Goal: Task Accomplishment & Management: Manage account settings

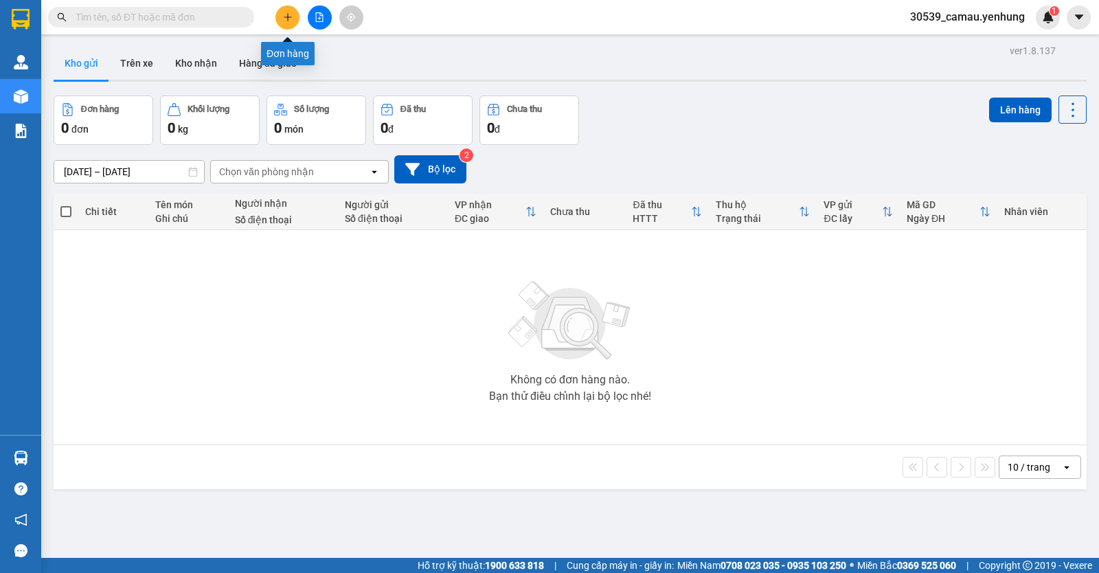
click at [286, 16] on icon "plus" at bounding box center [288, 17] width 10 height 10
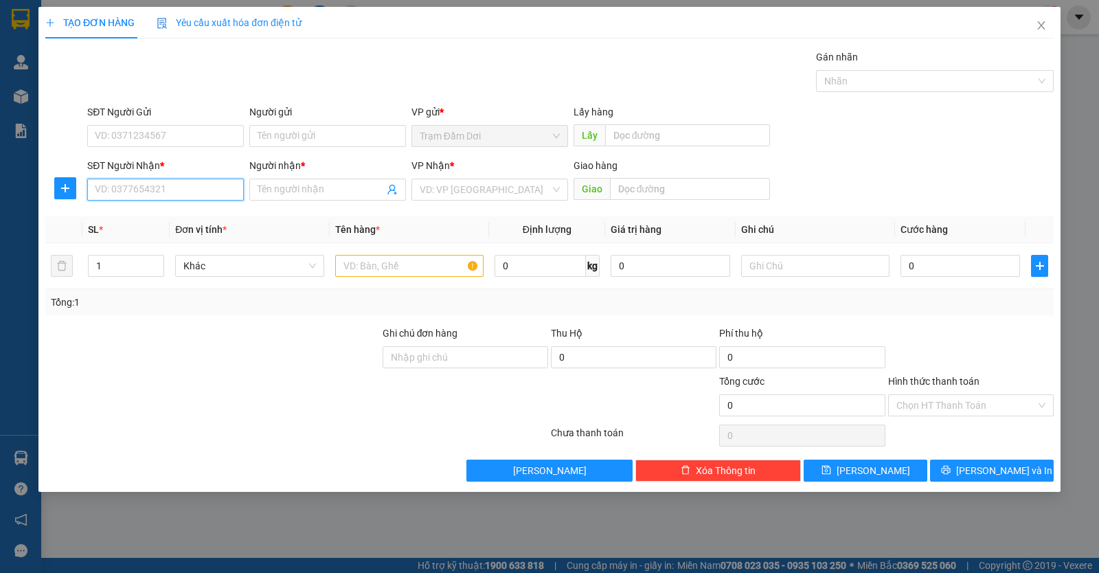
click at [194, 179] on input "SĐT Người Nhận *" at bounding box center [165, 190] width 157 height 22
click at [122, 222] on div "0908196282 - A" at bounding box center [165, 217] width 140 height 15
type input "0908196282"
type input "A"
type input "cv [PERSON_NAME]"
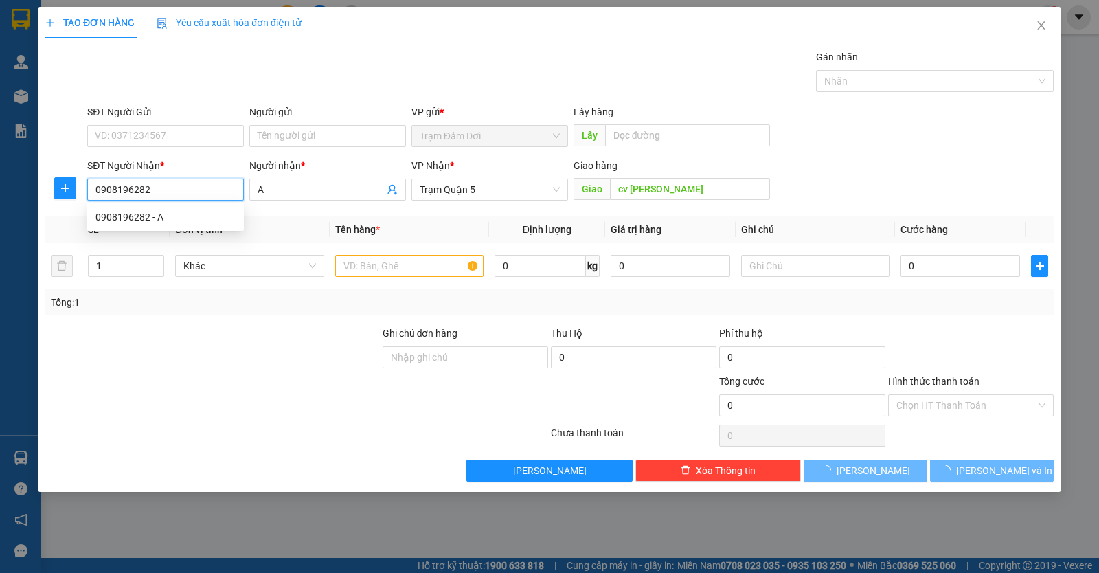
type input "100.000"
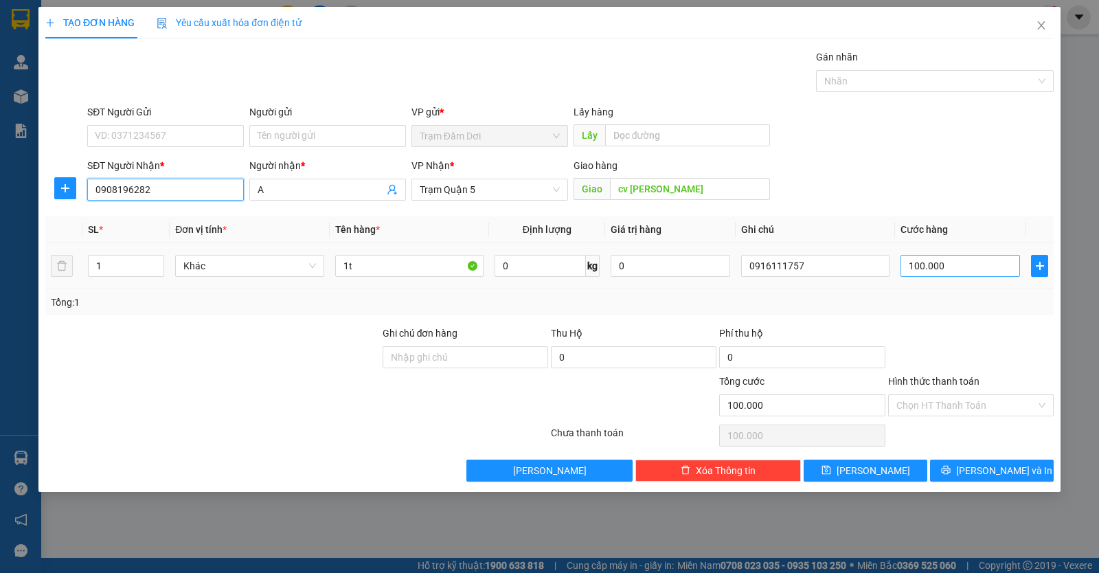
type input "0908196282"
click at [971, 259] on input "100.000" at bounding box center [961, 266] width 120 height 22
type input "7"
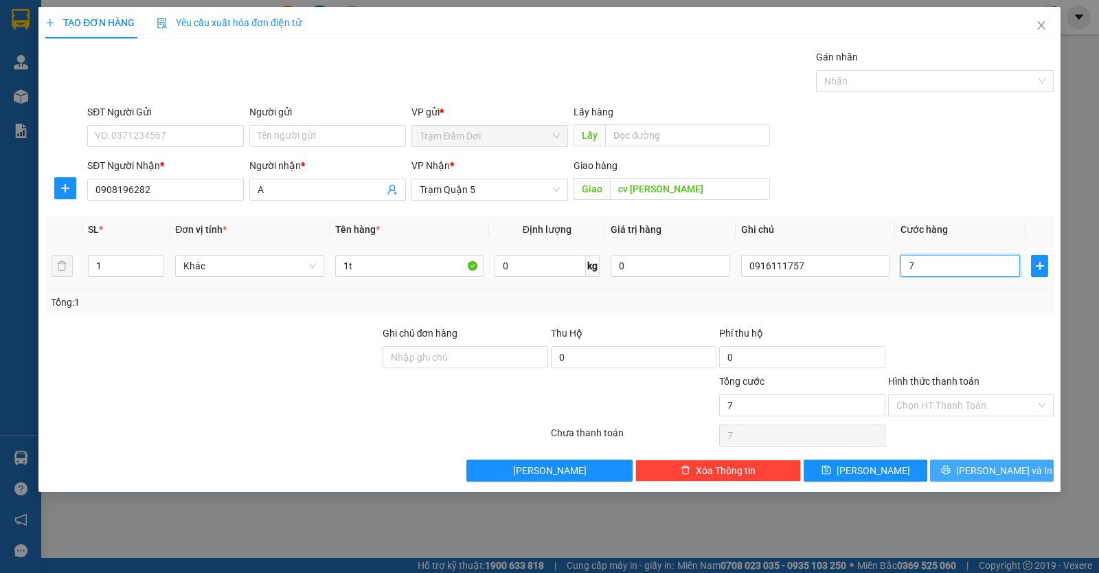
type input "70"
type input "70.000"
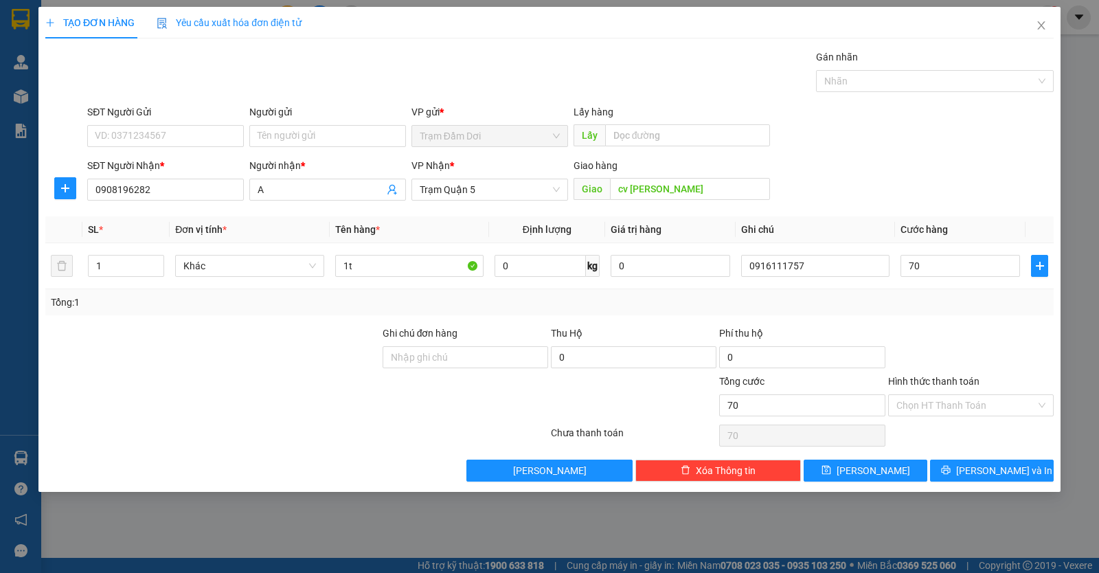
type input "70.000"
click at [979, 348] on div at bounding box center [971, 350] width 168 height 48
click at [988, 418] on div "Hình thức thanh toán Chọn HT Thanh Toán" at bounding box center [971, 398] width 166 height 48
click at [969, 400] on input "Hình thức thanh toán" at bounding box center [965, 405] width 139 height 21
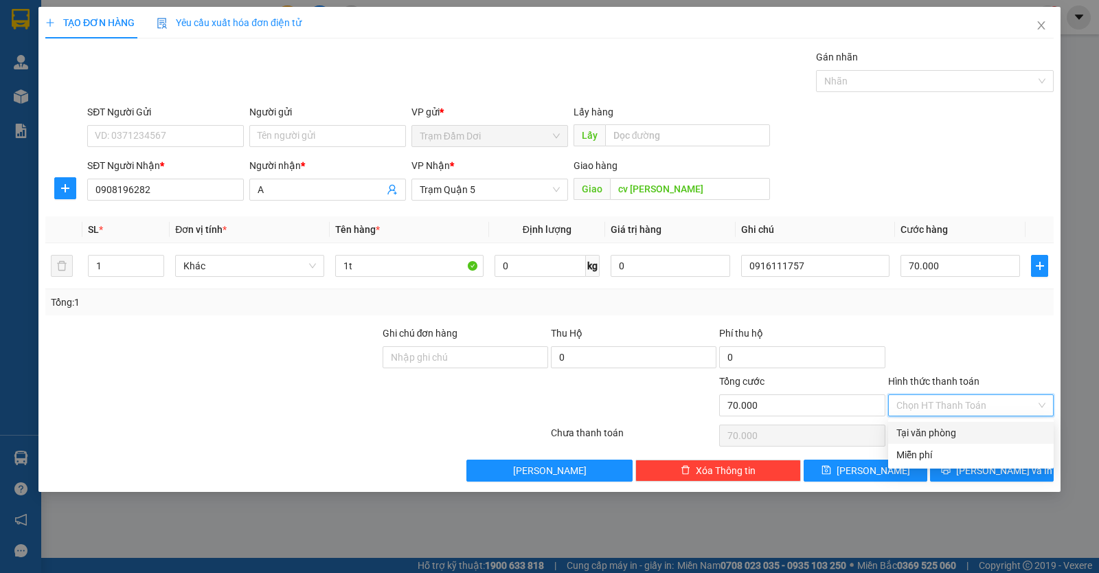
click at [966, 427] on div "Tại văn phòng" at bounding box center [970, 432] width 149 height 15
type input "0"
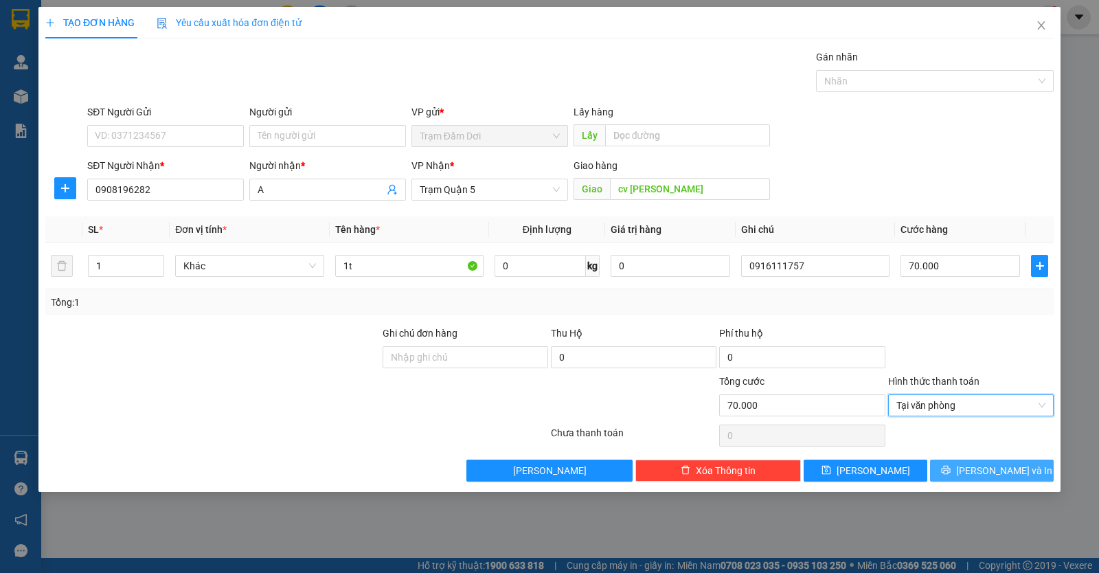
click at [991, 466] on span "[PERSON_NAME] và In" at bounding box center [1004, 470] width 96 height 15
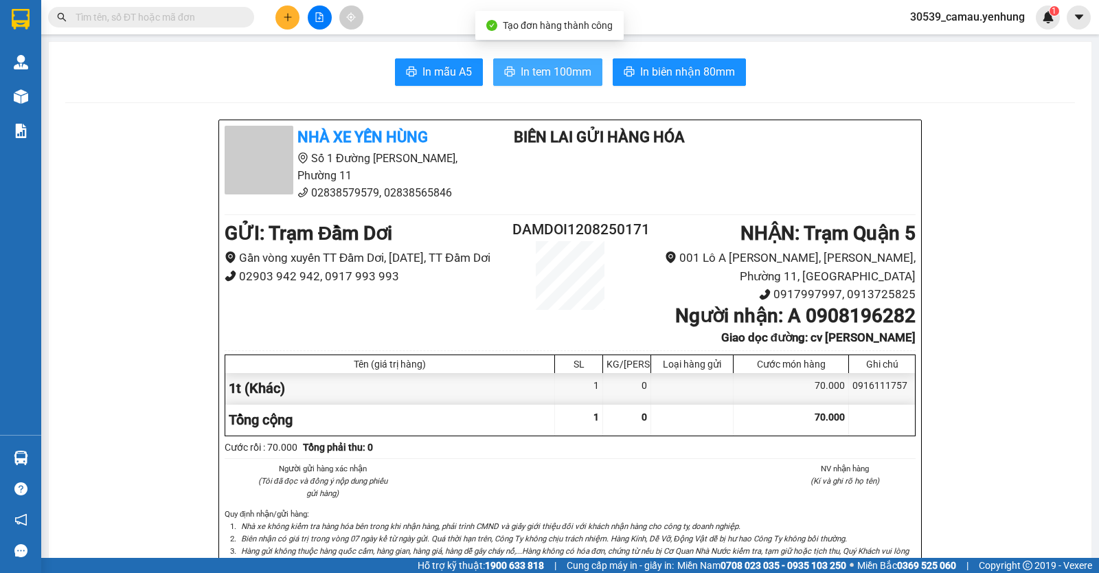
click at [543, 81] on button "In tem 100mm" at bounding box center [547, 71] width 109 height 27
click at [293, 19] on button at bounding box center [287, 17] width 24 height 24
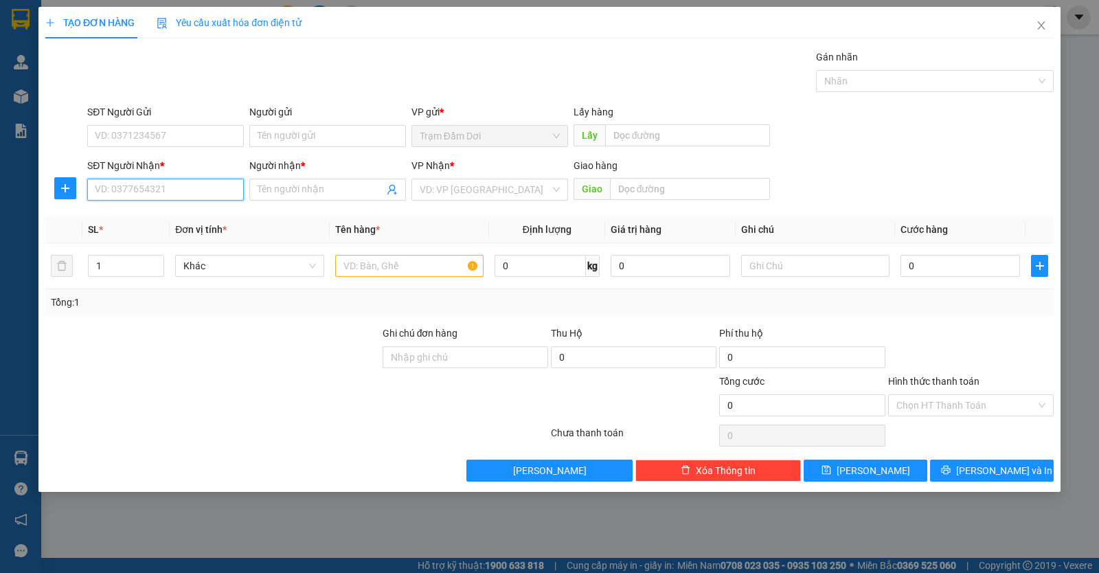
click at [164, 192] on input "SĐT Người Nhận *" at bounding box center [165, 190] width 157 height 22
click at [147, 213] on div "0917030881 - ut em" at bounding box center [165, 217] width 140 height 15
type input "0917030881"
type input "ut em"
type input "70.000"
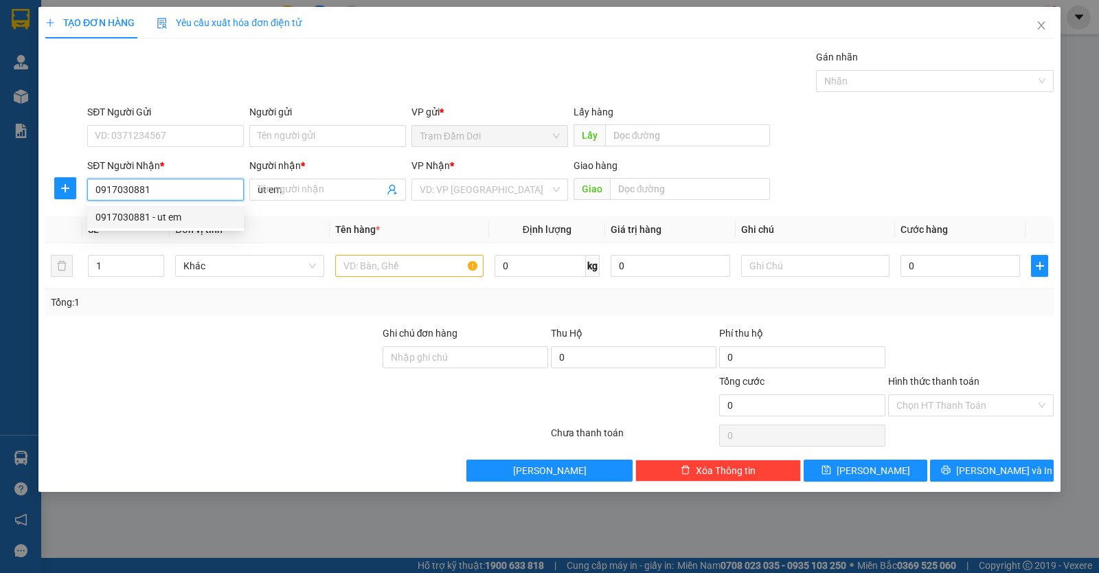
type input "70.000"
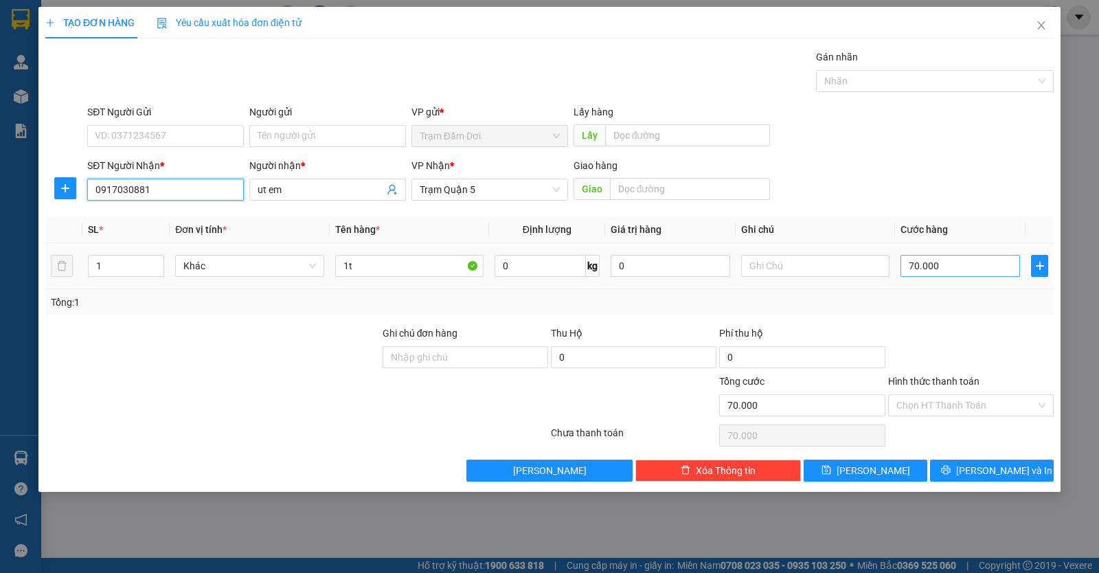
type input "0917030881"
click at [986, 264] on input "70.000" at bounding box center [961, 266] width 120 height 22
click at [958, 335] on div at bounding box center [971, 350] width 168 height 48
click at [963, 276] on input "70.000" at bounding box center [961, 266] width 120 height 22
type input "8"
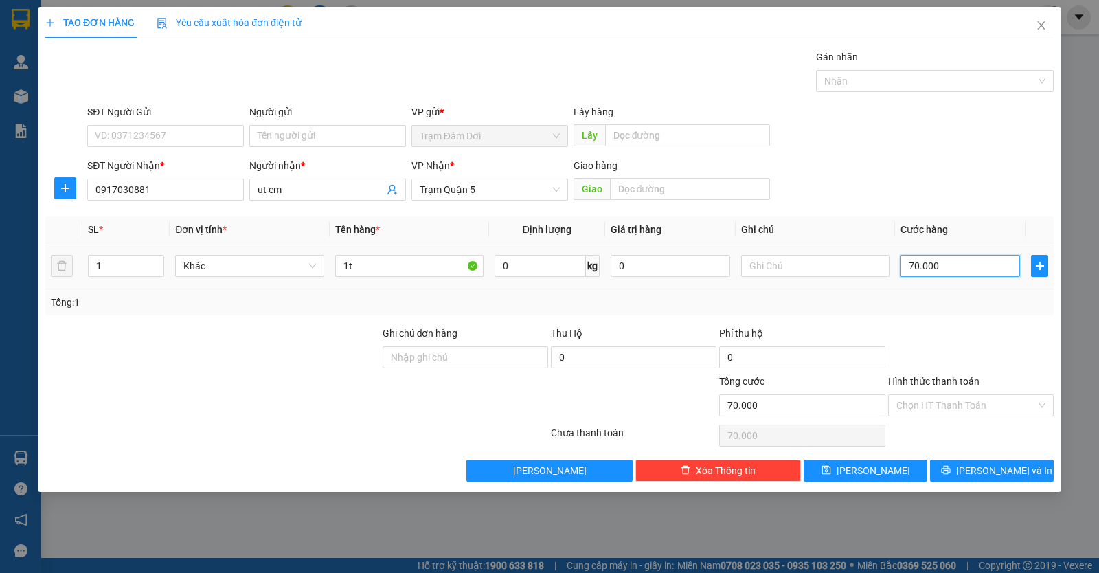
type input "8"
type input "80"
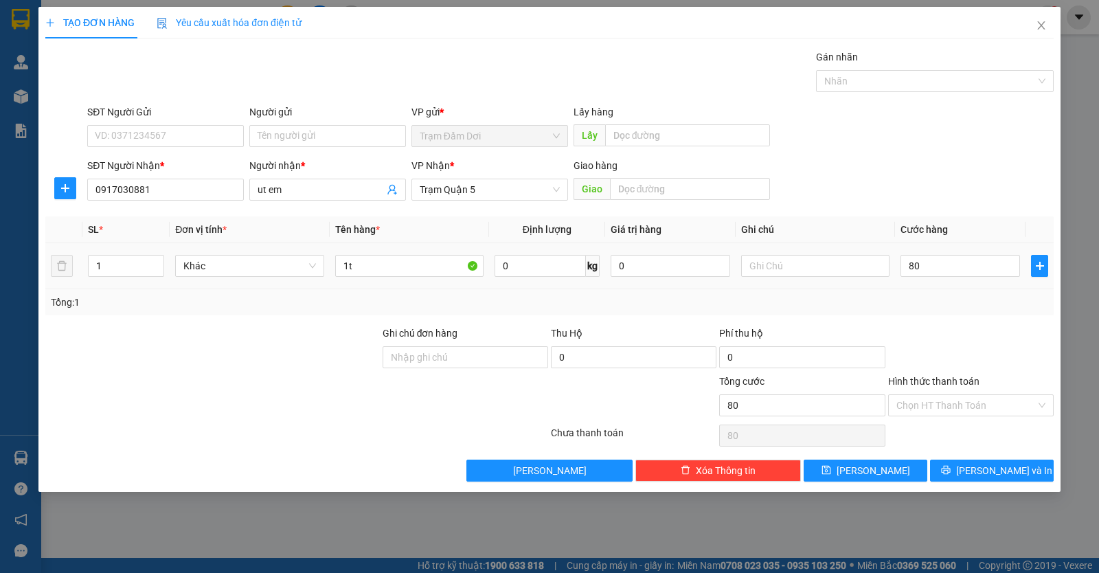
type input "80.000"
click at [966, 284] on td "80.000" at bounding box center [960, 266] width 131 height 46
click at [989, 473] on span "[PERSON_NAME] và In" at bounding box center [1004, 470] width 96 height 15
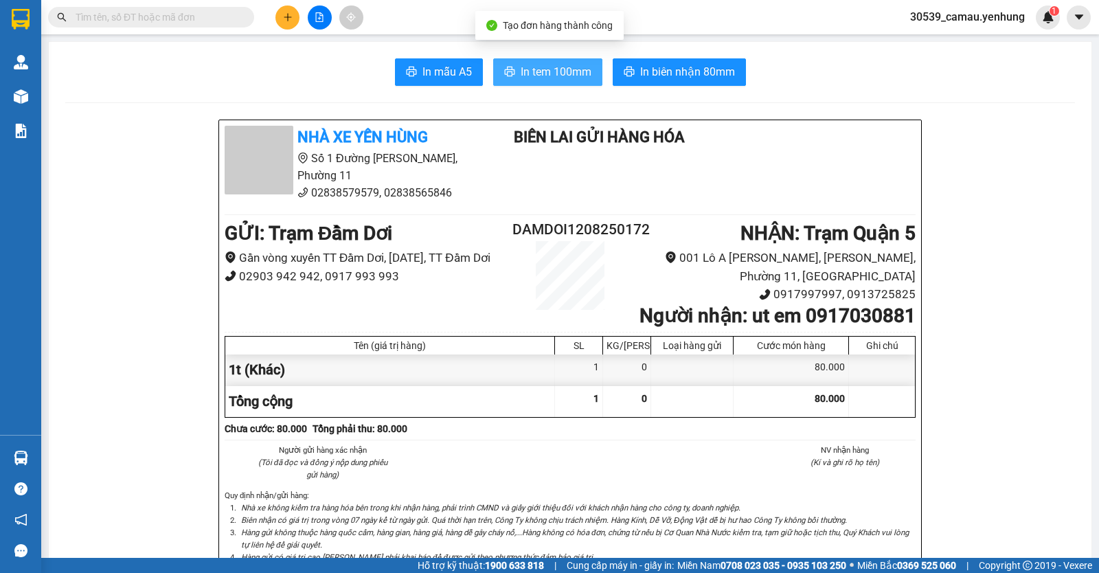
click at [563, 71] on span "In tem 100mm" at bounding box center [556, 71] width 71 height 17
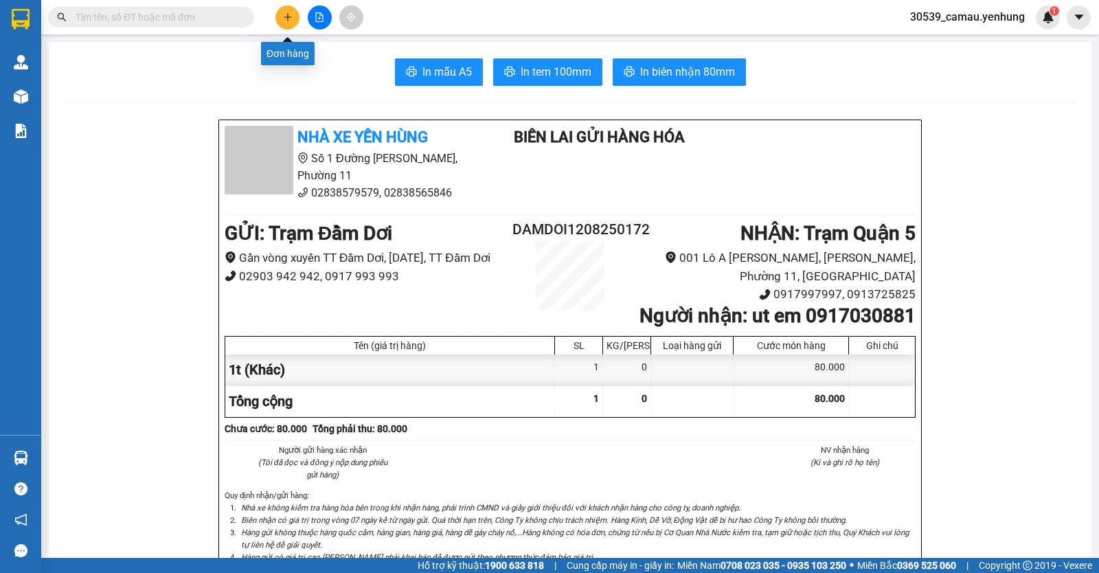
click at [285, 19] on icon "plus" at bounding box center [288, 17] width 10 height 10
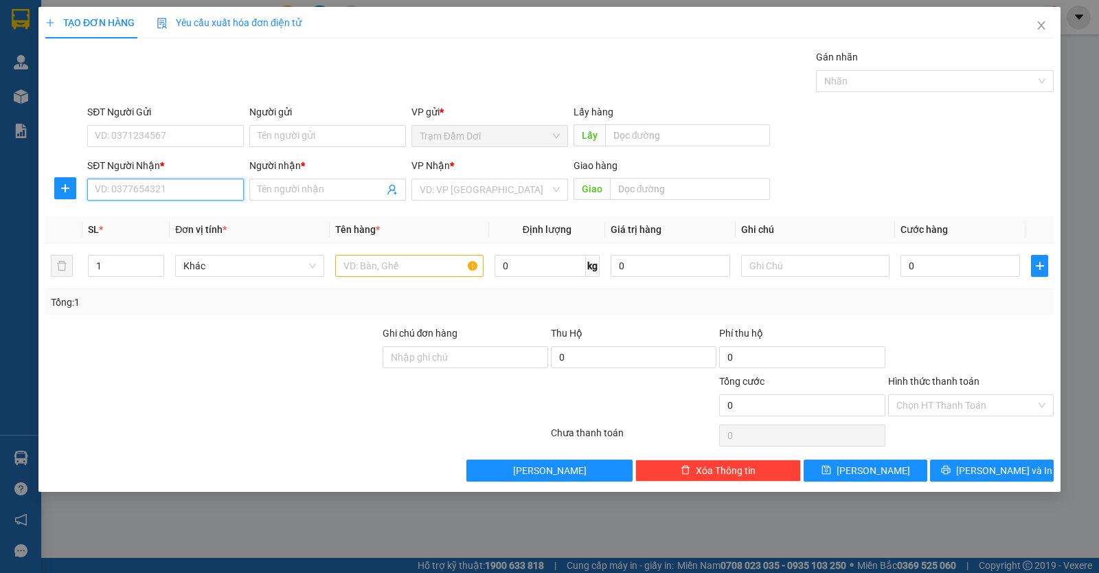
click at [131, 194] on input "SĐT Người Nhận *" at bounding box center [165, 190] width 157 height 22
type input "0372760891"
click at [825, 273] on input "text" at bounding box center [815, 266] width 148 height 22
type input "d"
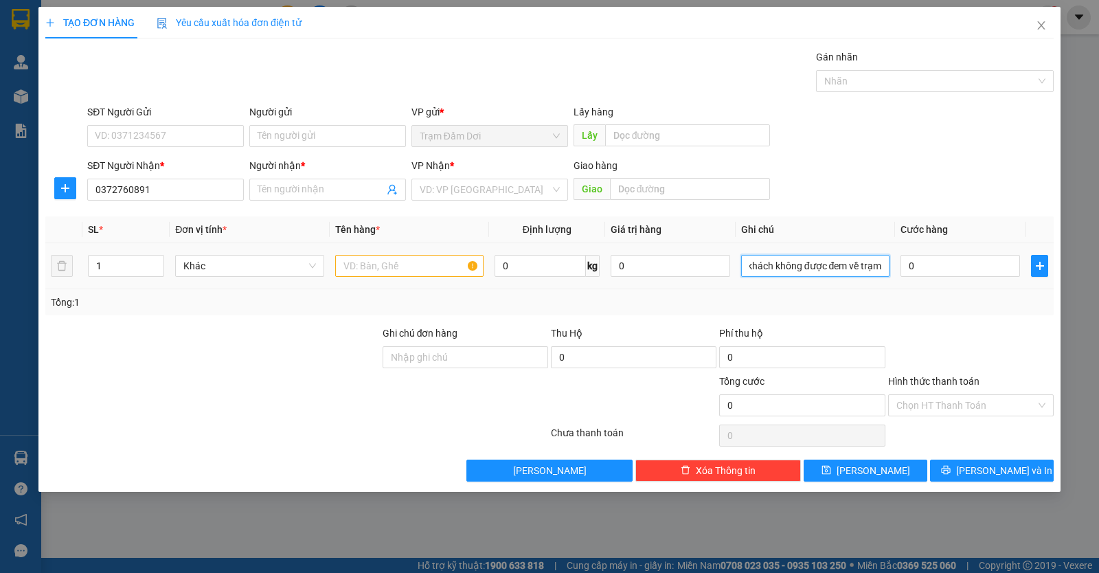
scroll to position [0, 24]
type input "điện khách không được đem về trạm"
click at [283, 185] on input "Người nhận *" at bounding box center [321, 189] width 126 height 15
type input "tuyên"
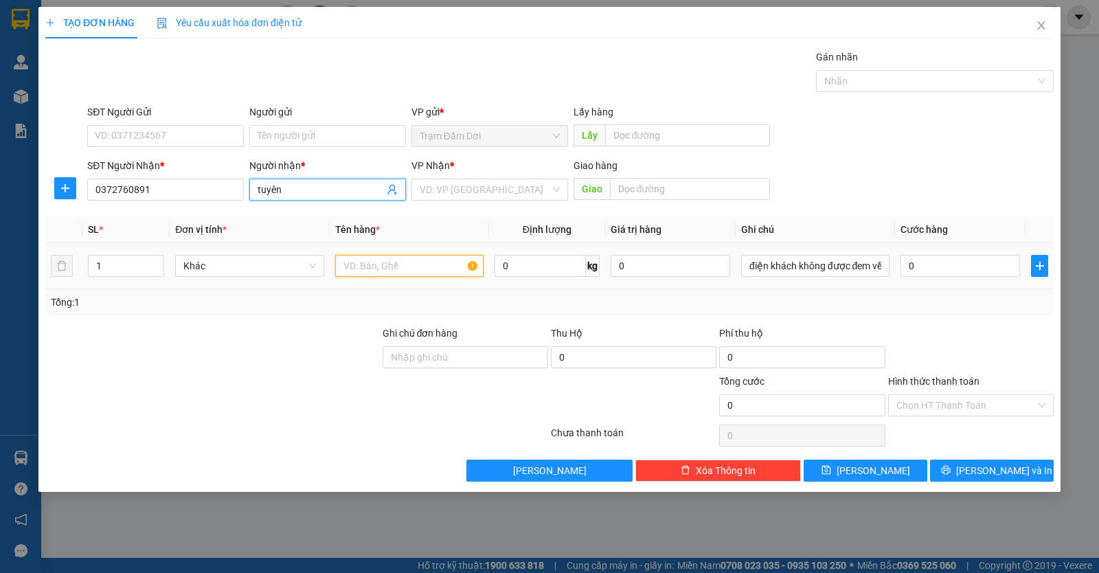
click at [426, 260] on input "text" at bounding box center [409, 266] width 148 height 22
type input "1t"
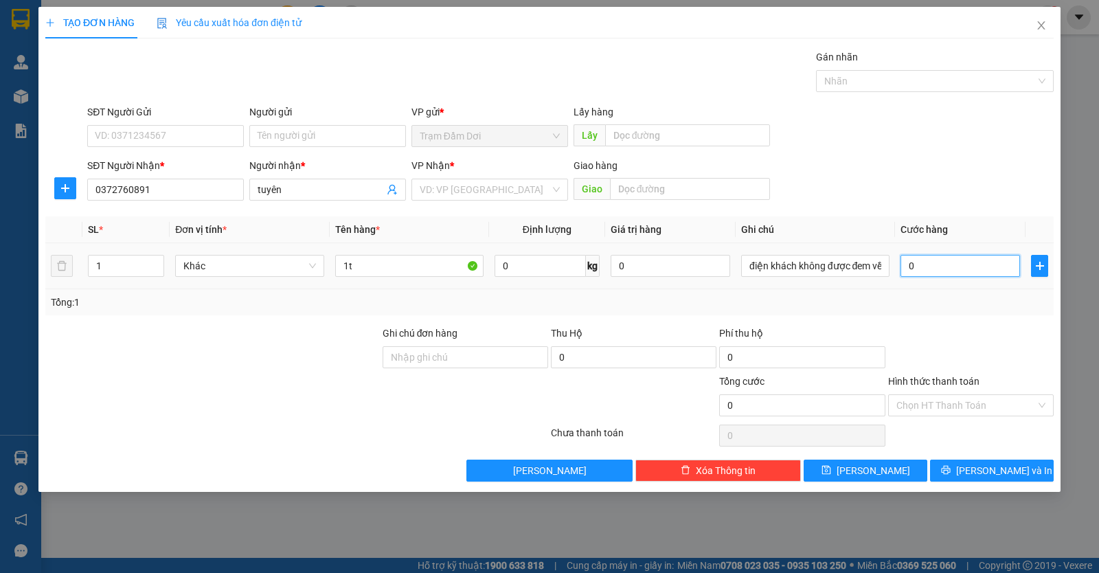
click at [973, 273] on input "0" at bounding box center [961, 266] width 120 height 22
type input "8"
type input "80"
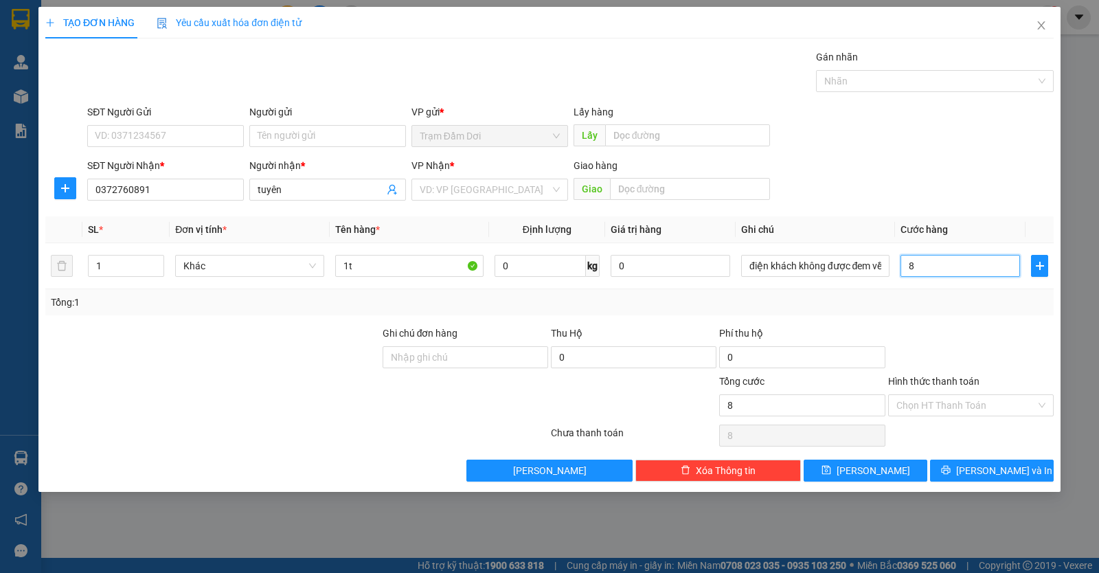
type input "80"
type input "80.000"
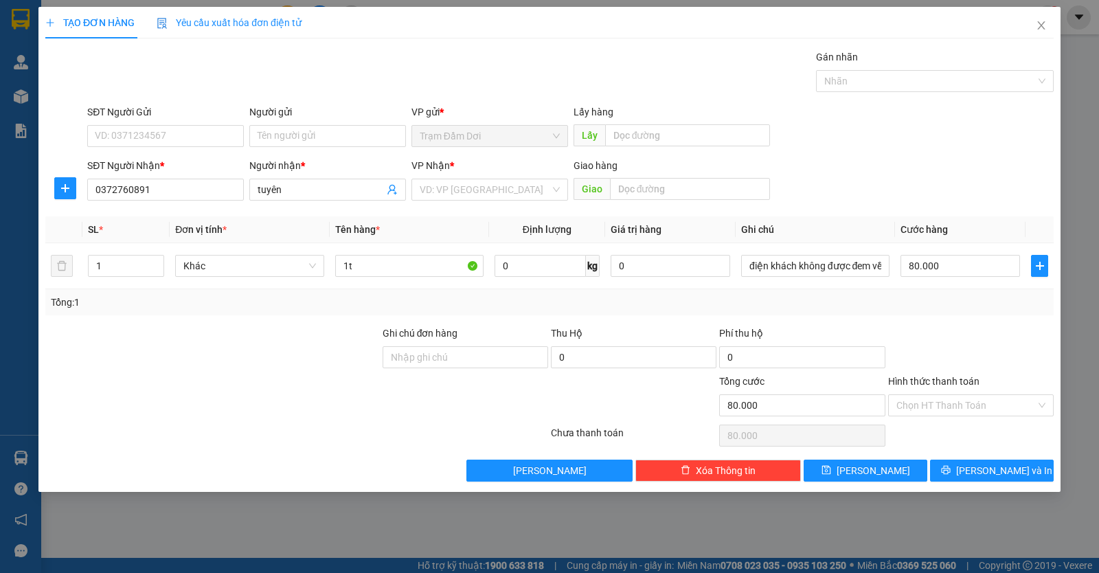
click at [980, 342] on div at bounding box center [971, 350] width 168 height 48
click at [1006, 473] on span "[PERSON_NAME] và In" at bounding box center [1004, 470] width 96 height 15
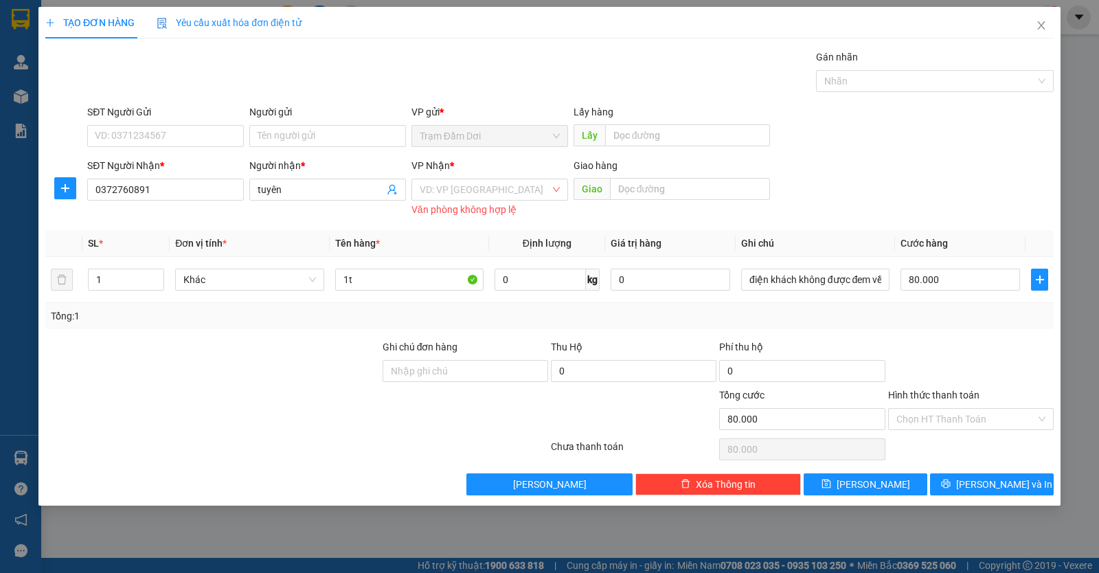
click at [474, 176] on div "VP Nhận *" at bounding box center [489, 168] width 157 height 21
click at [479, 188] on input "search" at bounding box center [485, 189] width 131 height 21
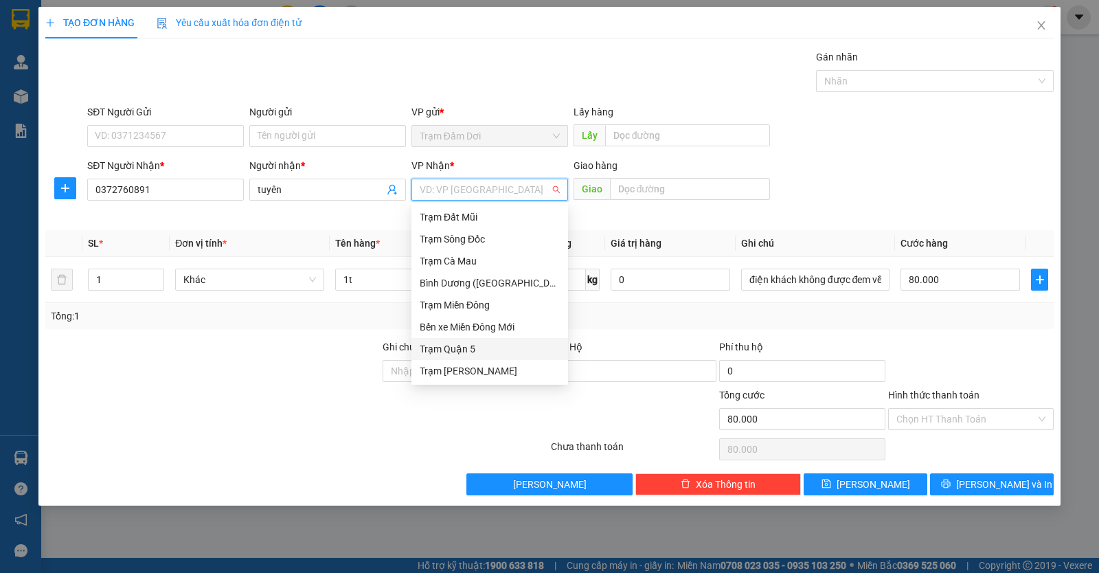
click at [486, 348] on div "Trạm Quận 5" at bounding box center [490, 348] width 140 height 15
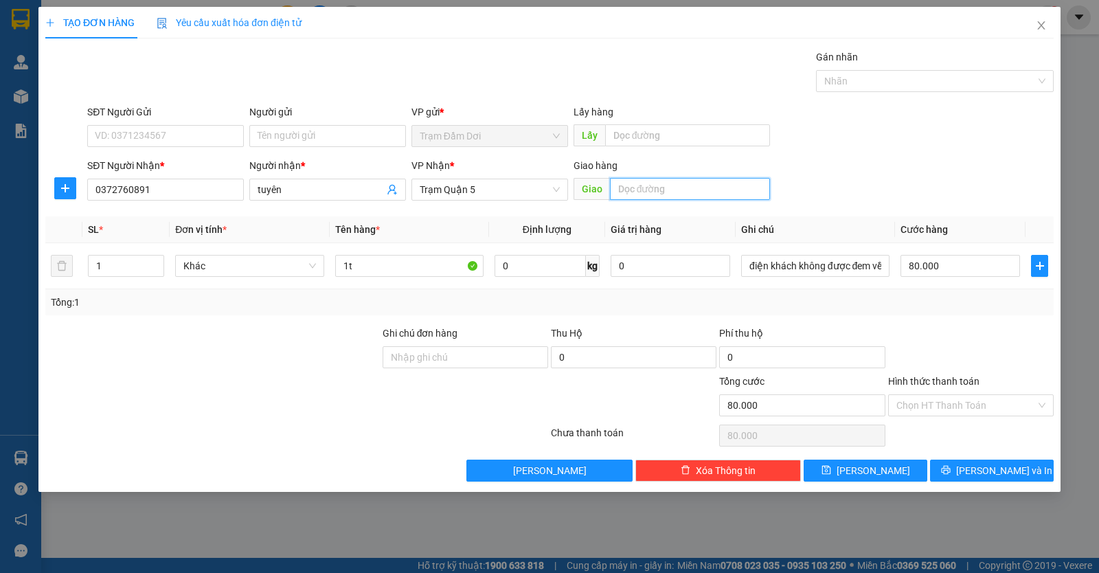
click at [652, 193] on input "text" at bounding box center [690, 189] width 161 height 22
type input "NV linh"
type input "1"
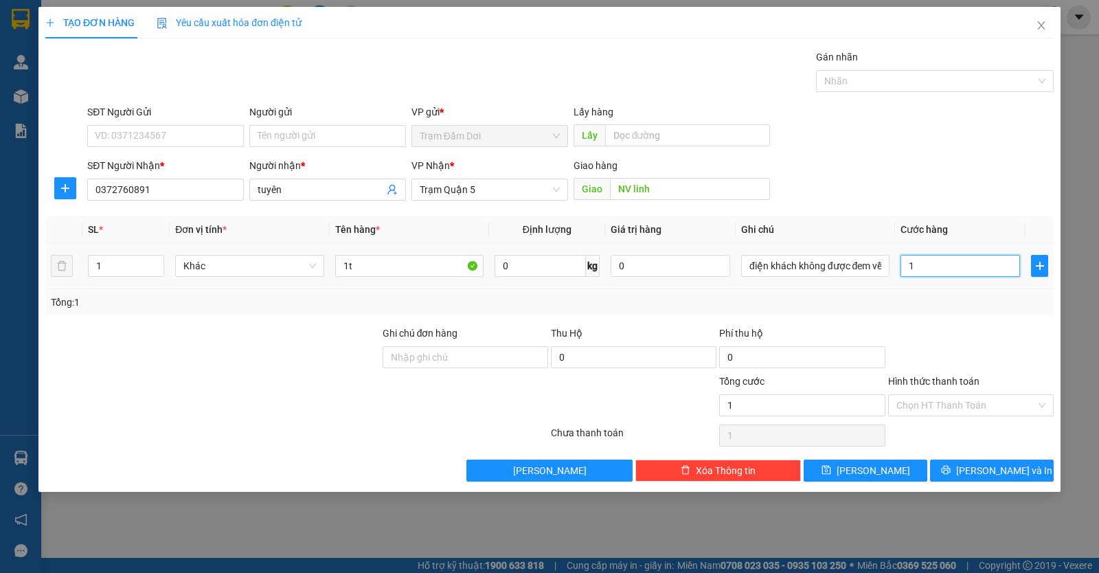
type input "10"
type input "100"
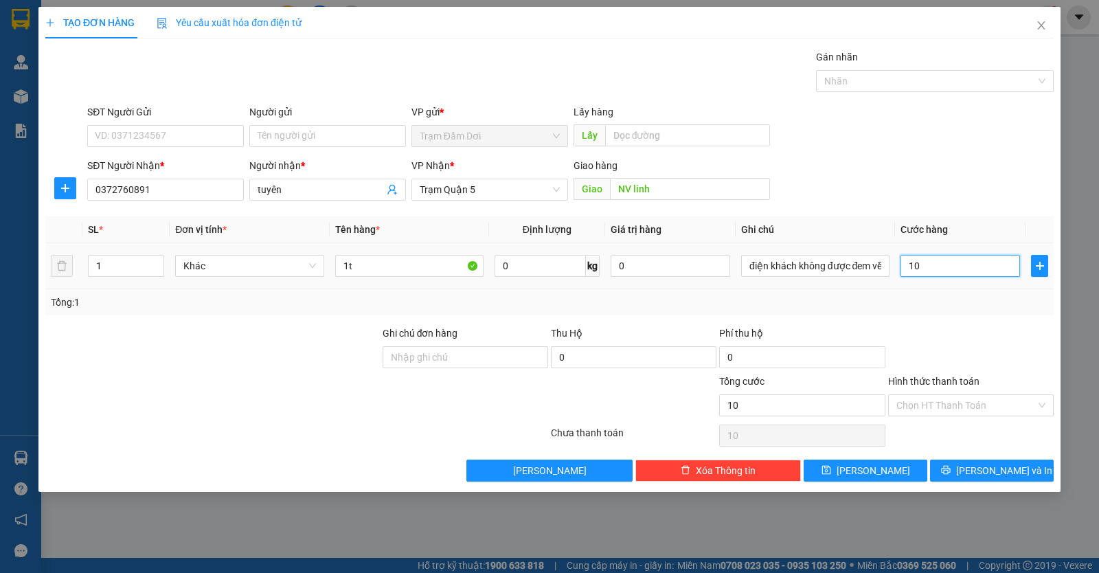
type input "100"
type input "100.000"
click at [1008, 343] on div at bounding box center [971, 350] width 168 height 48
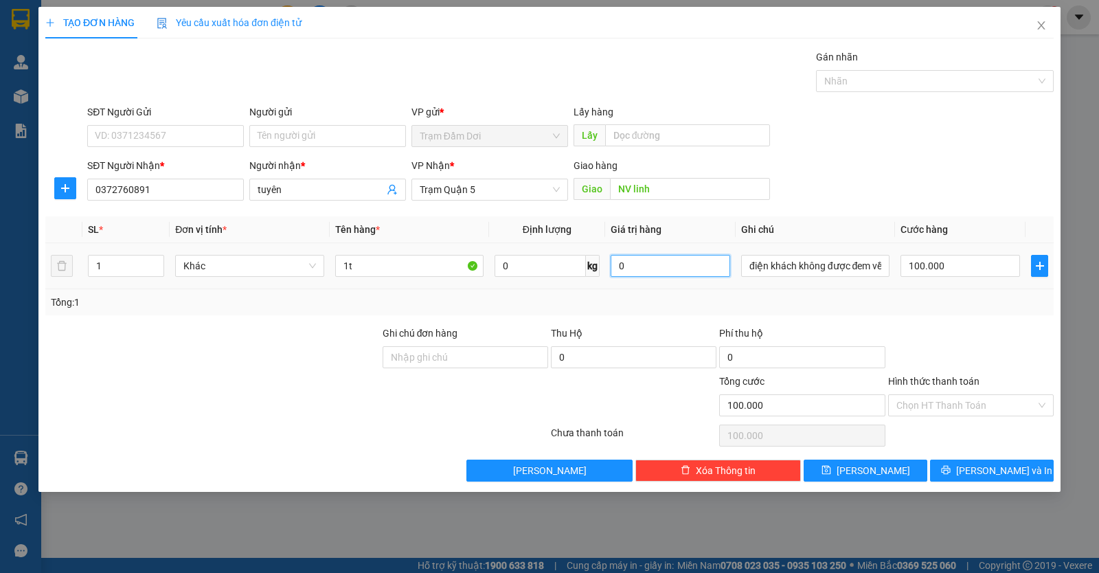
click at [672, 268] on input "0" at bounding box center [671, 266] width 120 height 22
type input "0"
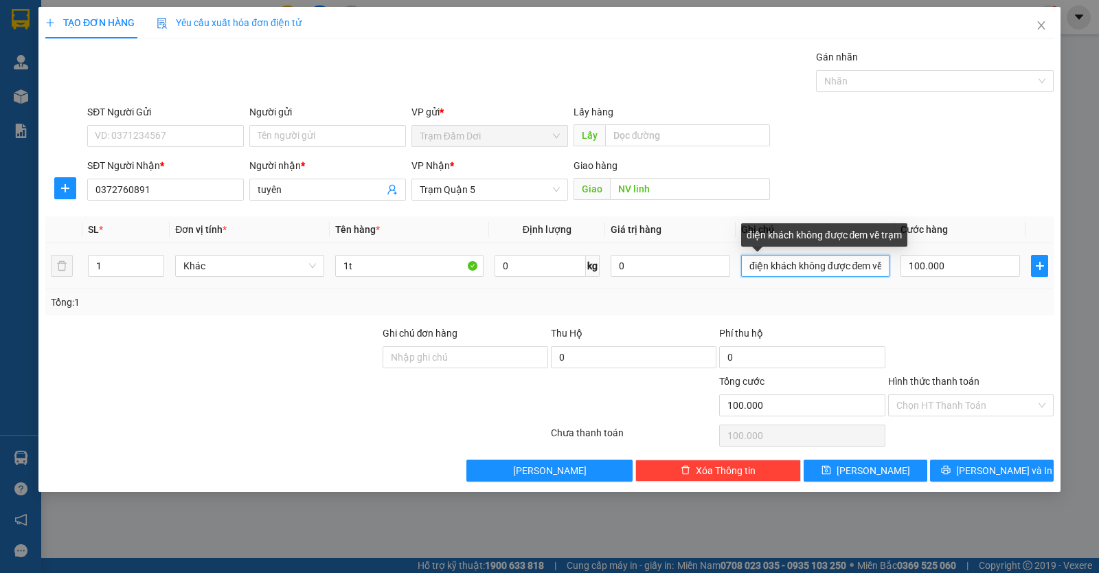
click at [865, 266] on input "điện khách không được đem về trạm" at bounding box center [815, 266] width 148 height 22
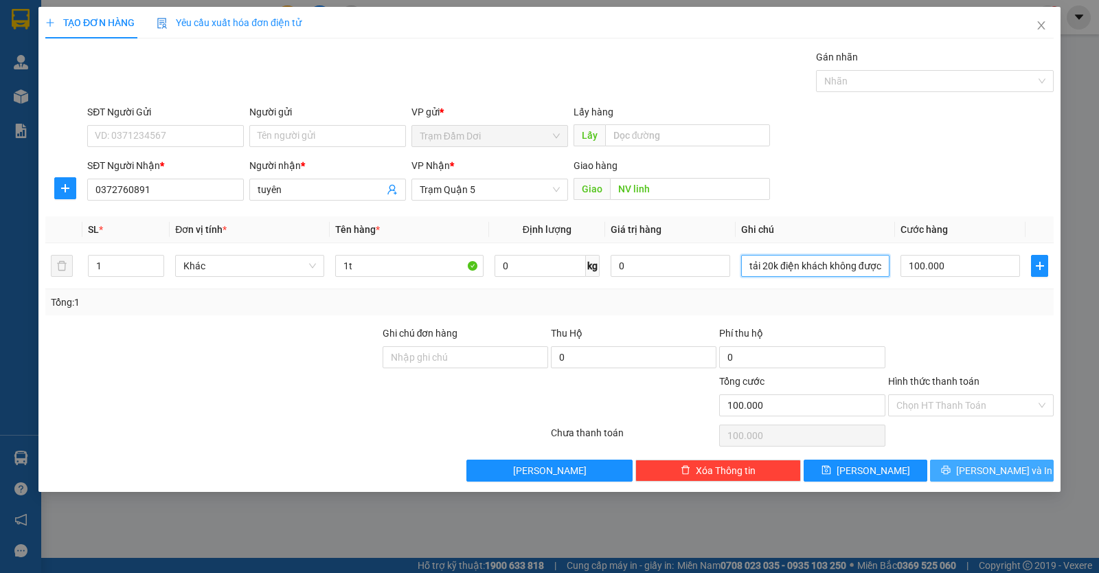
type input "tải 20k điện khách không được đem về trạm"
click at [992, 471] on span "[PERSON_NAME] và In" at bounding box center [1004, 470] width 96 height 15
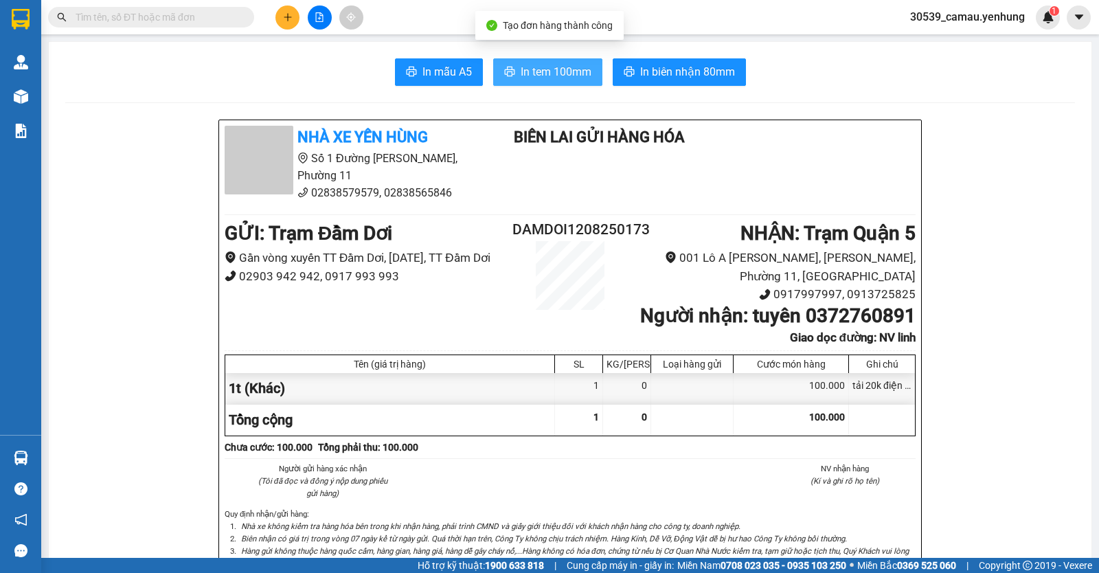
click at [557, 67] on span "In tem 100mm" at bounding box center [556, 71] width 71 height 17
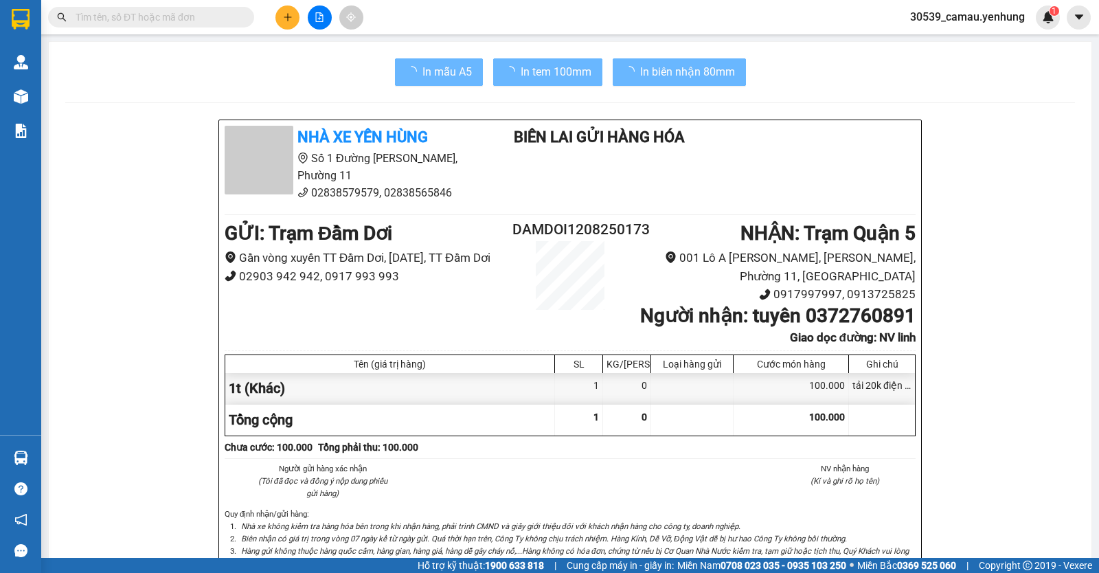
click at [286, 25] on button at bounding box center [287, 17] width 24 height 24
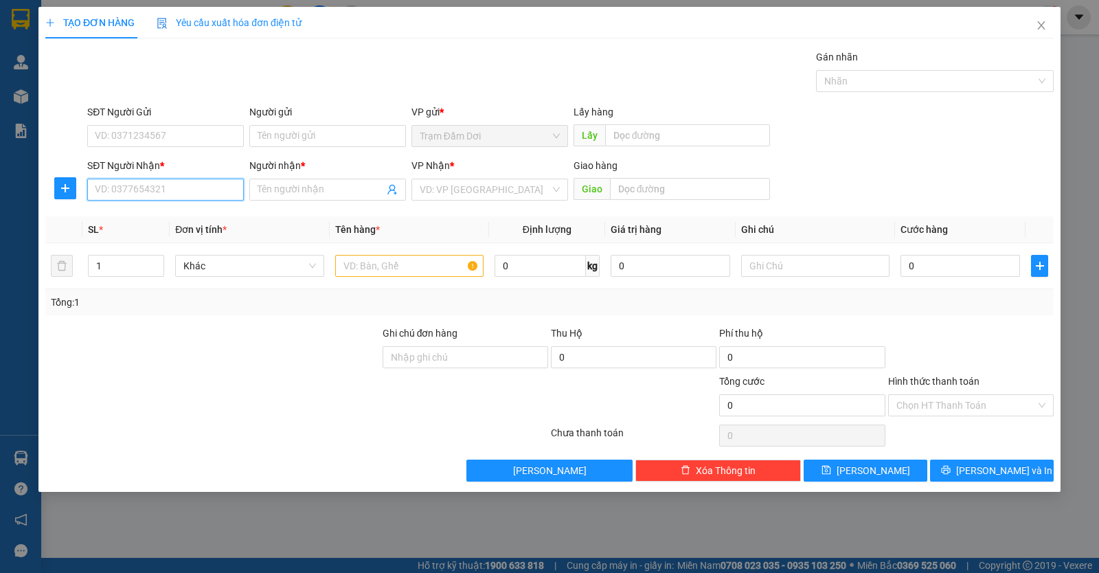
click at [203, 197] on input "SĐT Người Nhận *" at bounding box center [165, 190] width 157 height 22
click at [155, 216] on div "0815999231 - phuong" at bounding box center [165, 217] width 140 height 15
type input "0815999231"
type input "phuong"
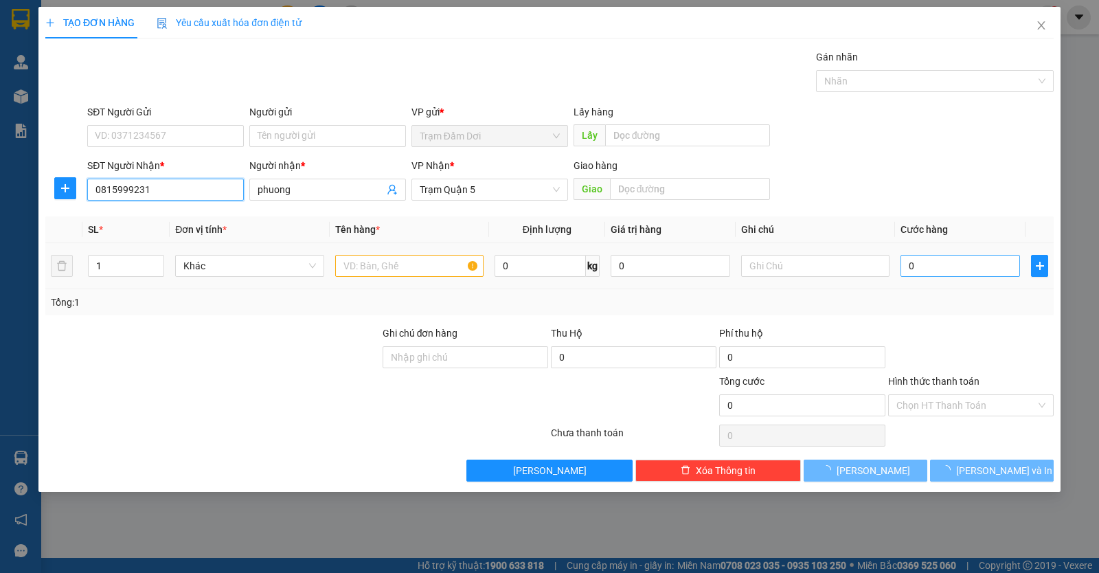
type input "0815999231"
click at [950, 274] on input "0" at bounding box center [961, 266] width 120 height 22
type input "40.000"
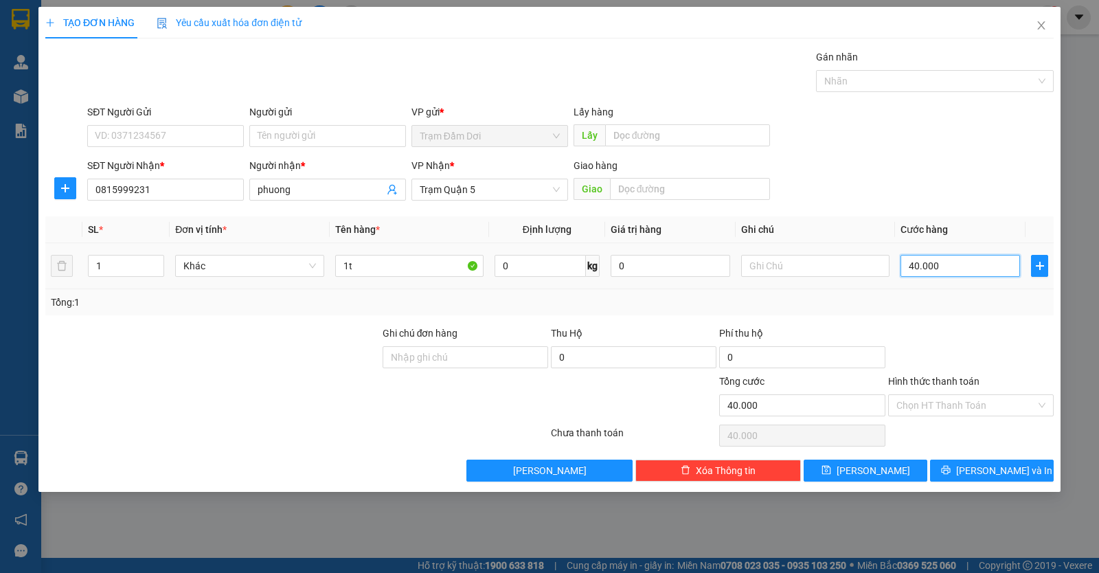
click at [970, 264] on input "40.000" at bounding box center [961, 266] width 120 height 22
type input "5"
type input "50"
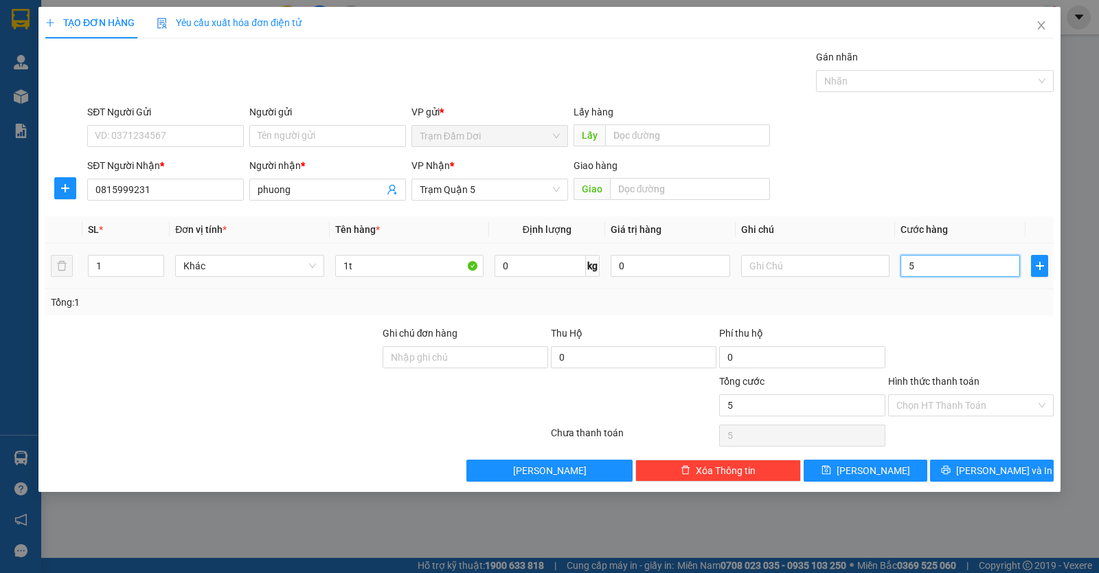
type input "50"
type input "50.000"
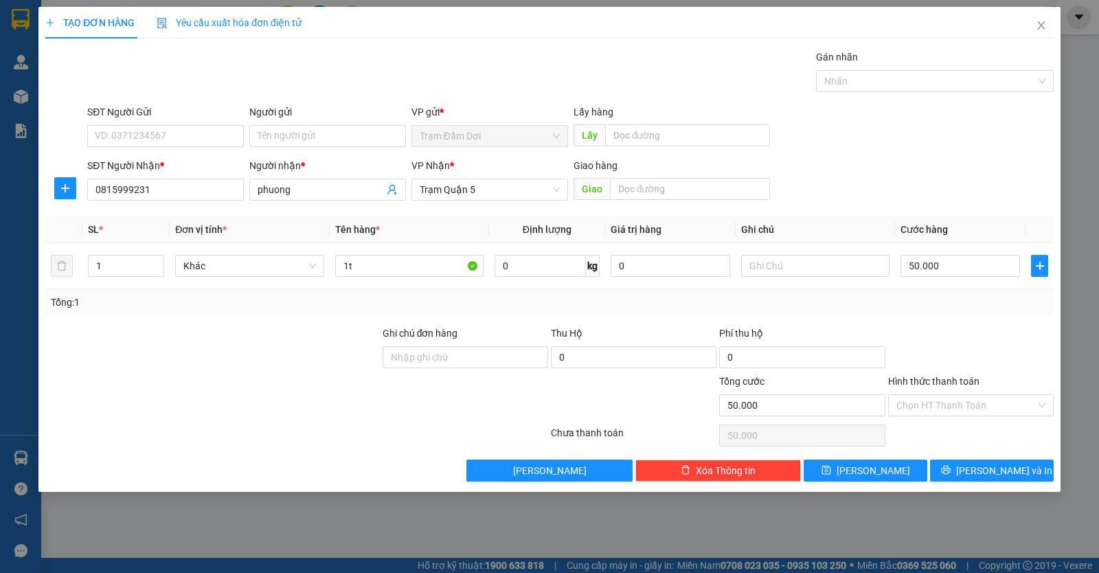
click at [987, 339] on div at bounding box center [971, 350] width 168 height 48
click at [1009, 403] on input "Hình thức thanh toán" at bounding box center [965, 405] width 139 height 21
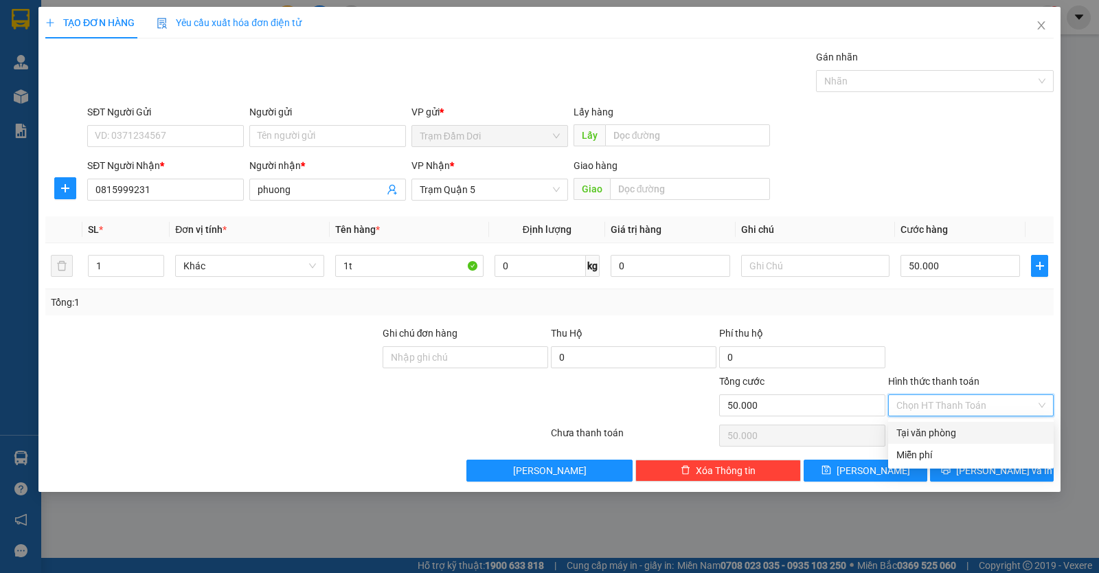
click at [1001, 434] on div "Tại văn phòng" at bounding box center [970, 432] width 149 height 15
type input "0"
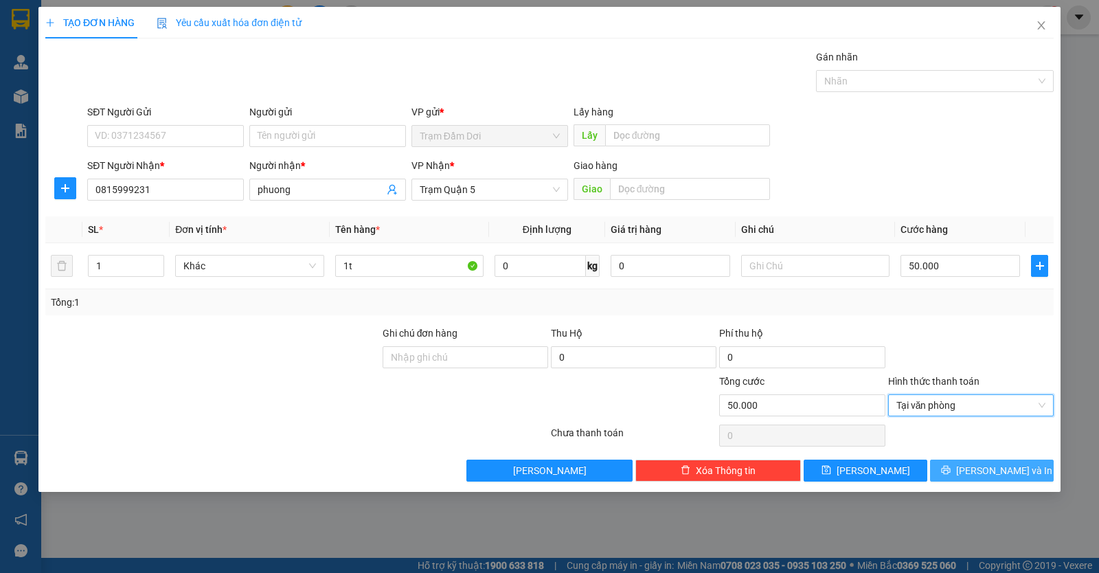
click at [1003, 472] on span "[PERSON_NAME] và In" at bounding box center [1004, 470] width 96 height 15
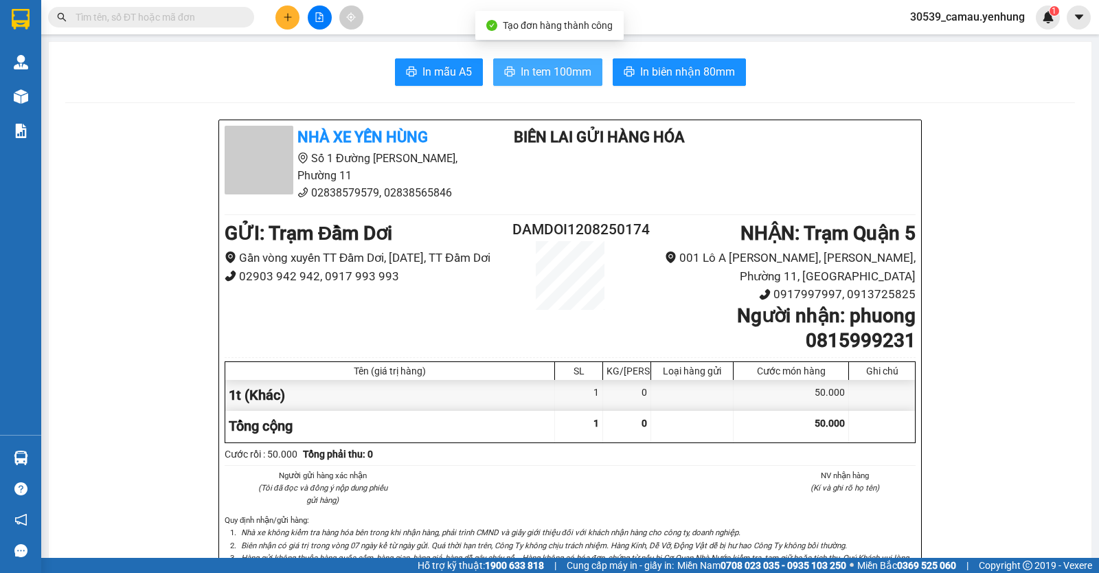
click at [563, 70] on span "In tem 100mm" at bounding box center [556, 71] width 71 height 17
click at [294, 28] on div at bounding box center [319, 17] width 103 height 24
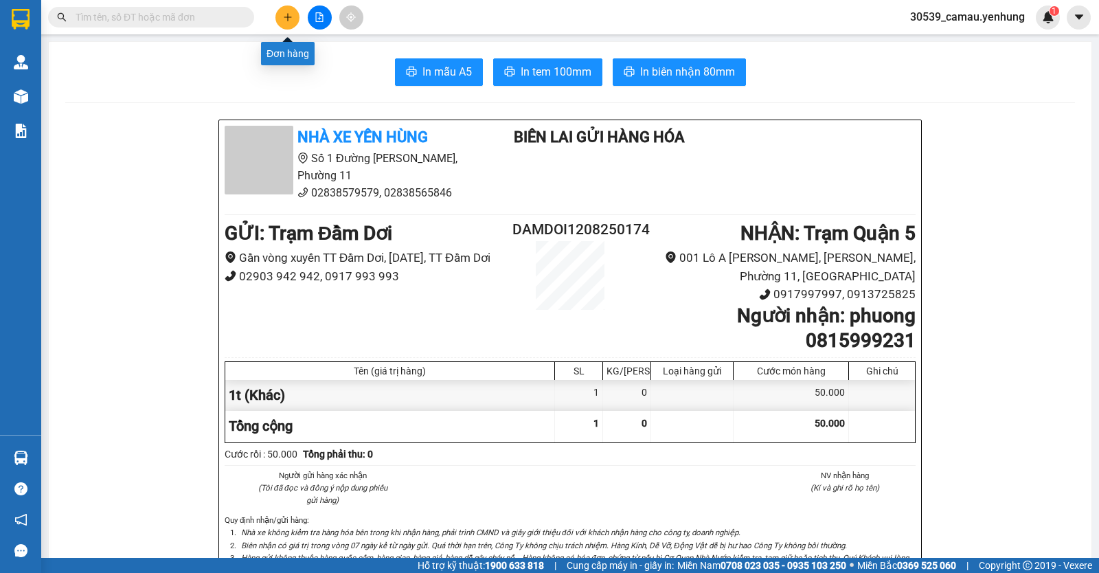
click at [288, 19] on icon "plus" at bounding box center [287, 17] width 1 height 8
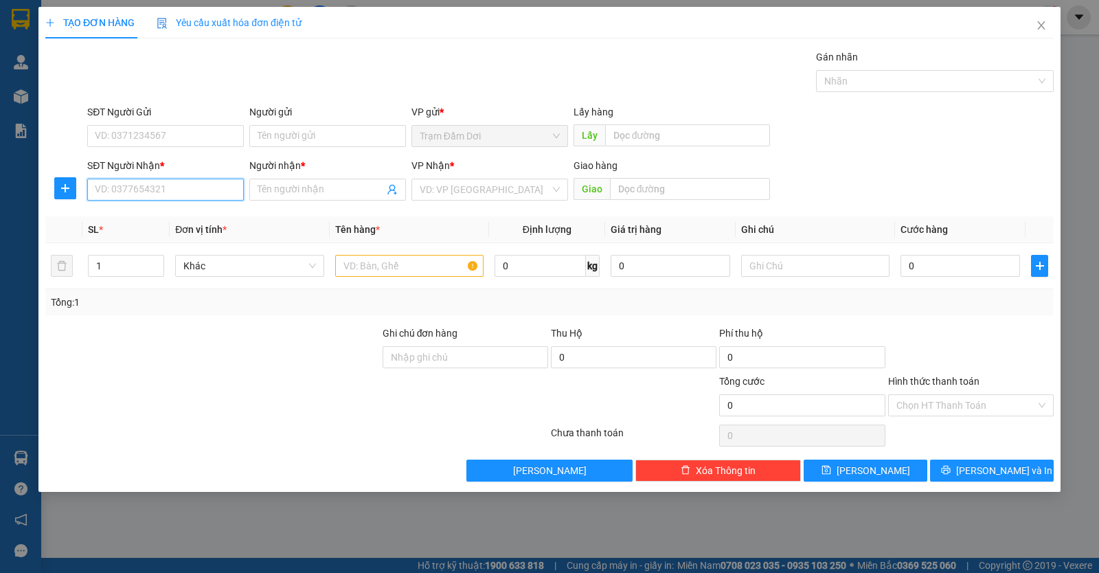
click at [138, 184] on input "SĐT Người Nhận *" at bounding box center [165, 190] width 157 height 22
click at [155, 215] on div "0903761358 - TÙNG" at bounding box center [165, 217] width 140 height 15
type input "0903761358"
type input "TÙNG"
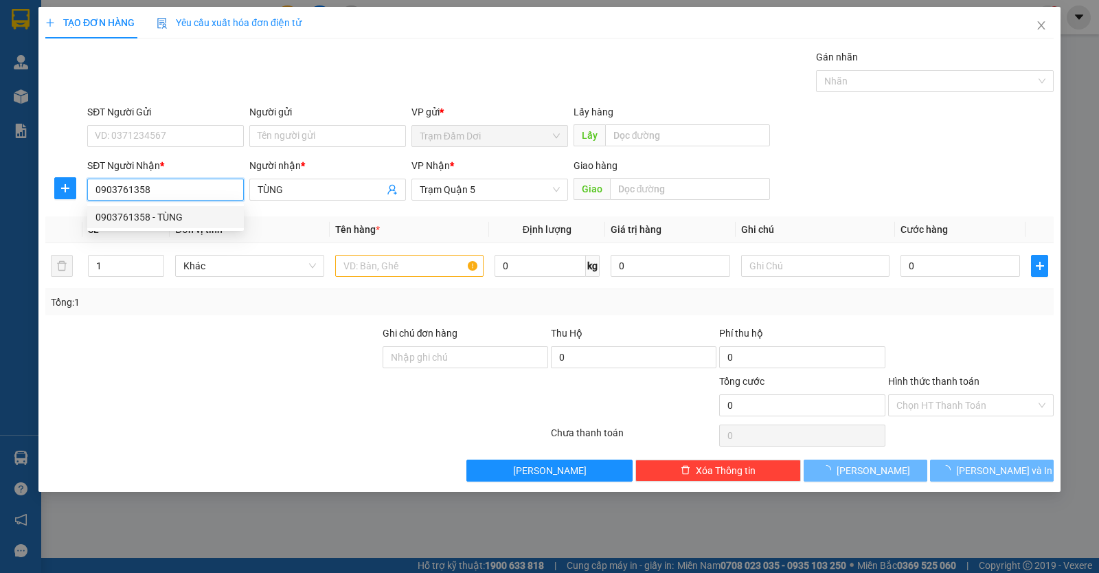
type input "50.000"
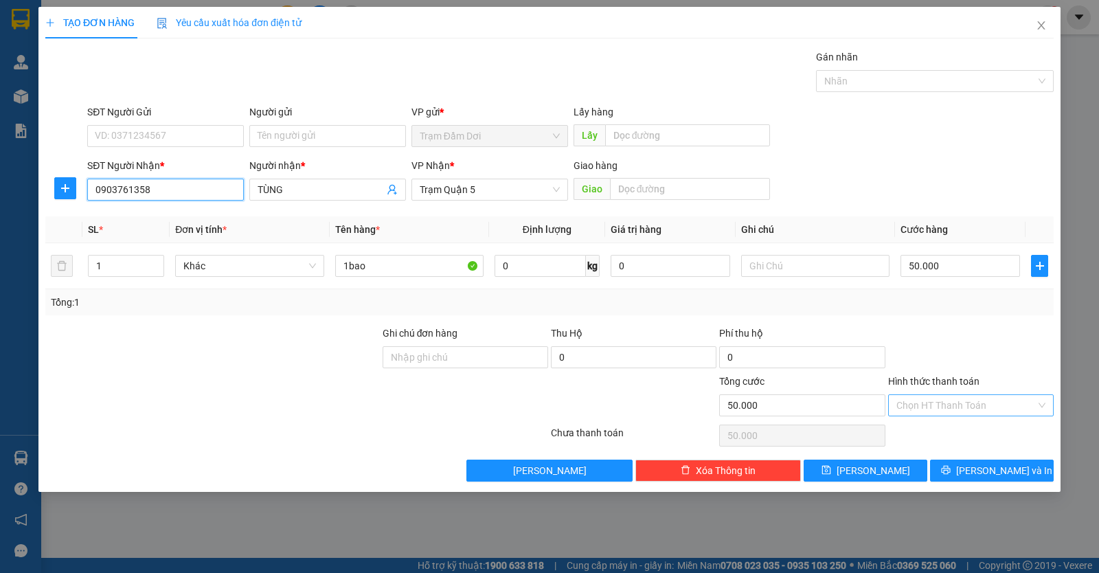
type input "0903761358"
click at [980, 411] on input "Hình thức thanh toán" at bounding box center [965, 405] width 139 height 21
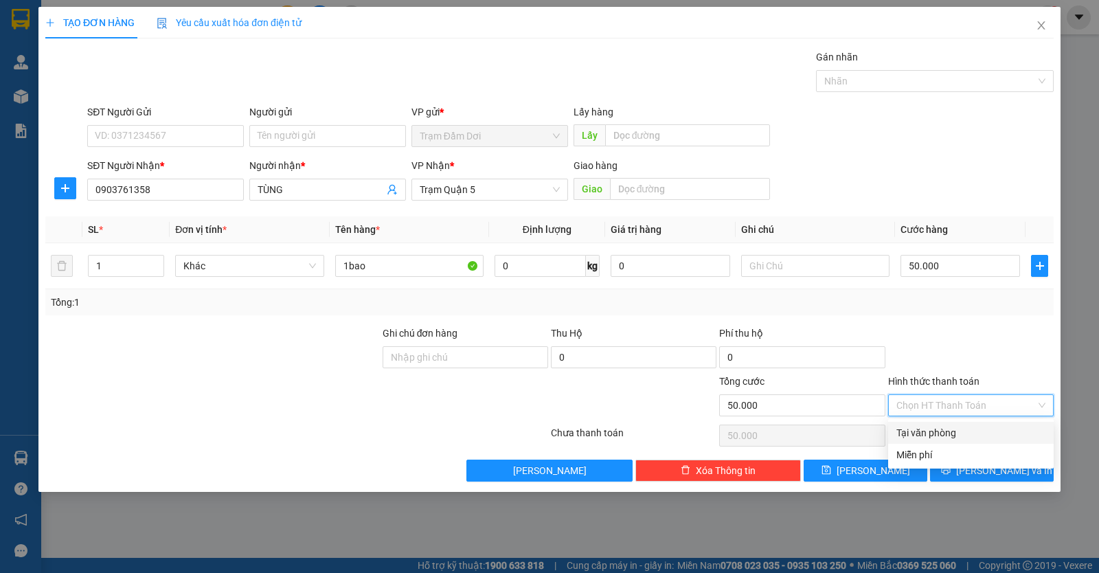
click at [987, 433] on div "Tại văn phòng" at bounding box center [970, 432] width 149 height 15
type input "0"
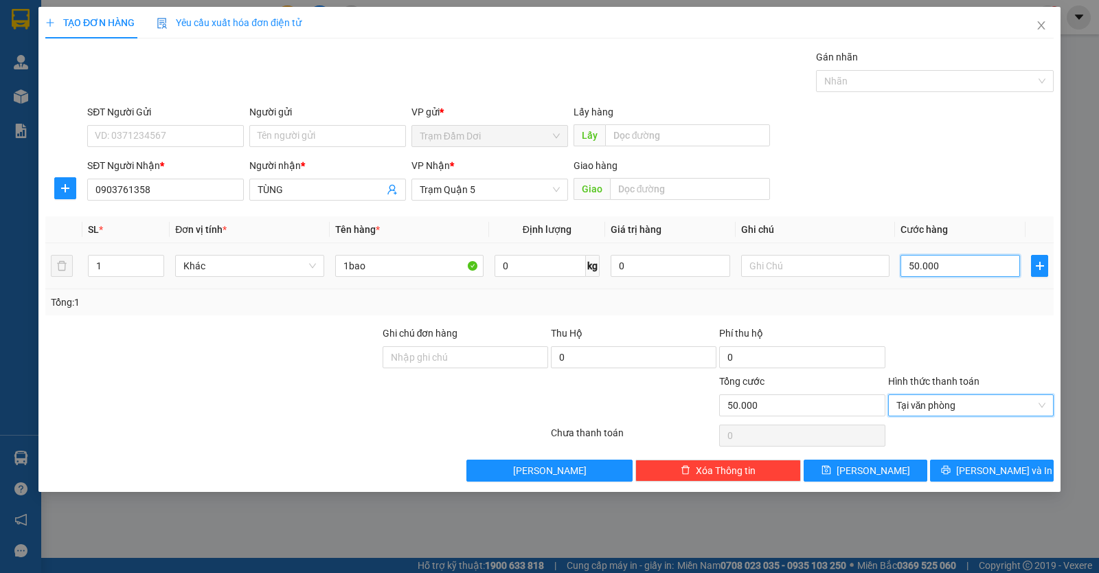
click at [991, 275] on input "50.000" at bounding box center [961, 266] width 120 height 22
type input "7"
type input "70"
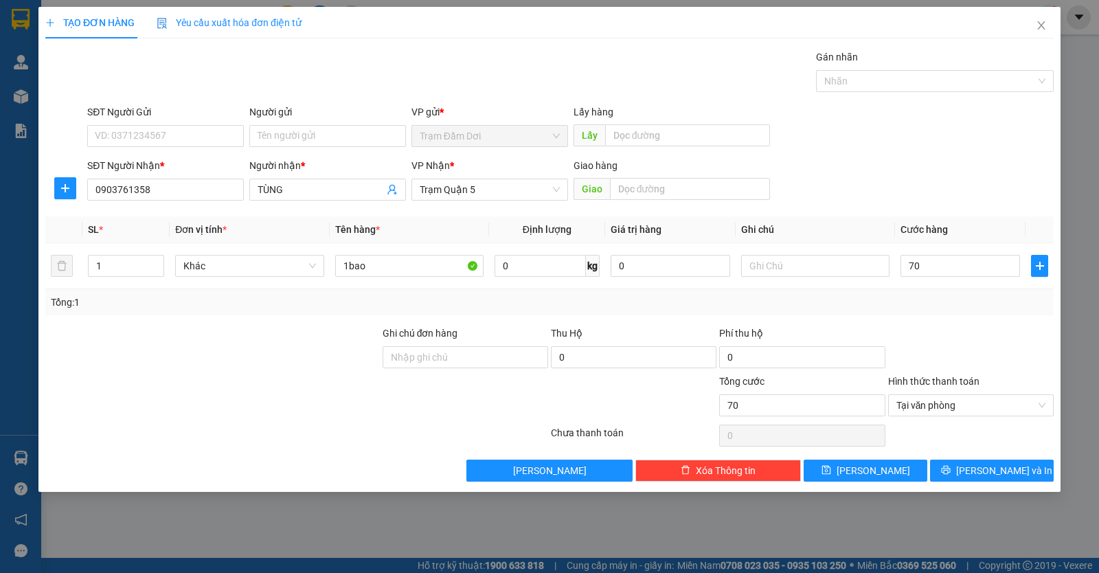
type input "70.000"
click at [998, 340] on div at bounding box center [971, 350] width 168 height 48
click at [984, 473] on span "[PERSON_NAME] và In" at bounding box center [1004, 470] width 96 height 15
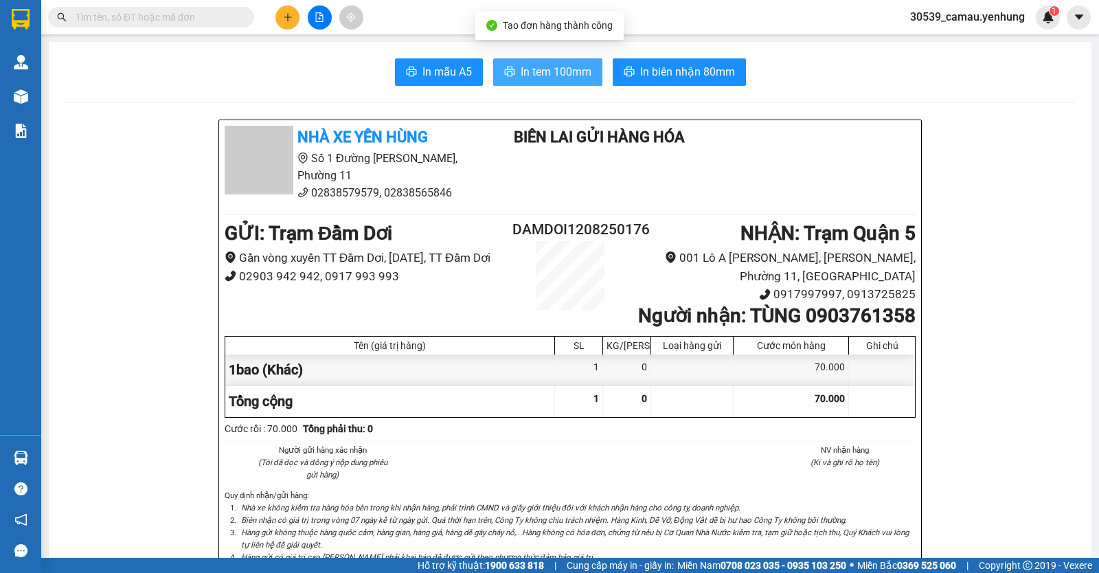
click at [542, 77] on span "In tem 100mm" at bounding box center [556, 71] width 71 height 17
click at [288, 13] on icon "plus" at bounding box center [288, 17] width 10 height 10
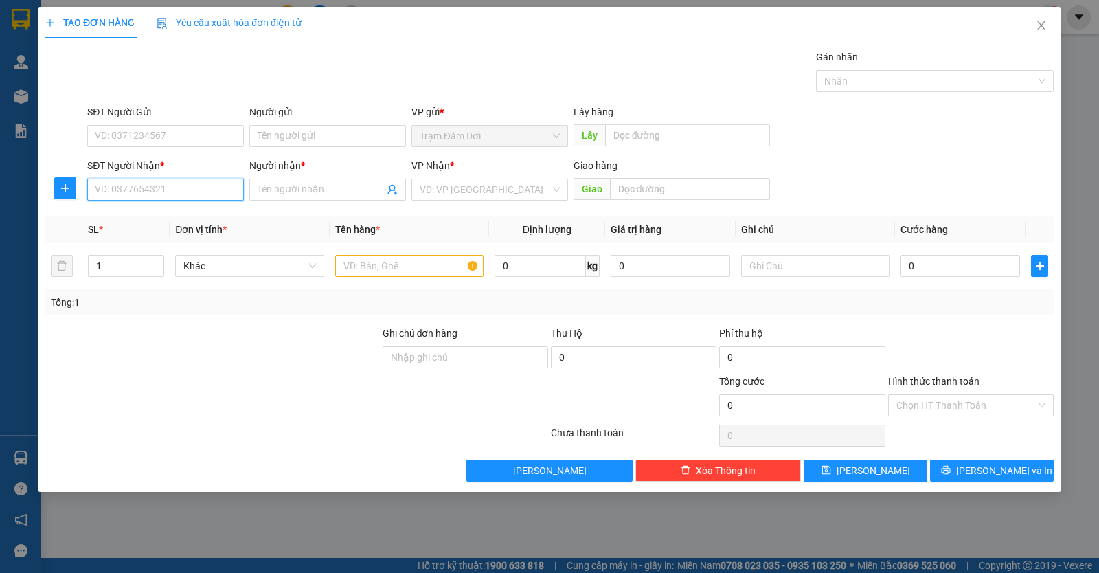
click at [153, 180] on input "SĐT Người Nhận *" at bounding box center [165, 190] width 157 height 22
type input "0838041608"
click at [292, 193] on input "Người nhận *" at bounding box center [321, 189] width 126 height 15
click at [808, 273] on input "text" at bounding box center [815, 266] width 148 height 22
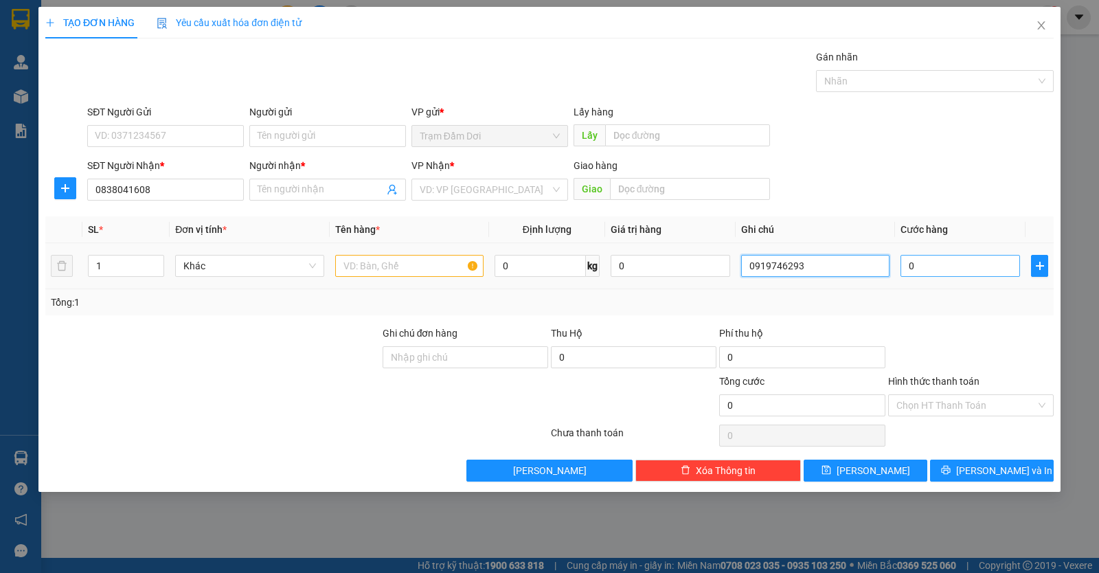
type input "0919746293"
click at [945, 271] on input "0" at bounding box center [961, 266] width 120 height 22
type input "6"
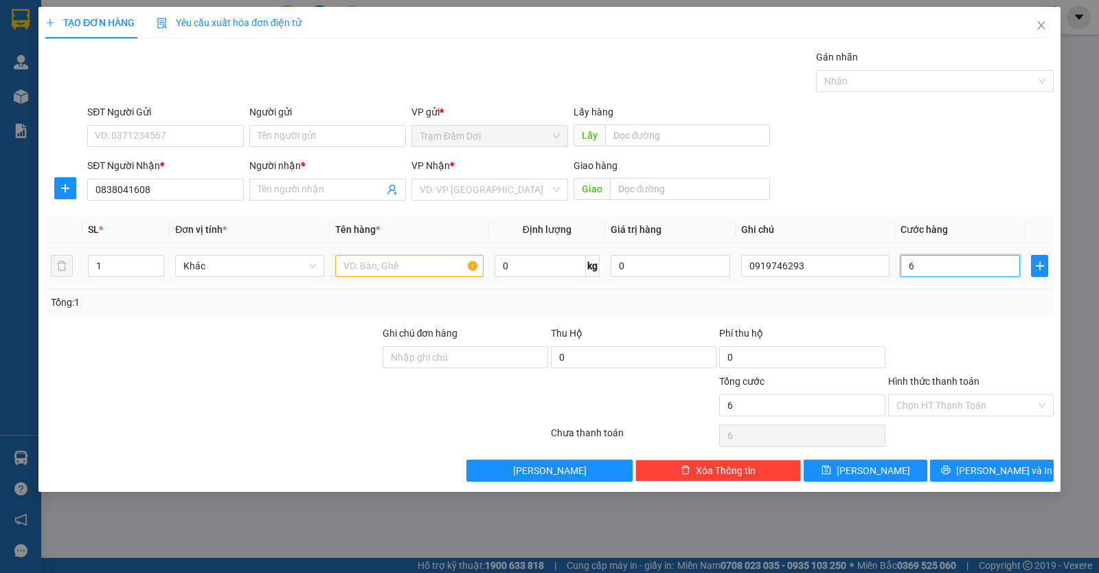
type input "60"
type input "60.000"
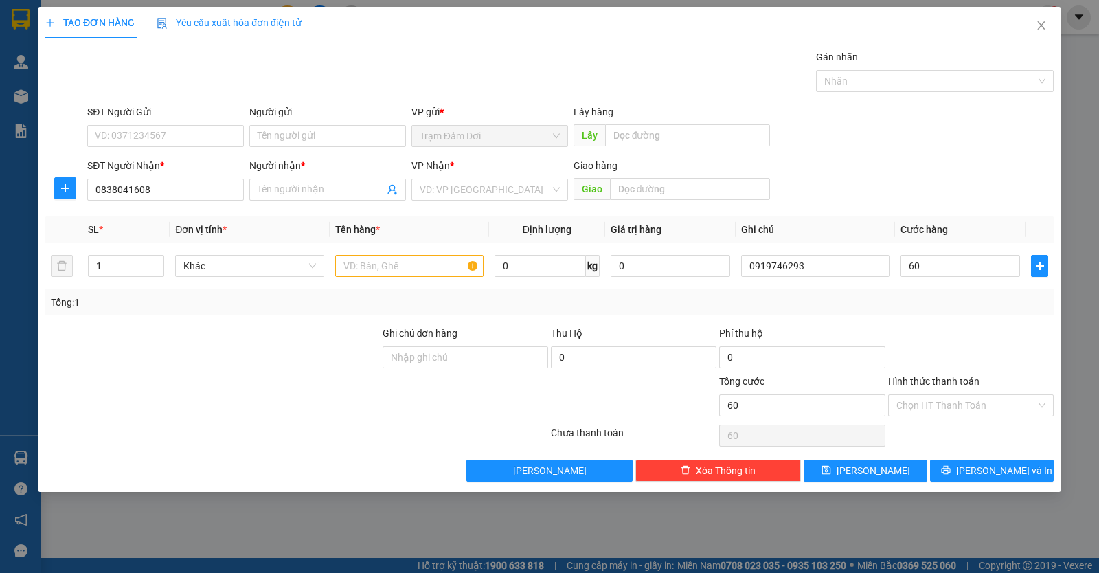
type input "60.000"
click at [954, 338] on div at bounding box center [971, 350] width 168 height 48
click at [307, 197] on span at bounding box center [327, 190] width 157 height 22
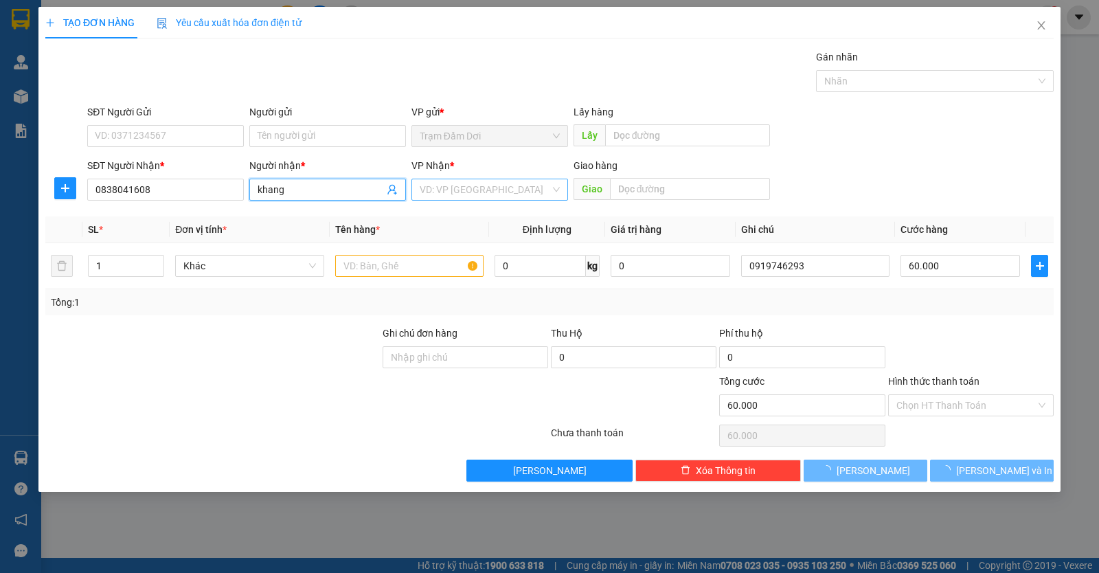
type input "khang"
click at [495, 190] on input "search" at bounding box center [485, 189] width 131 height 21
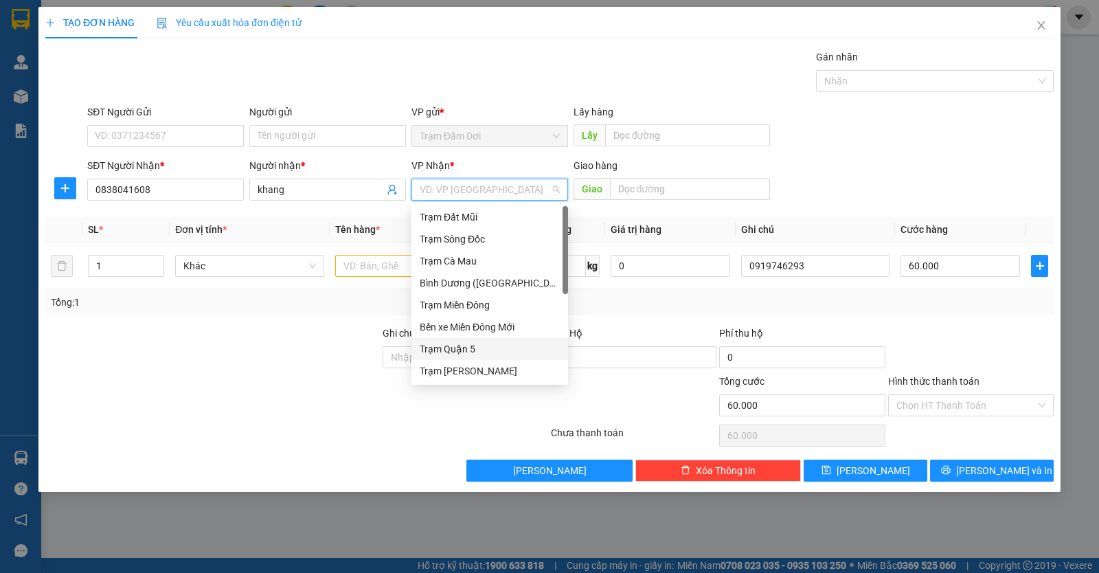
drag, startPoint x: 457, startPoint y: 350, endPoint x: 473, endPoint y: 328, distance: 26.9
click at [456, 350] on div "Trạm Quận 5" at bounding box center [490, 348] width 140 height 15
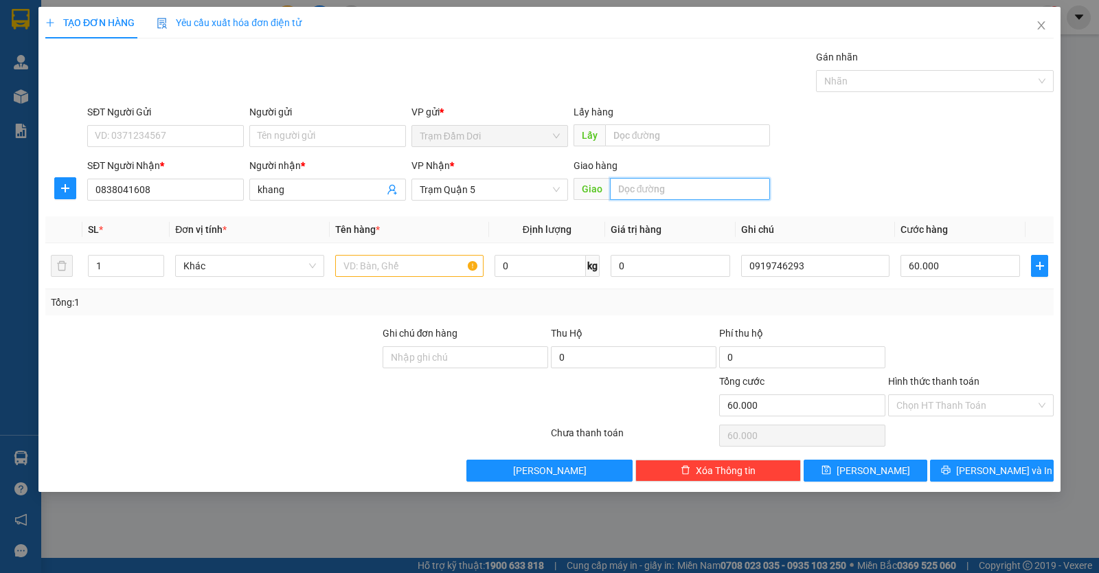
click at [652, 188] on input "text" at bounding box center [690, 189] width 161 height 22
type input "D"
type input "ĐH cửu long"
click at [403, 269] on input "text" at bounding box center [409, 266] width 148 height 22
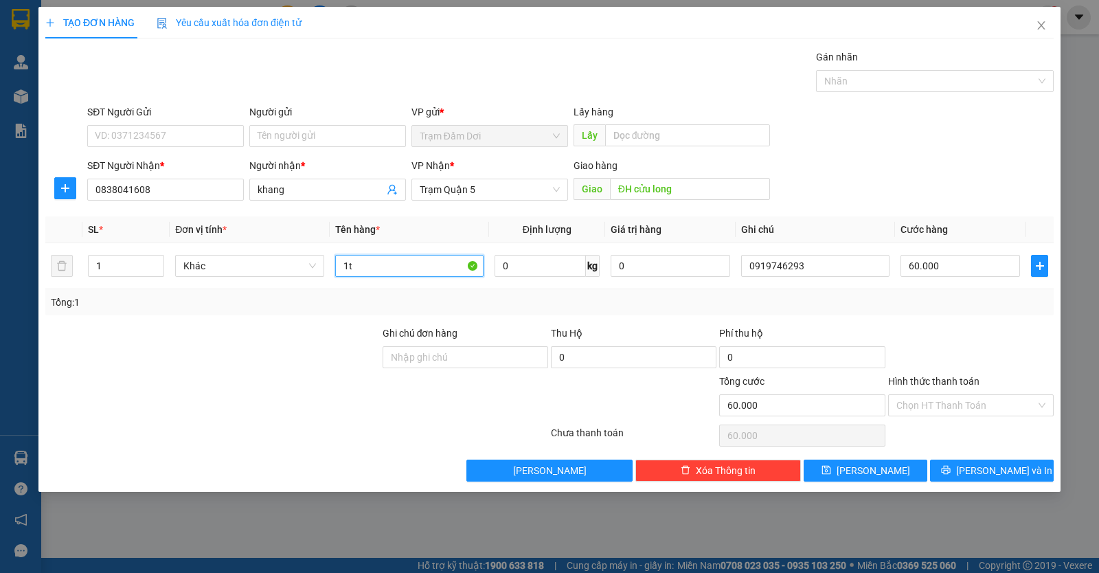
type input "1t"
click at [302, 361] on div at bounding box center [212, 350] width 337 height 48
click at [1017, 468] on span "[PERSON_NAME] và In" at bounding box center [1004, 470] width 96 height 15
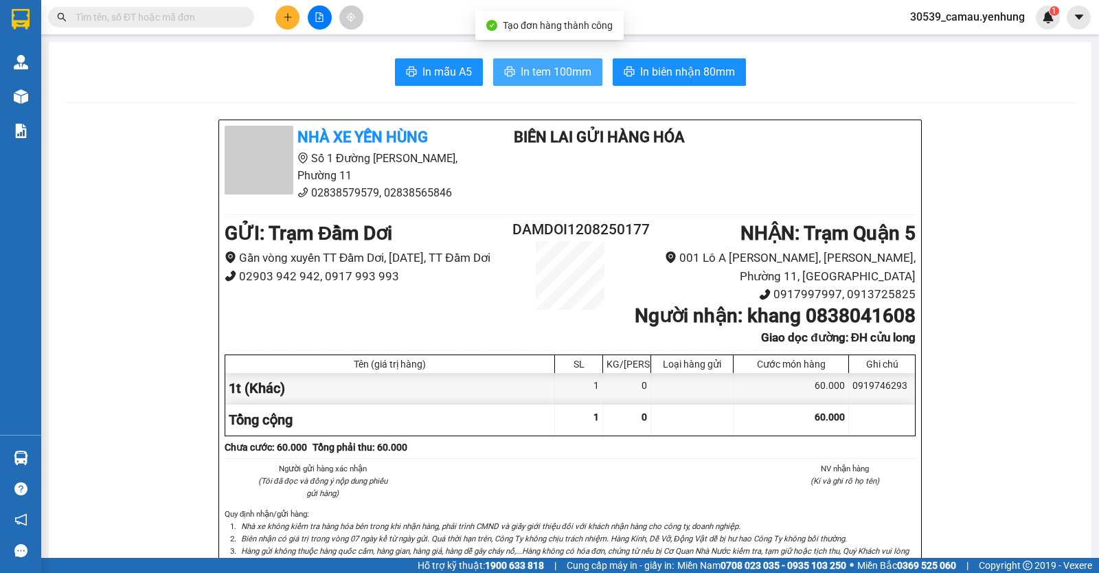
click at [573, 81] on button "In tem 100mm" at bounding box center [547, 71] width 109 height 27
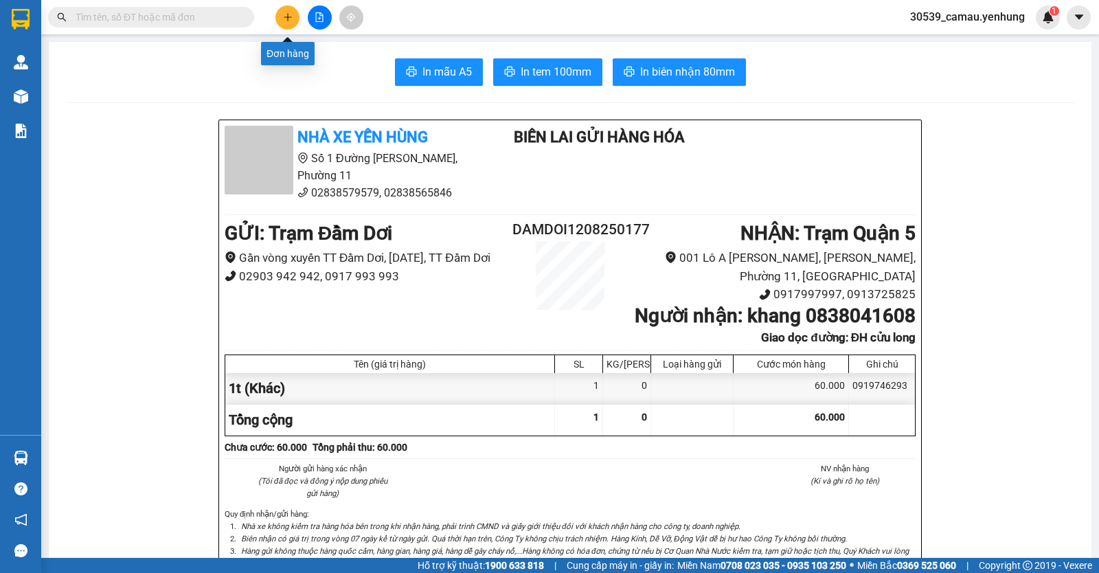
click at [284, 21] on icon "plus" at bounding box center [288, 17] width 10 height 10
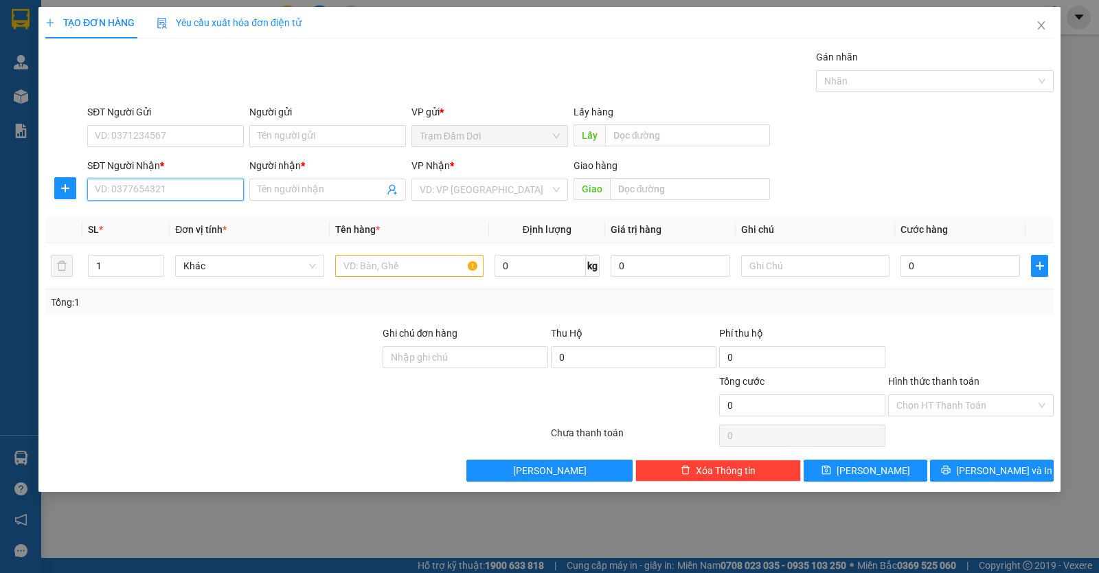
click at [145, 185] on input "SĐT Người Nhận *" at bounding box center [165, 190] width 157 height 22
type input "0917734580"
click at [289, 183] on input "Người nhận *" at bounding box center [321, 189] width 126 height 15
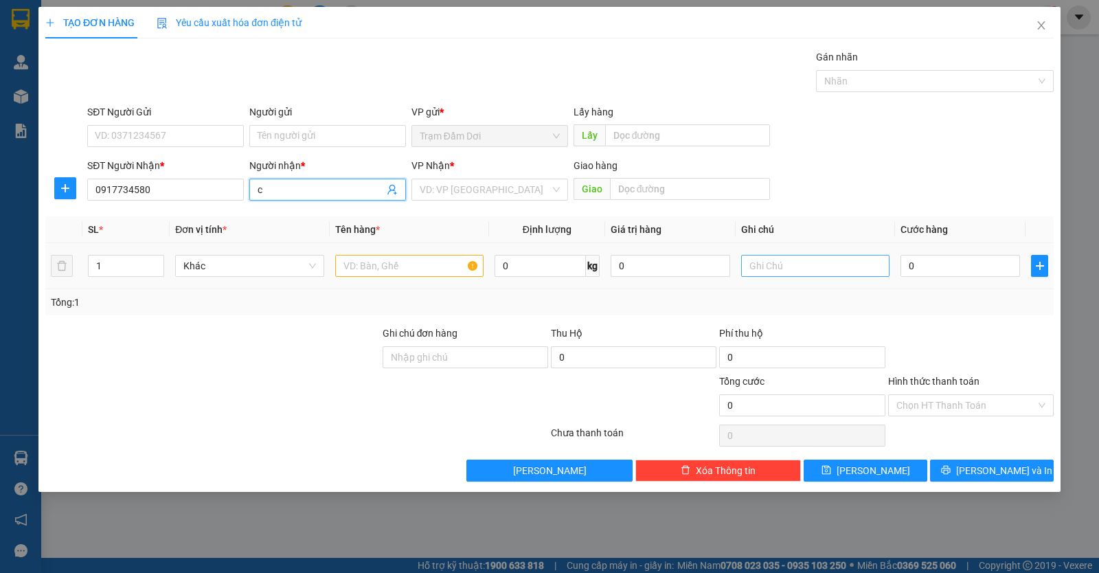
type input "c"
click at [866, 273] on input "text" at bounding box center [815, 266] width 148 height 22
type input "0878978081"
click at [965, 264] on input "0" at bounding box center [961, 266] width 120 height 22
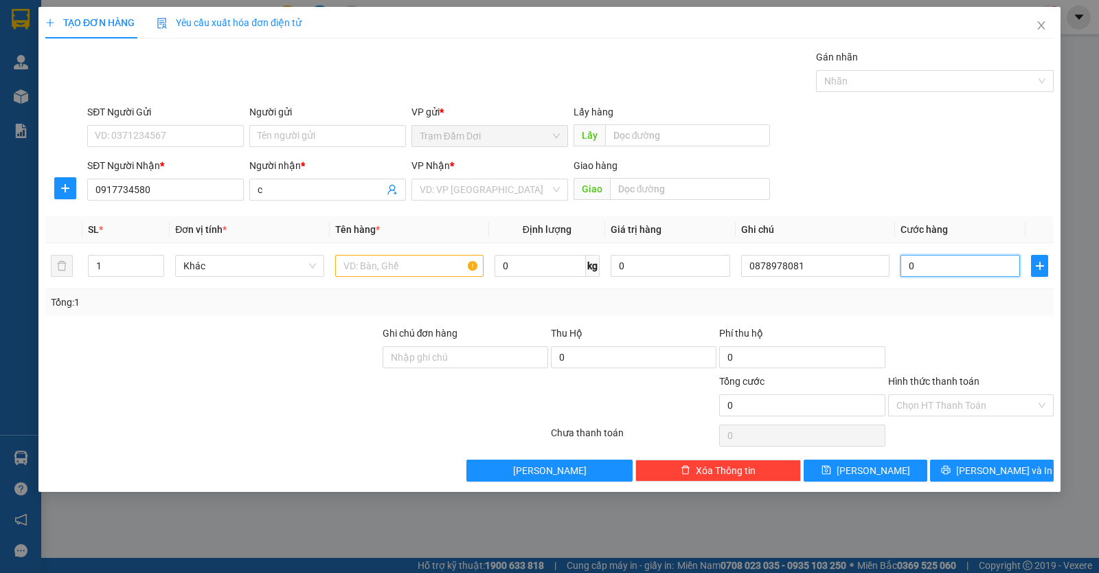
type input "1"
type input "10"
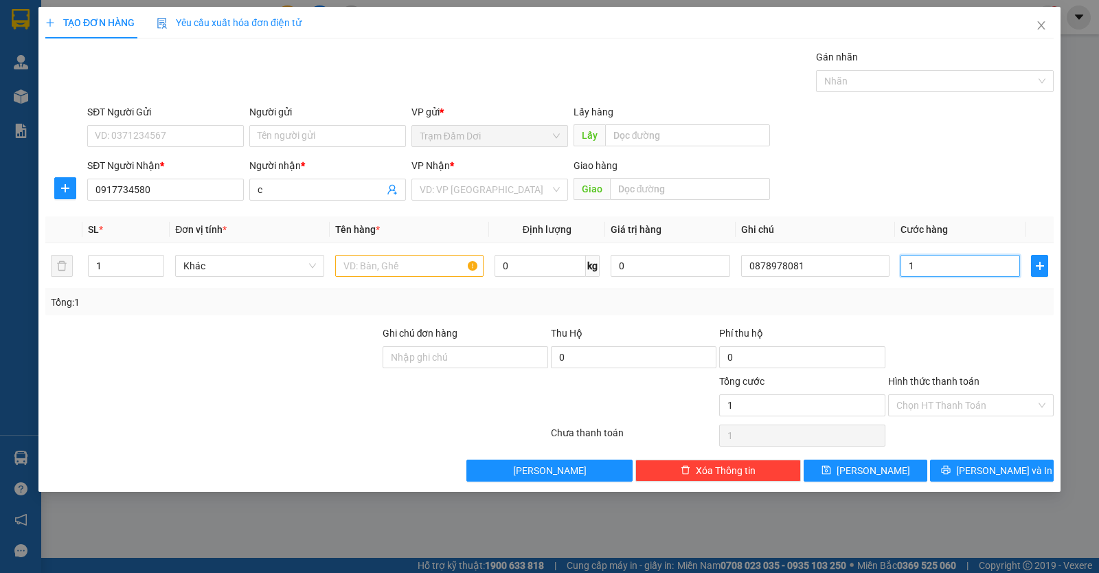
type input "10"
type input "100"
type input "100.000"
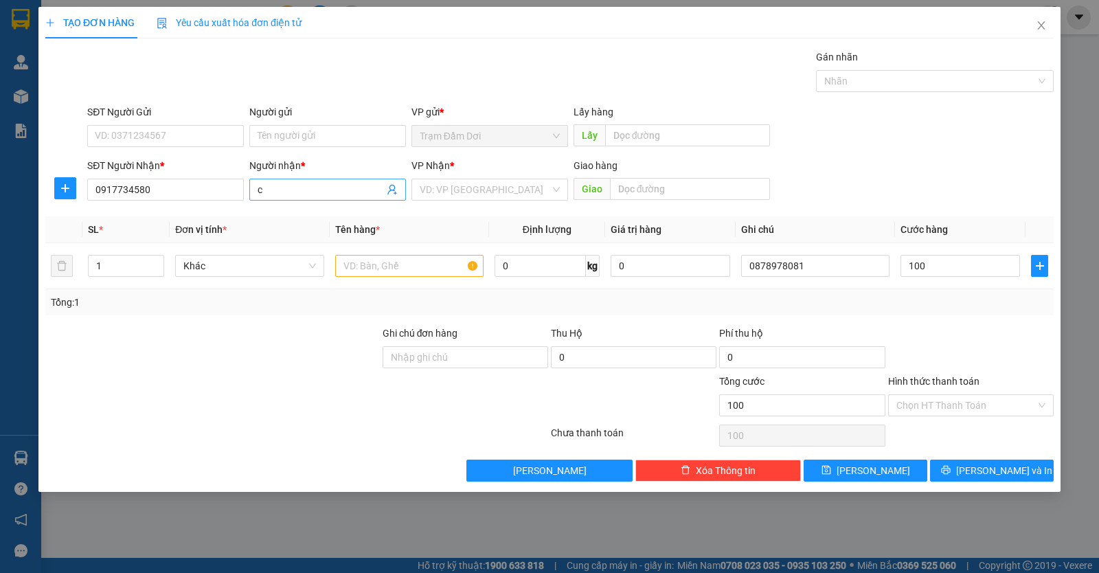
type input "100.000"
click at [330, 197] on span "c" at bounding box center [327, 190] width 157 height 22
type input "cường"
click at [473, 188] on input "search" at bounding box center [485, 189] width 131 height 21
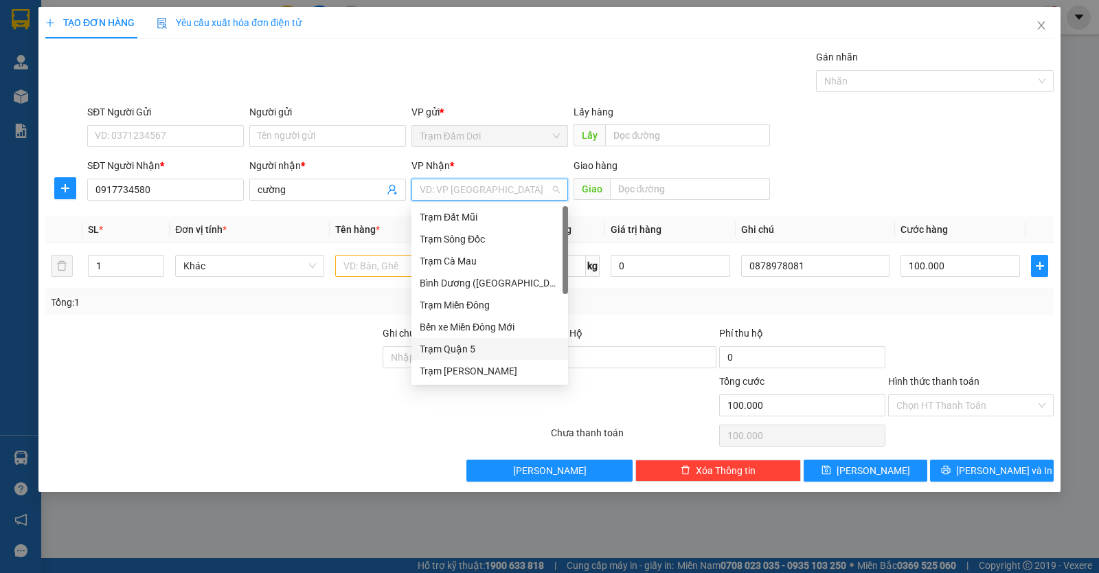
click at [488, 348] on div "Trạm Quận 5" at bounding box center [490, 348] width 140 height 15
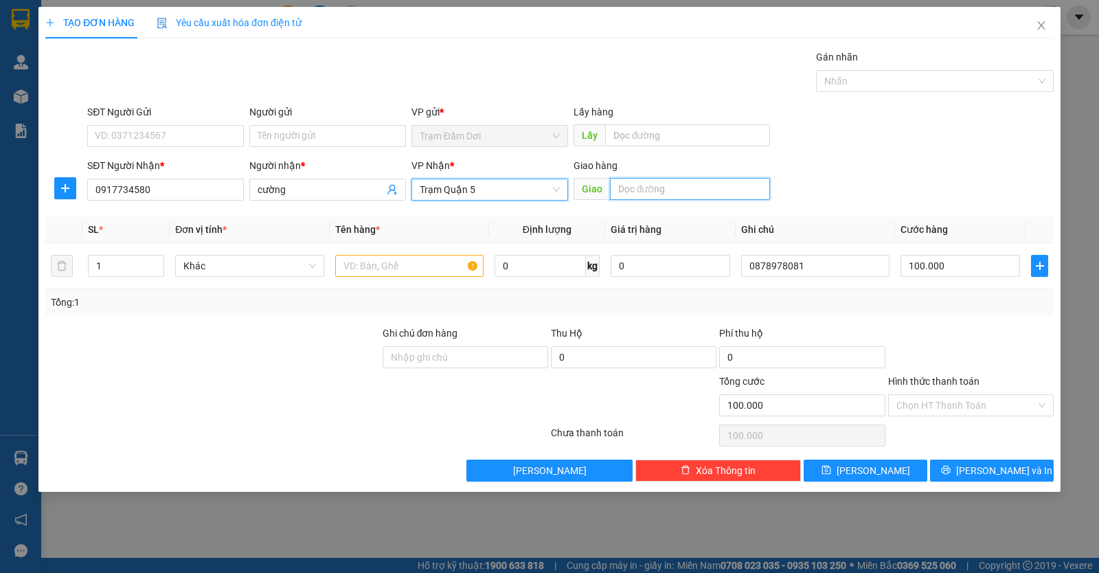
click at [667, 178] on input "text" at bounding box center [690, 189] width 161 height 22
type input "nhơn trạch"
click at [418, 265] on input "text" at bounding box center [409, 266] width 148 height 22
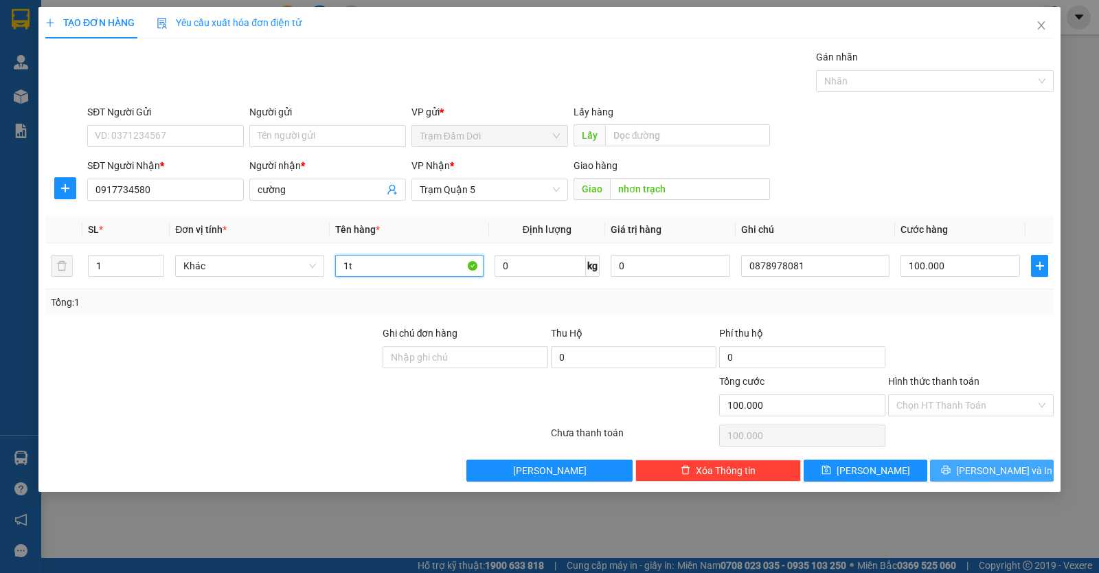
type input "1t"
click at [1003, 479] on button "[PERSON_NAME] và In" at bounding box center [992, 471] width 124 height 22
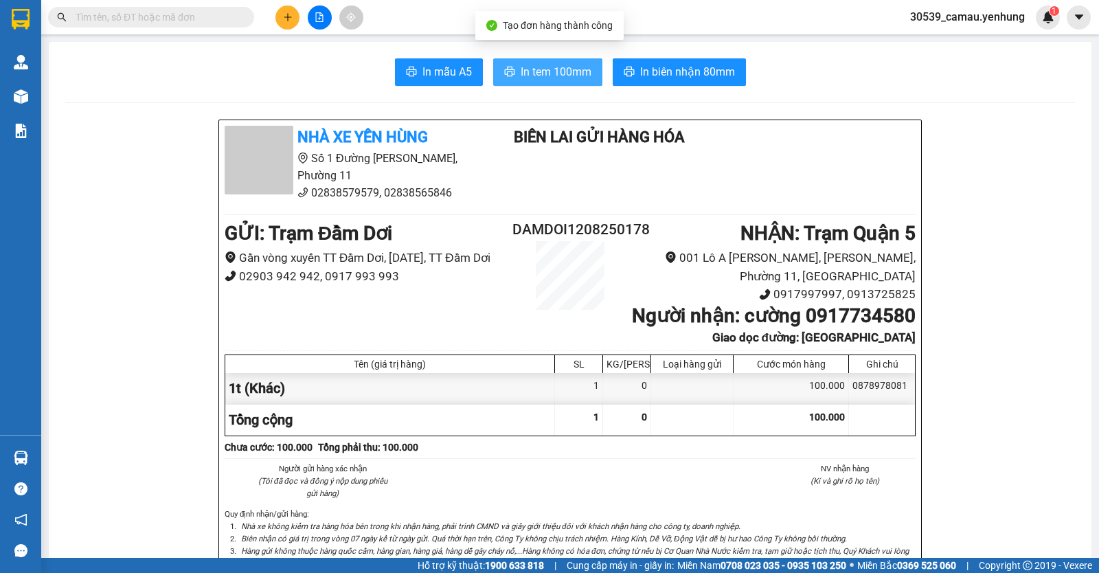
click at [554, 65] on span "In tem 100mm" at bounding box center [556, 71] width 71 height 17
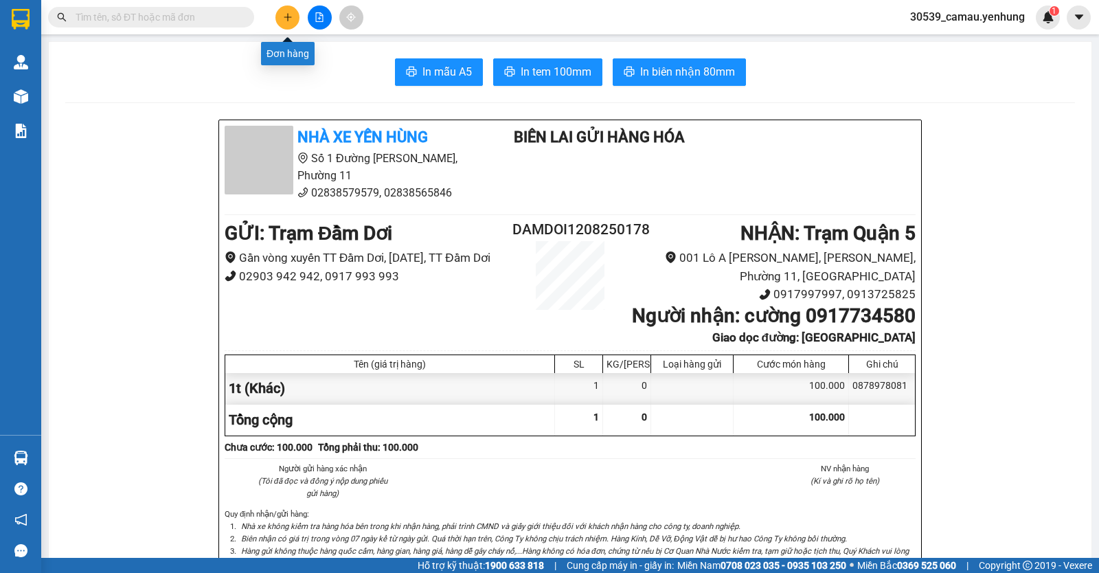
click at [289, 13] on icon "plus" at bounding box center [288, 17] width 10 height 10
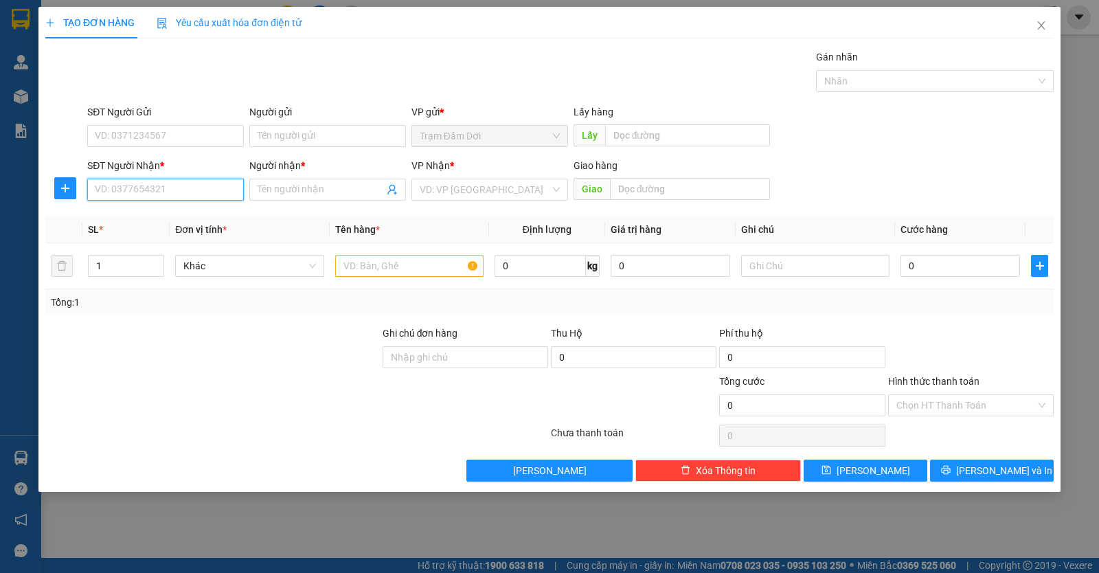
click at [179, 187] on input "SĐT Người Nhận *" at bounding box center [165, 190] width 157 height 22
click at [1038, 22] on icon "close" at bounding box center [1041, 25] width 11 height 11
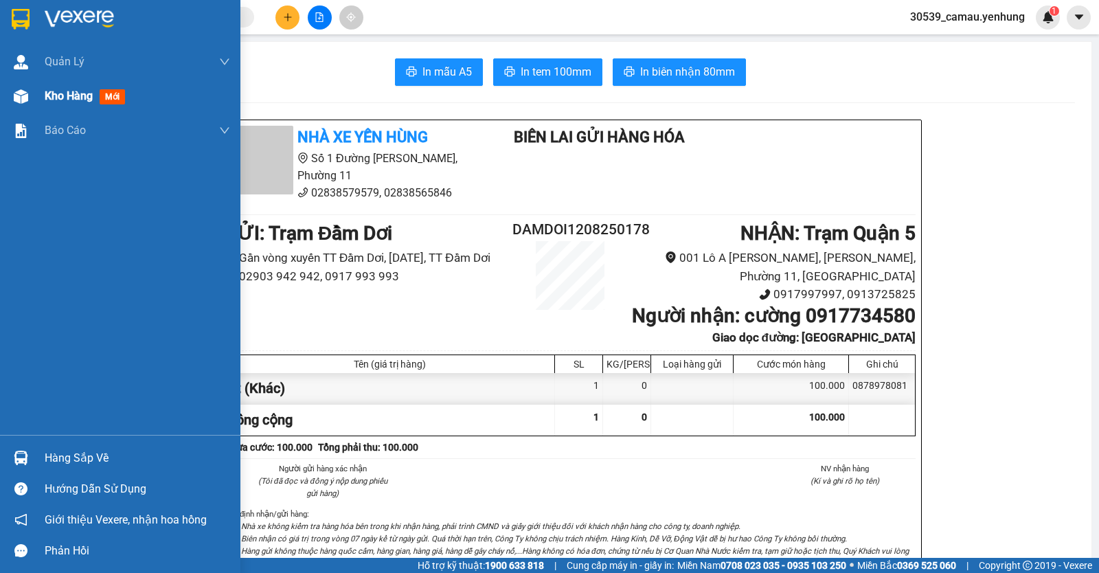
click at [30, 93] on div at bounding box center [21, 96] width 24 height 24
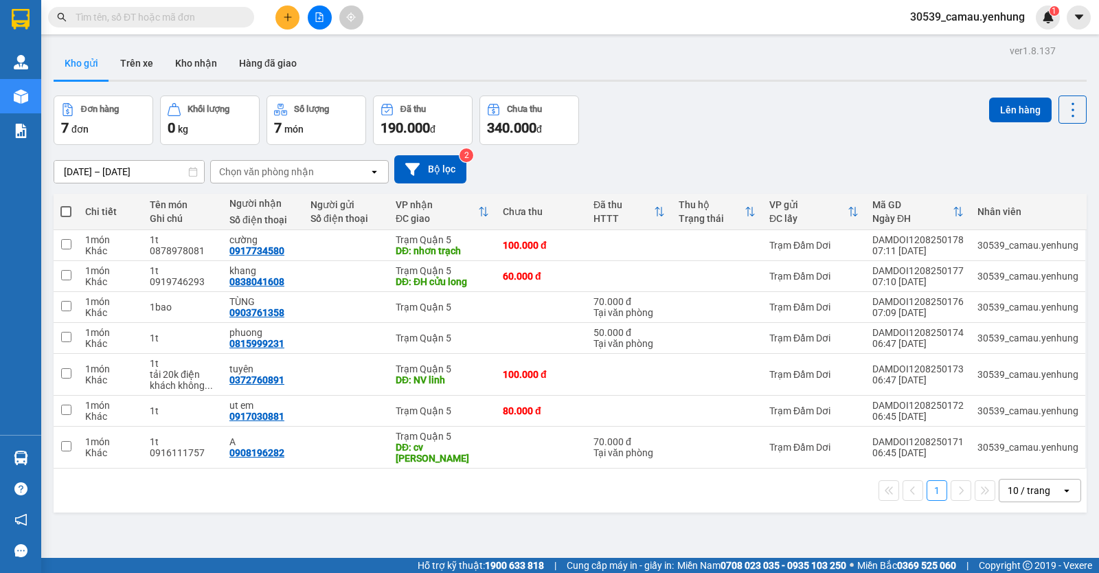
click at [1021, 487] on div "10 / trang" at bounding box center [1029, 491] width 43 height 14
click at [1019, 461] on span "100 / trang" at bounding box center [1023, 460] width 49 height 14
click at [63, 208] on span at bounding box center [65, 211] width 11 height 11
click at [66, 205] on input "checkbox" at bounding box center [66, 205] width 0 height 0
checkbox input "true"
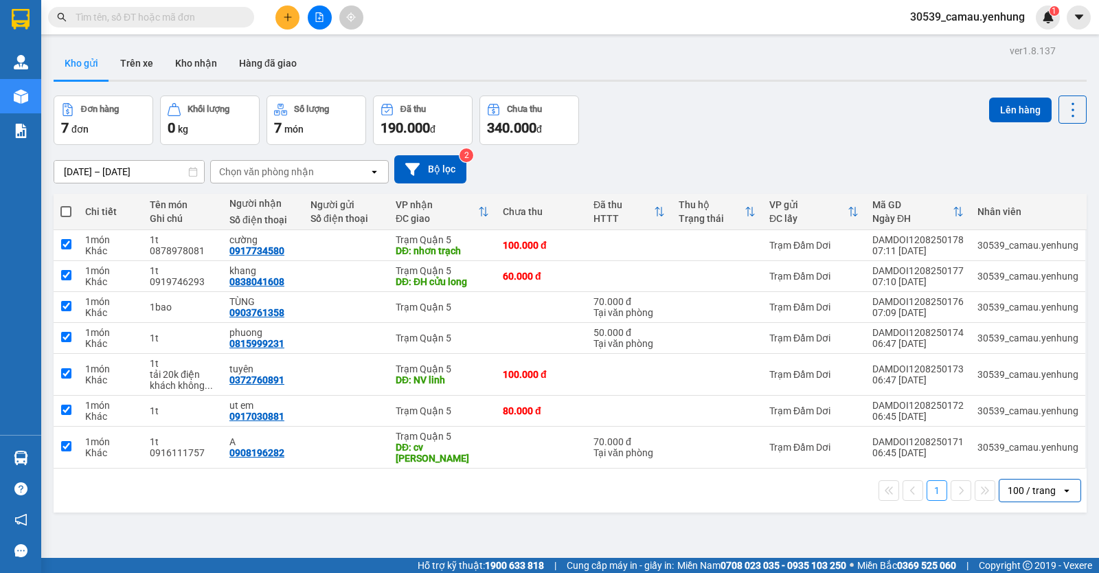
checkbox input "true"
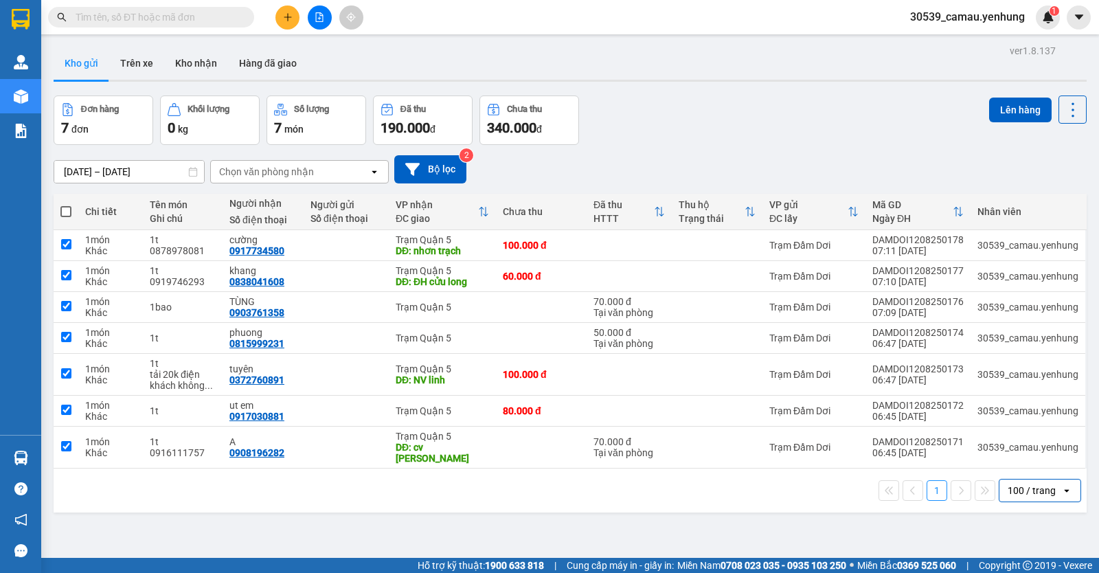
checkbox input "true"
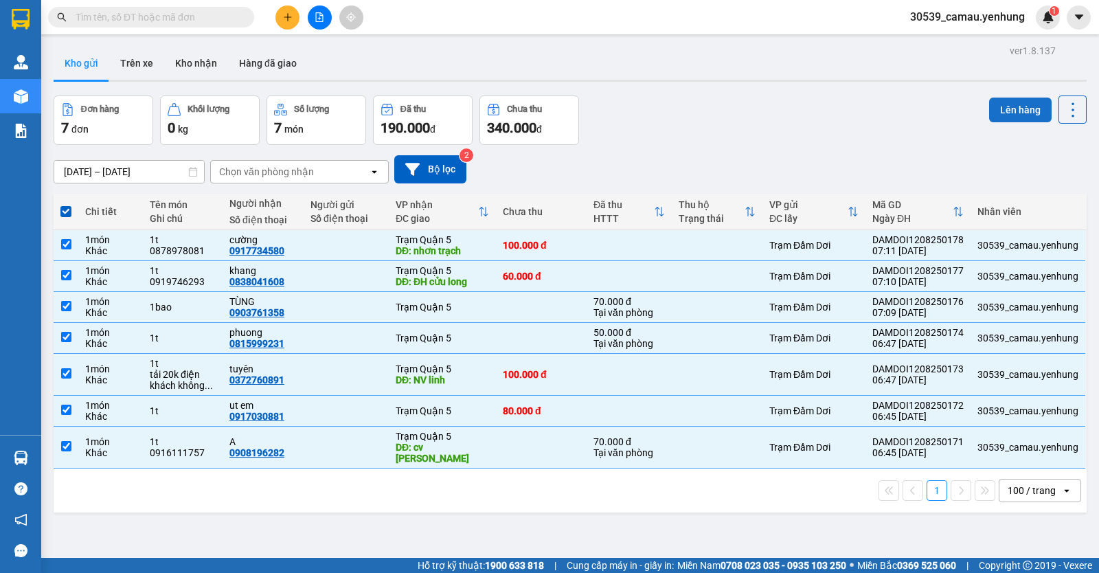
click at [1016, 120] on button "Lên hàng" at bounding box center [1020, 110] width 63 height 25
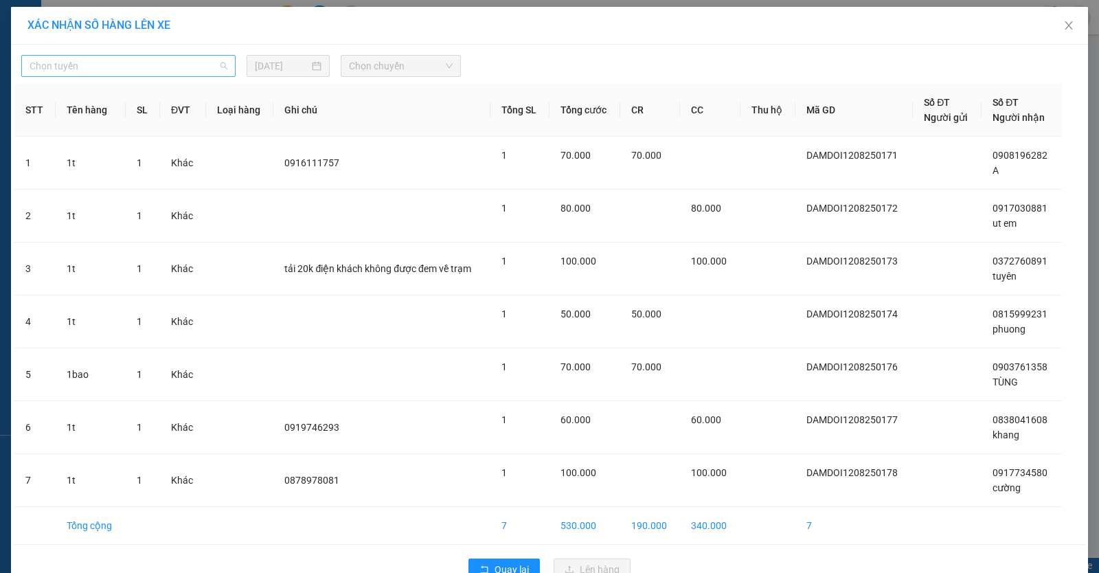
click at [100, 76] on span "Chọn tuyến" at bounding box center [129, 66] width 198 height 21
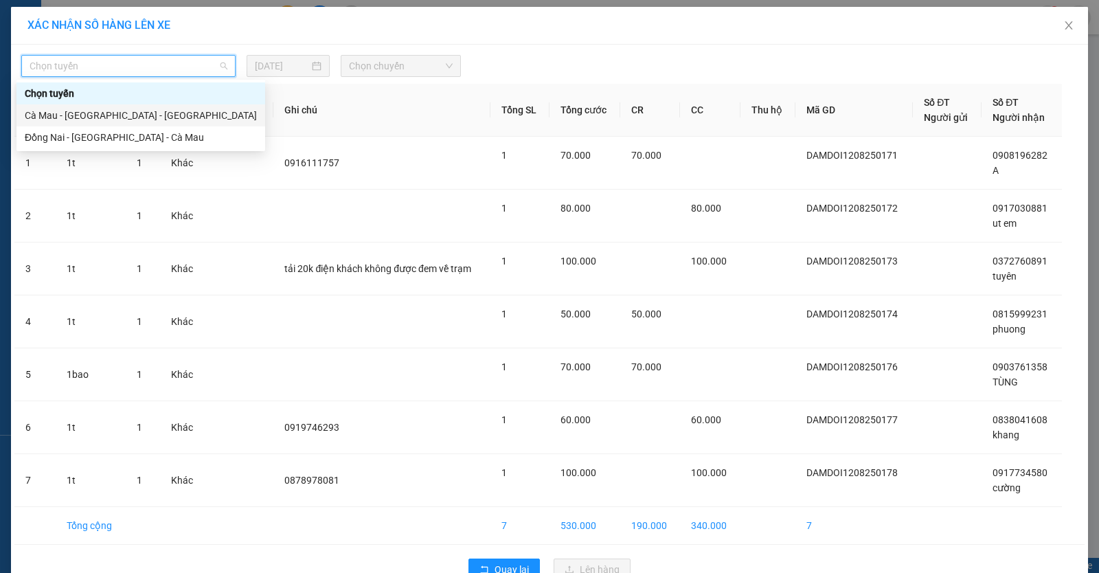
click at [113, 113] on div "Cà Mau - [GEOGRAPHIC_DATA] - [GEOGRAPHIC_DATA]" at bounding box center [141, 115] width 232 height 15
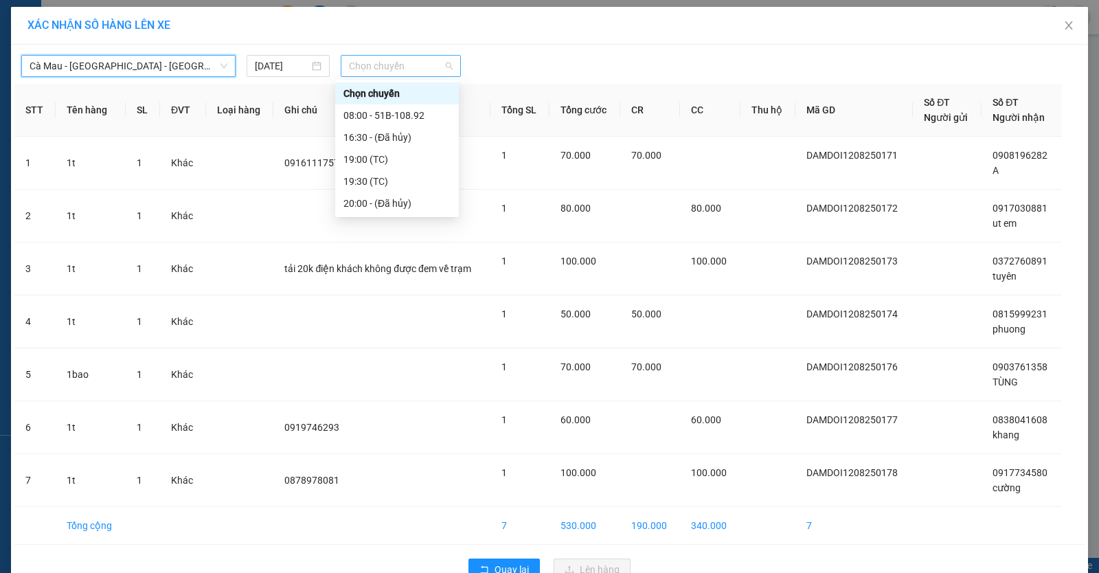
click at [407, 69] on span "Chọn chuyến" at bounding box center [401, 66] width 104 height 21
click at [398, 115] on div "08:00 - 51B-108.92" at bounding box center [396, 115] width 107 height 15
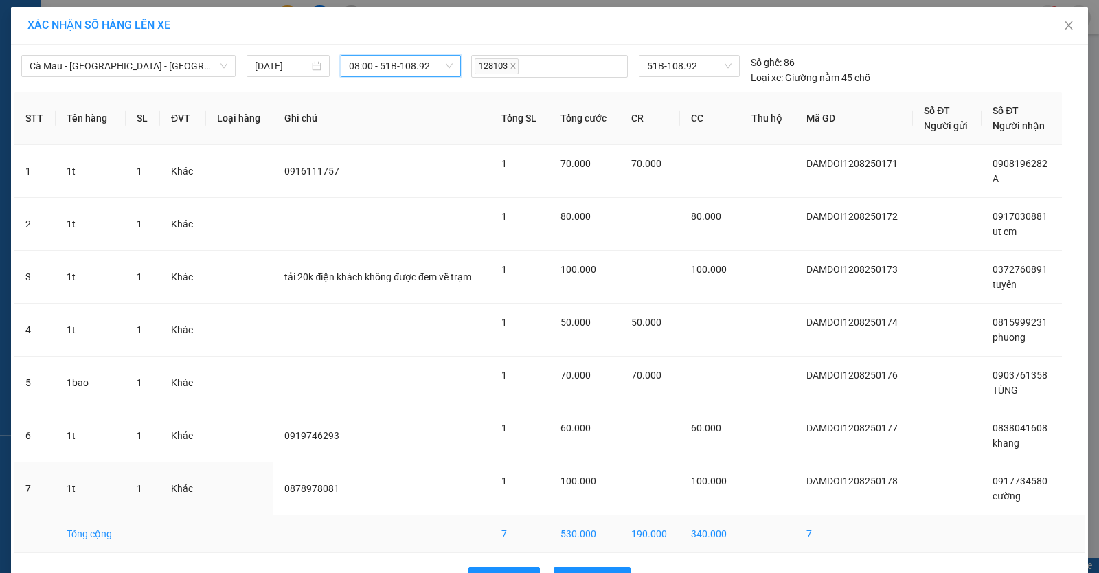
scroll to position [43, 0]
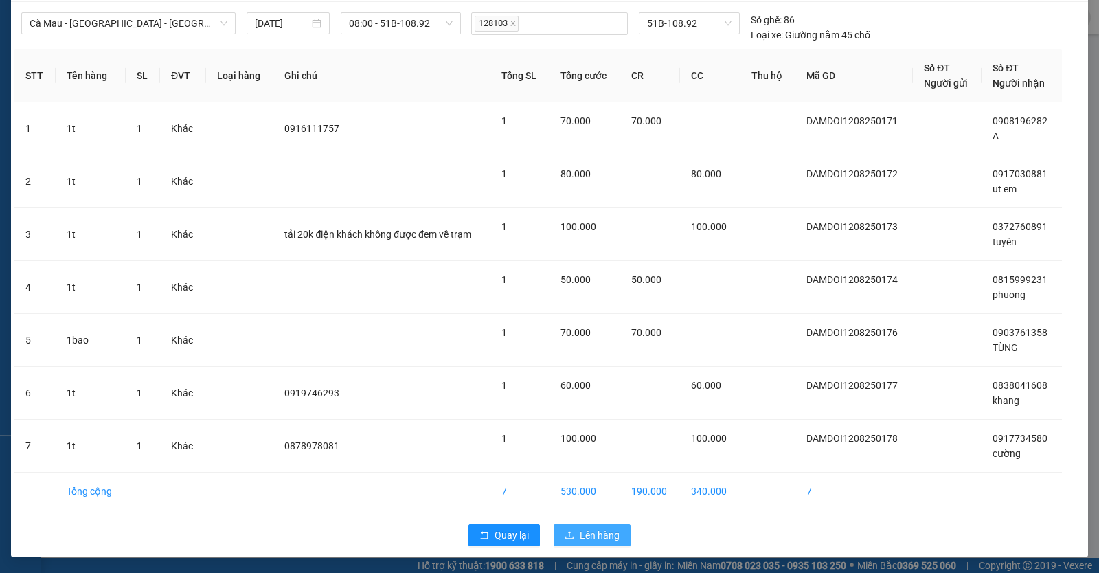
click at [583, 539] on span "Lên hàng" at bounding box center [600, 535] width 40 height 15
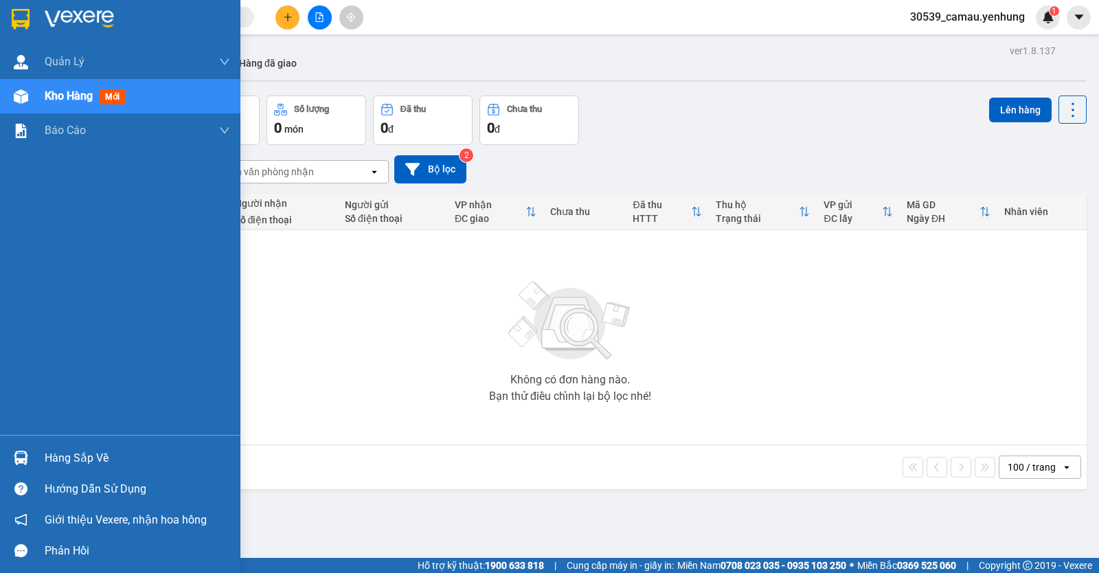
click at [63, 462] on div "Hàng sắp về" at bounding box center [137, 458] width 185 height 21
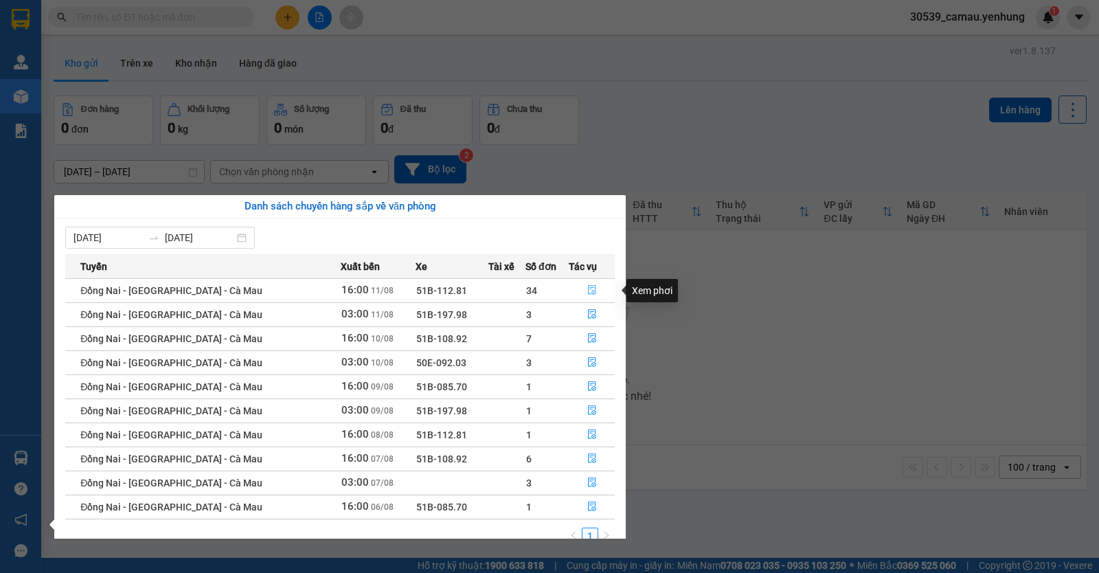
click at [596, 287] on button "button" at bounding box center [591, 291] width 45 height 22
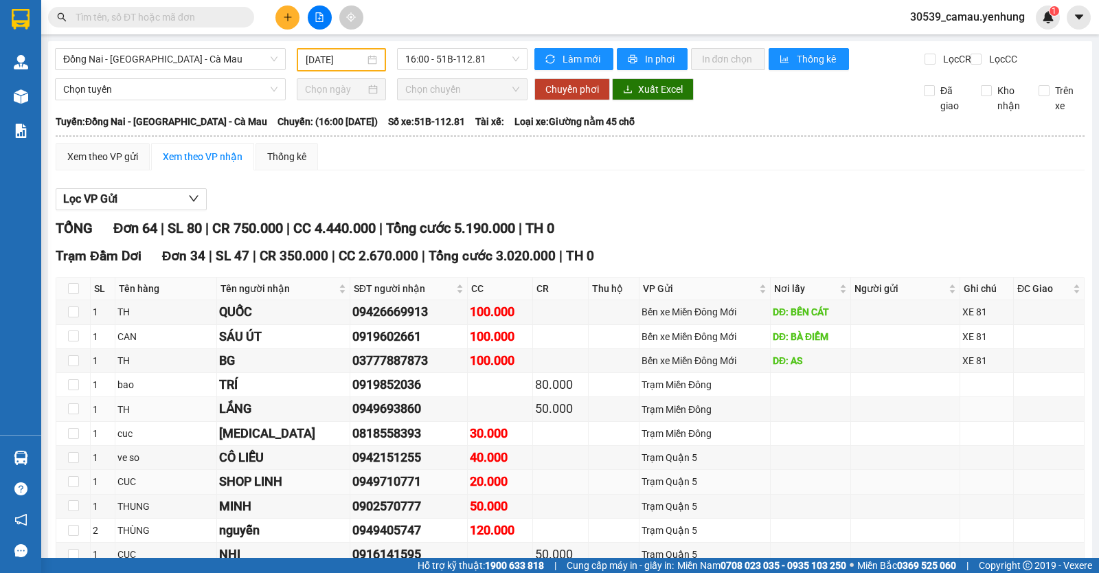
scroll to position [69, 0]
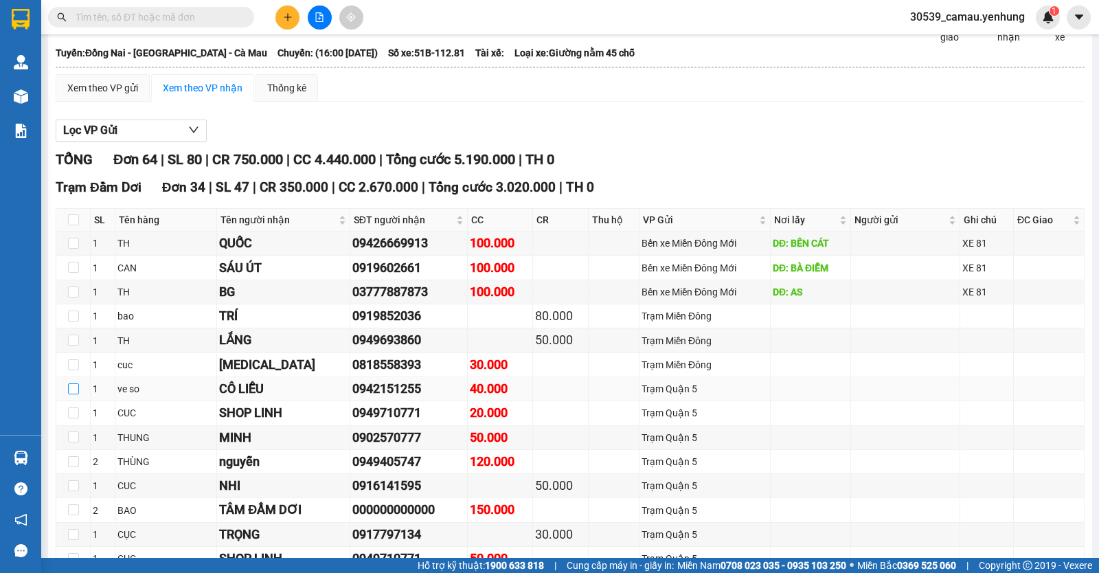
click at [73, 394] on input "checkbox" at bounding box center [73, 388] width 11 height 11
checkbox input "true"
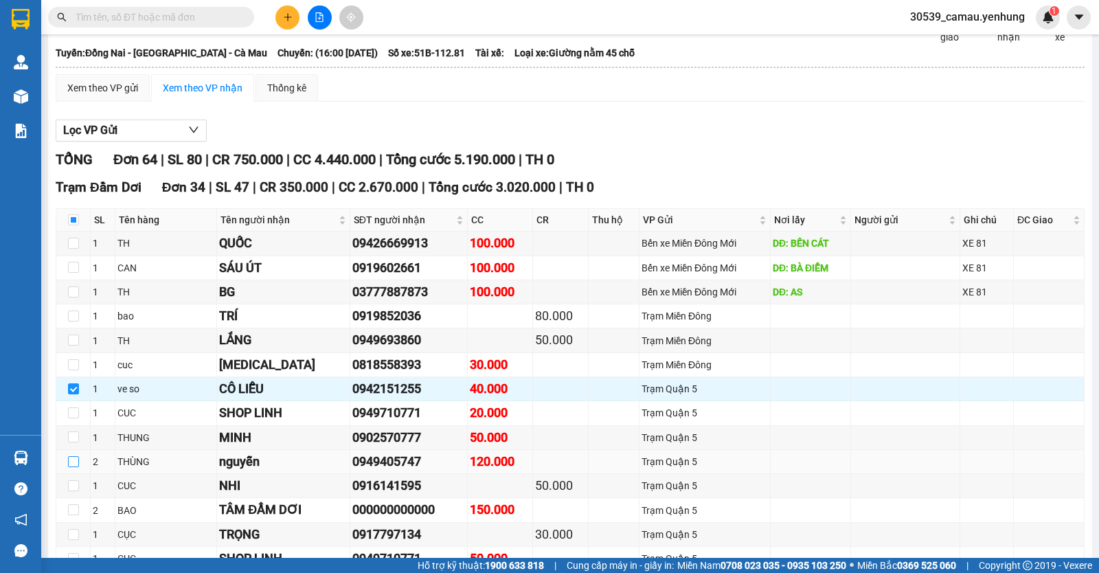
click at [72, 467] on input "checkbox" at bounding box center [73, 461] width 11 height 11
checkbox input "true"
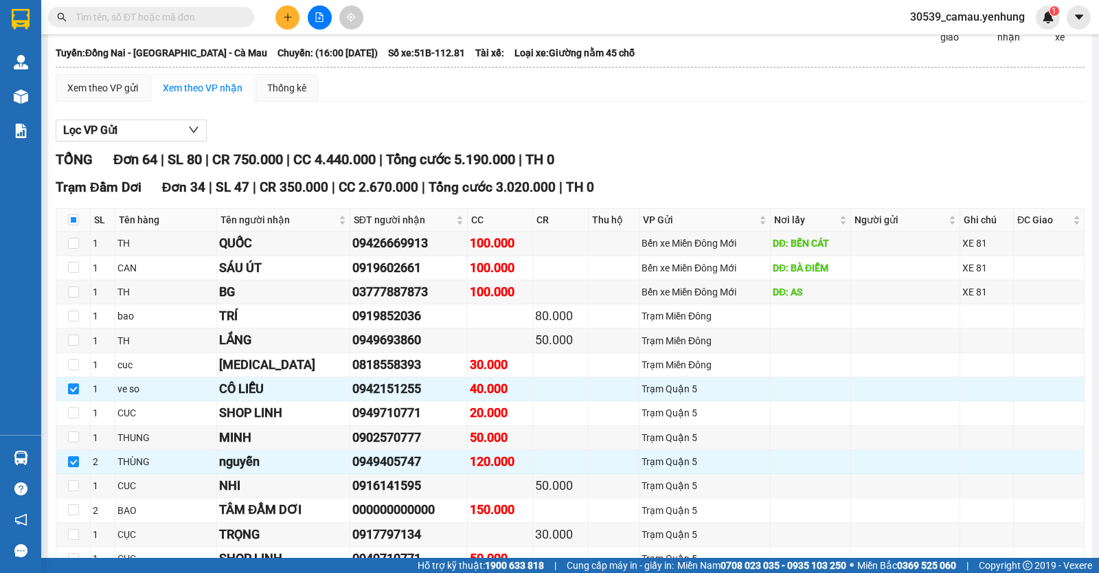
scroll to position [275, 0]
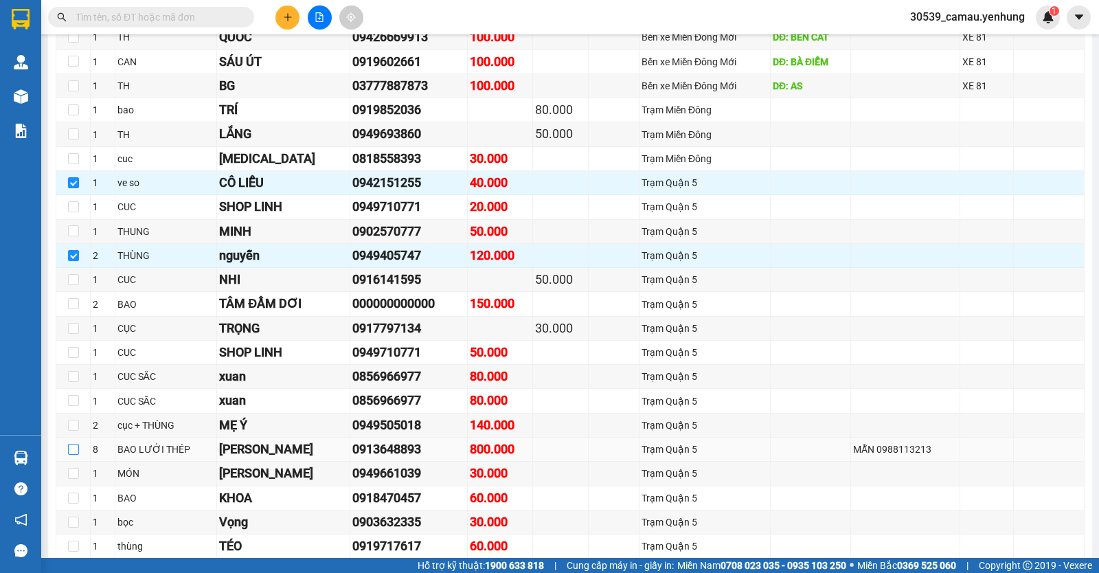
click at [76, 455] on input "checkbox" at bounding box center [73, 449] width 11 height 11
checkbox input "true"
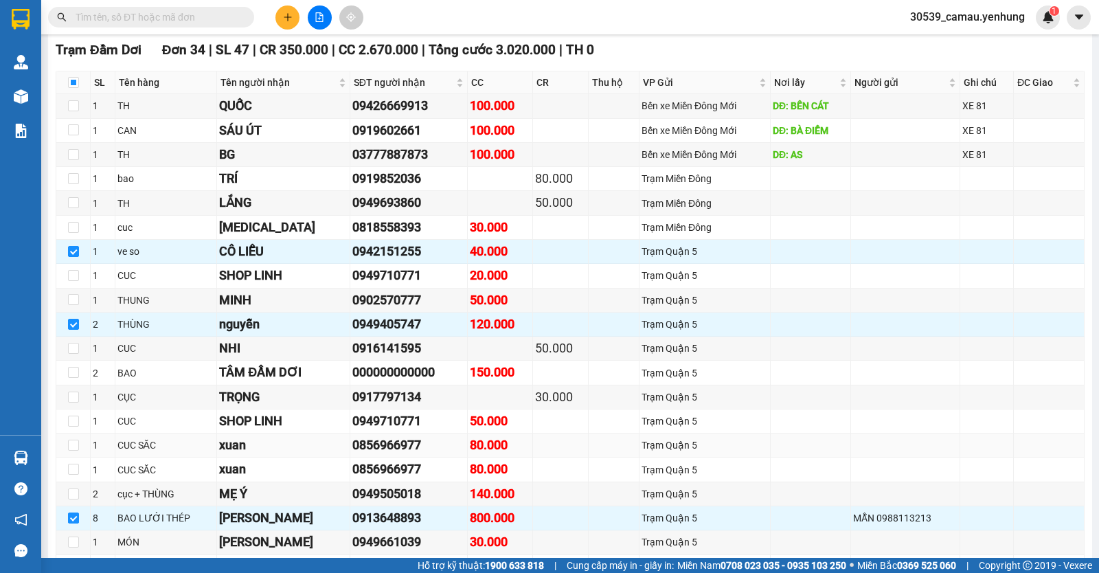
scroll to position [343, 0]
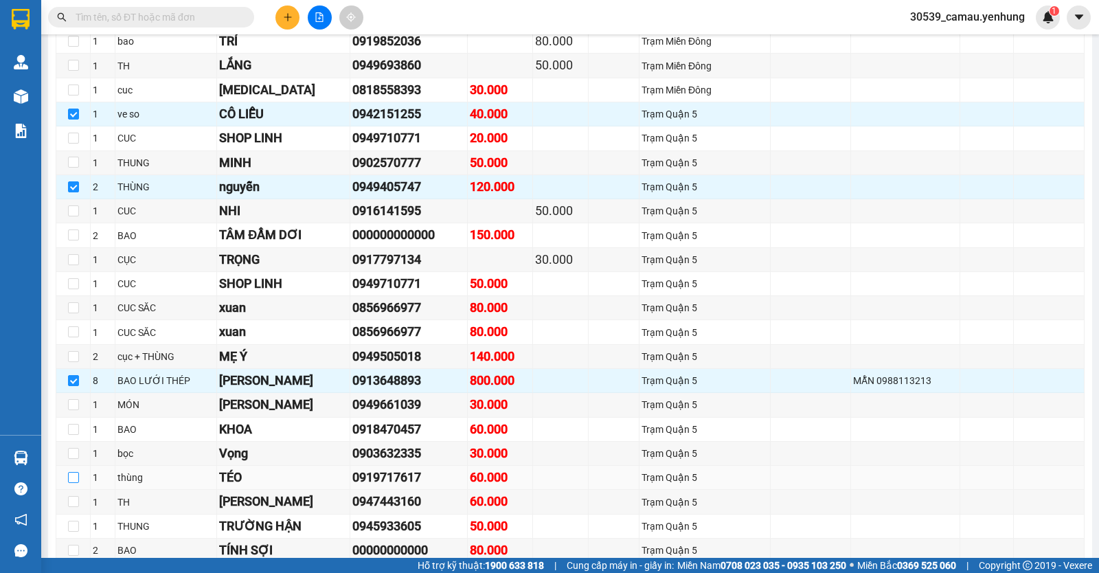
click at [68, 483] on input "checkbox" at bounding box center [73, 477] width 11 height 11
checkbox input "true"
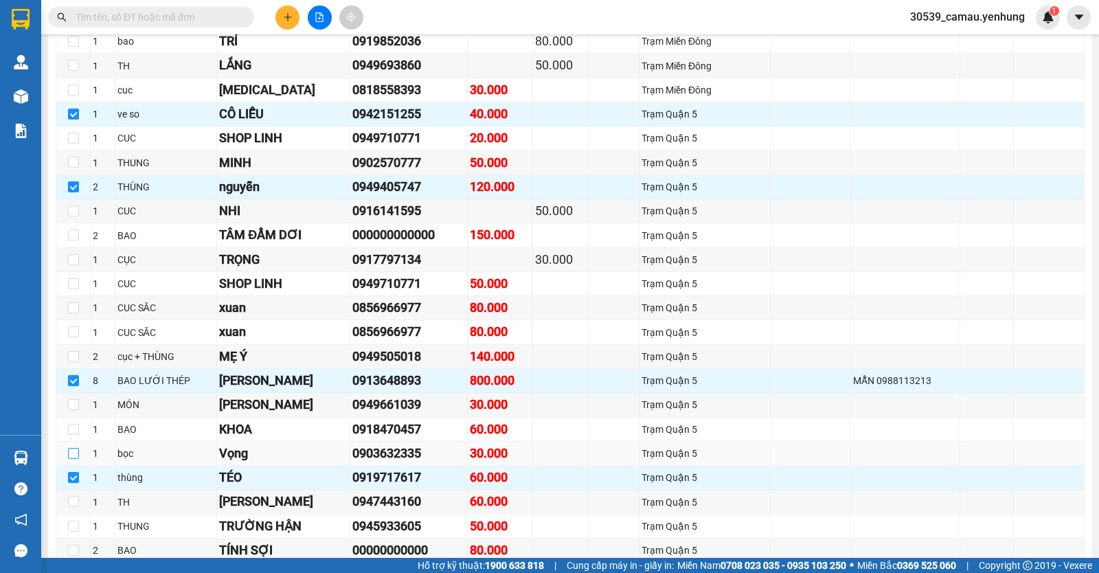
click at [73, 459] on input "checkbox" at bounding box center [73, 453] width 11 height 11
checkbox input "true"
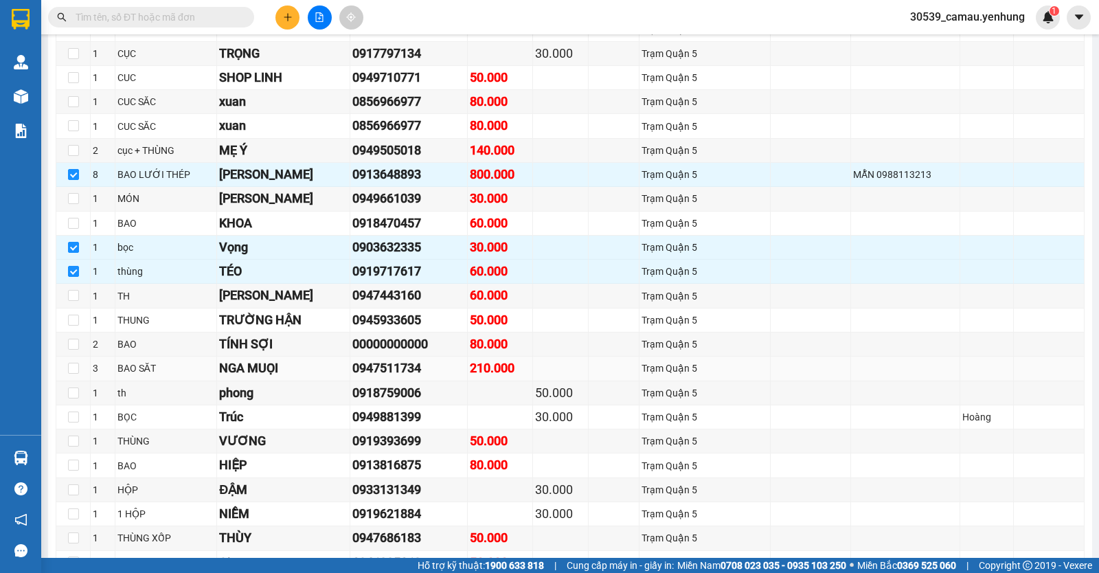
scroll to position [618, 0]
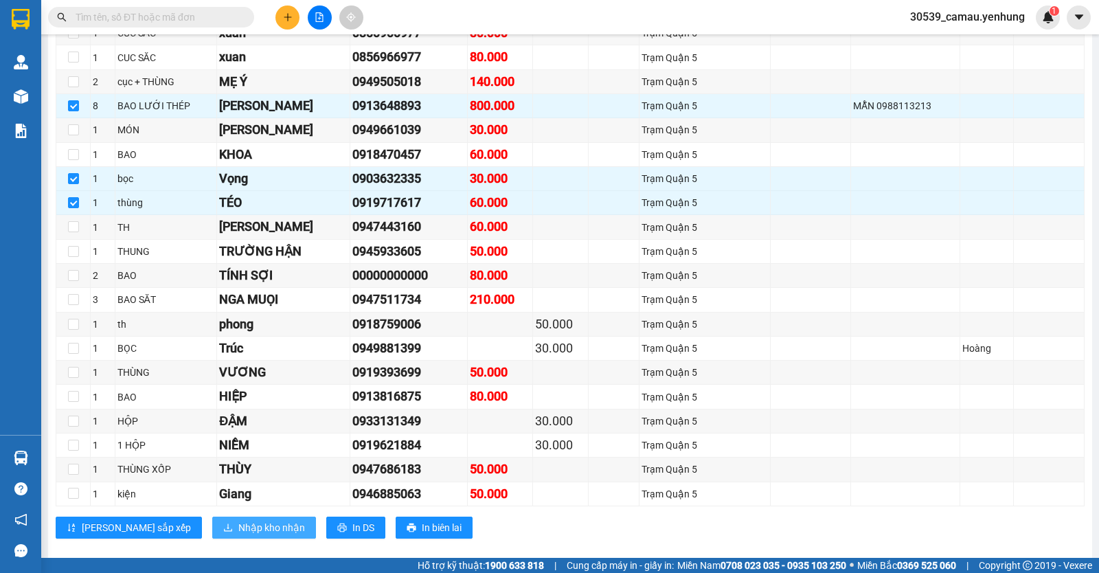
click at [238, 535] on span "Nhập kho nhận" at bounding box center [271, 527] width 67 height 15
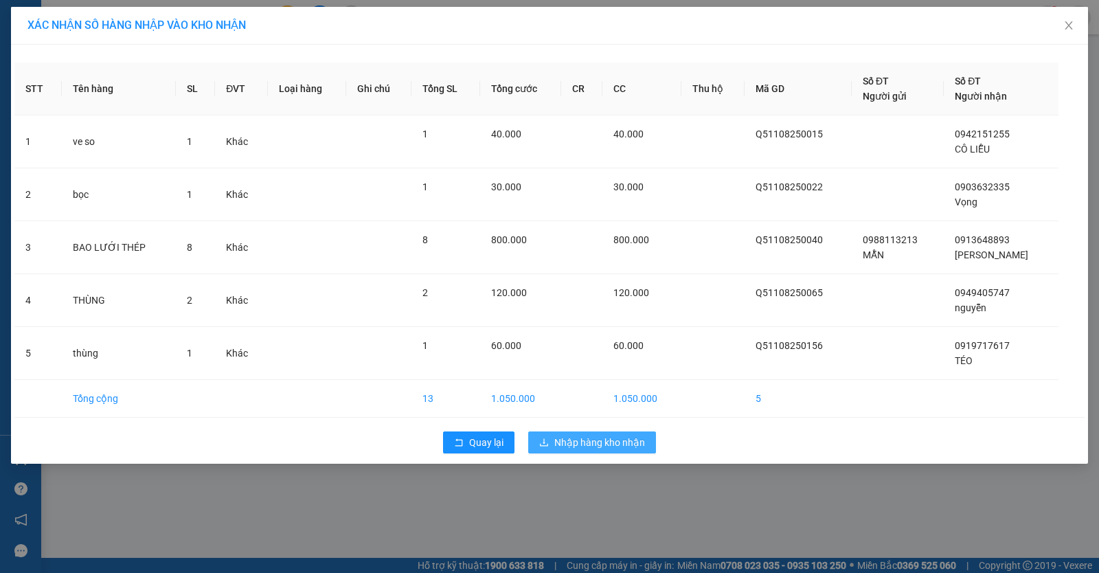
click at [538, 441] on button "Nhập hàng kho nhận" at bounding box center [592, 442] width 128 height 22
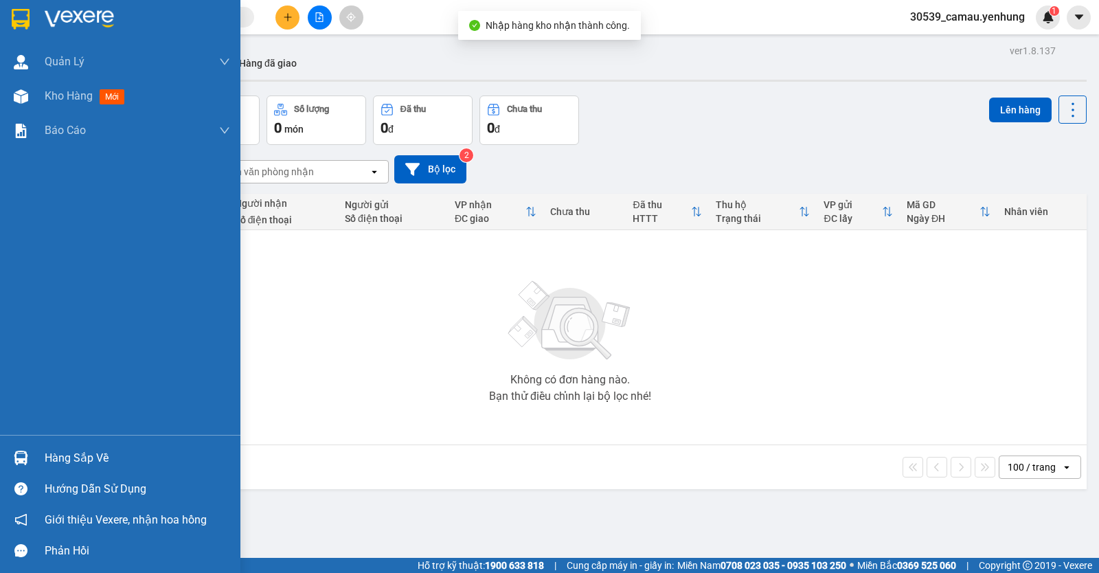
click at [37, 454] on div "Hàng sắp về" at bounding box center [120, 457] width 240 height 31
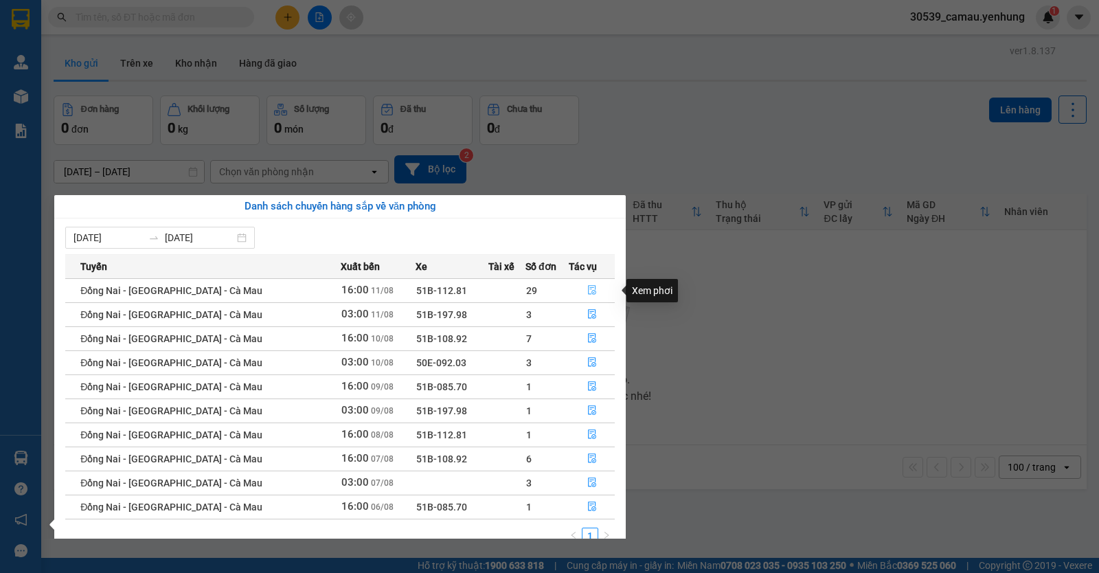
click at [587, 286] on icon "file-done" at bounding box center [592, 290] width 10 height 10
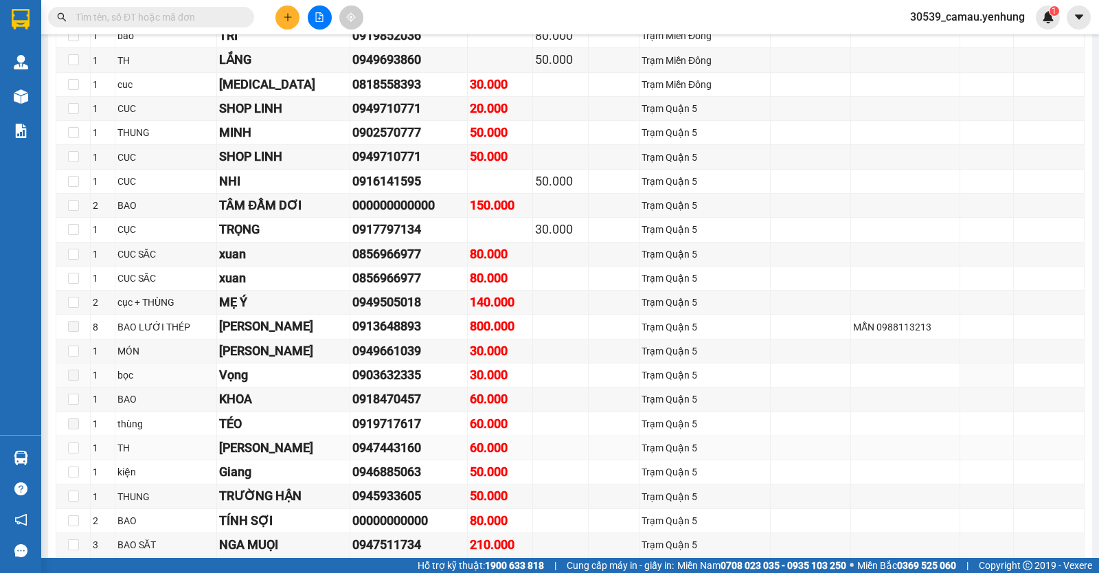
scroll to position [618, 0]
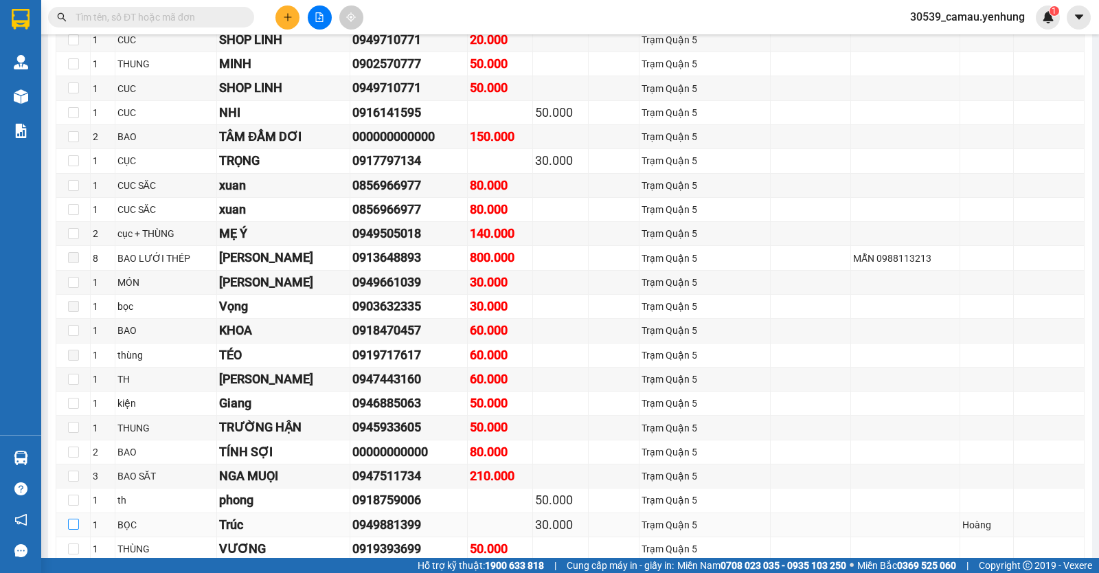
click at [69, 530] on input "checkbox" at bounding box center [73, 524] width 11 height 11
checkbox input "true"
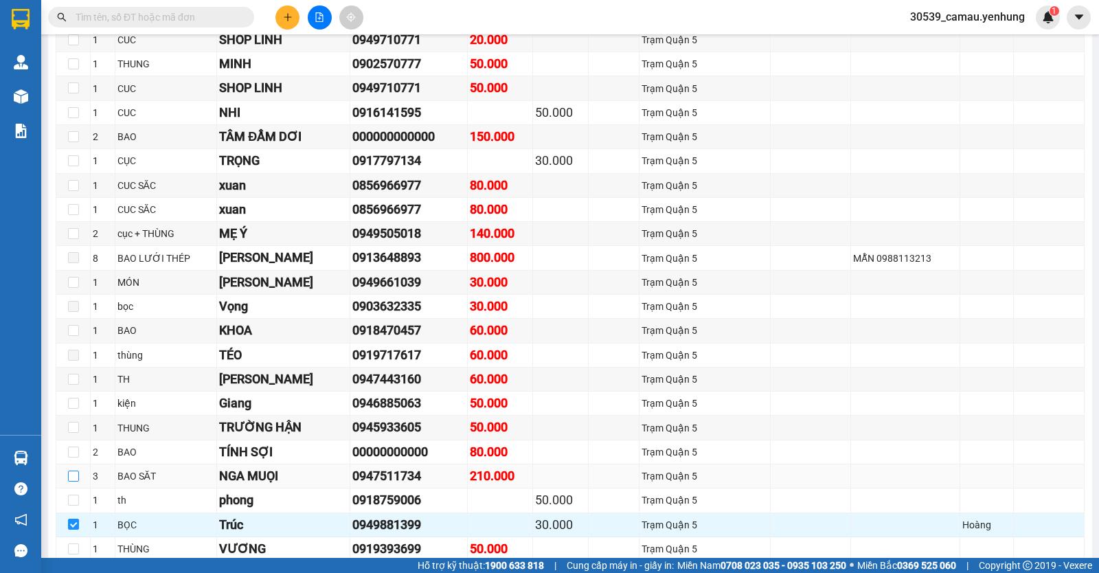
click at [71, 482] on input "checkbox" at bounding box center [73, 476] width 11 height 11
checkbox input "true"
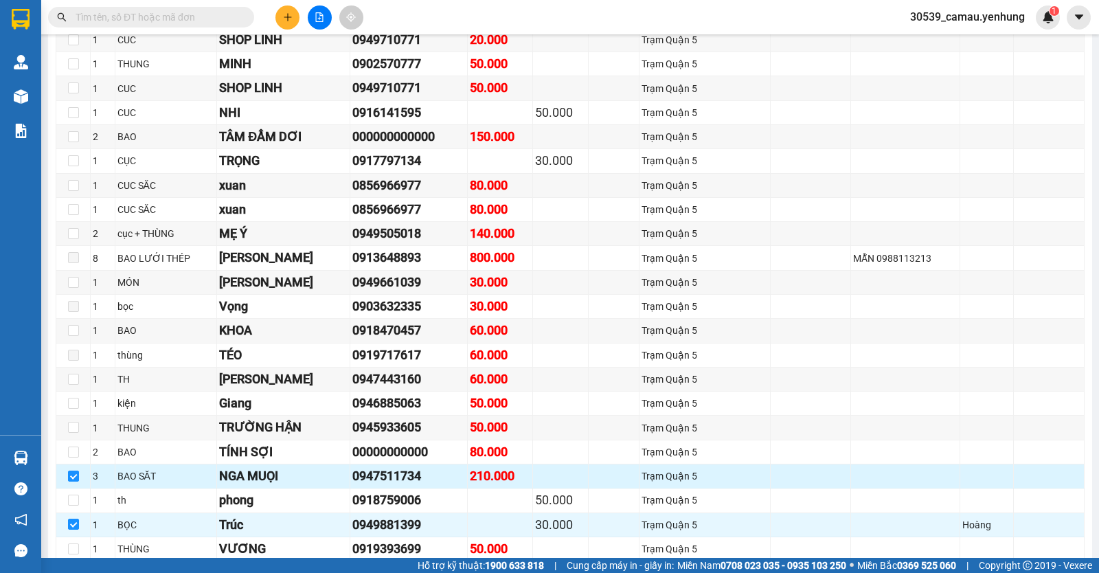
scroll to position [824, 0]
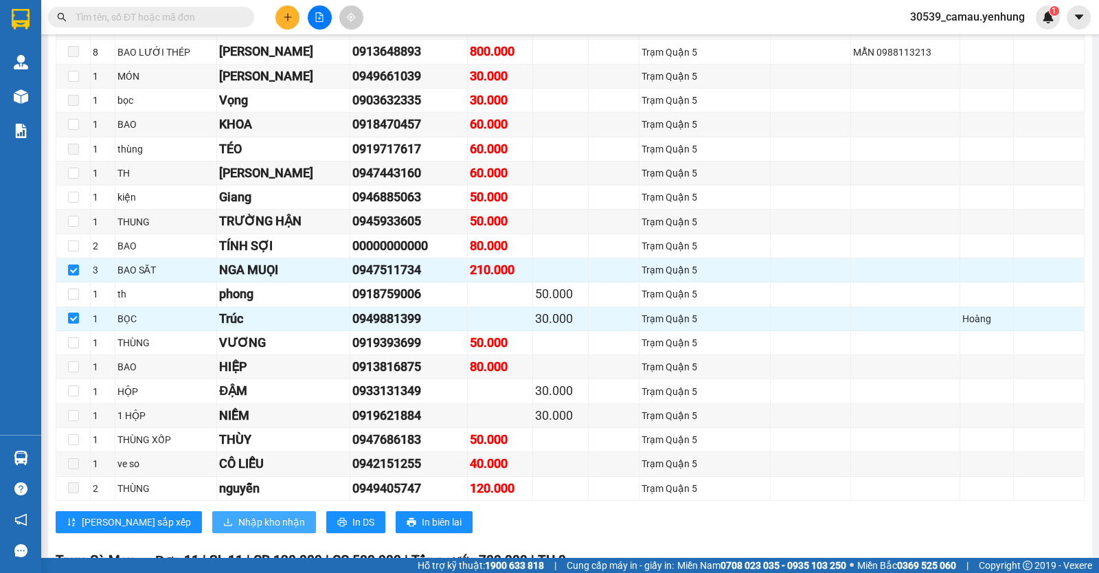
click at [238, 525] on span "Nhập kho nhận" at bounding box center [271, 521] width 67 height 15
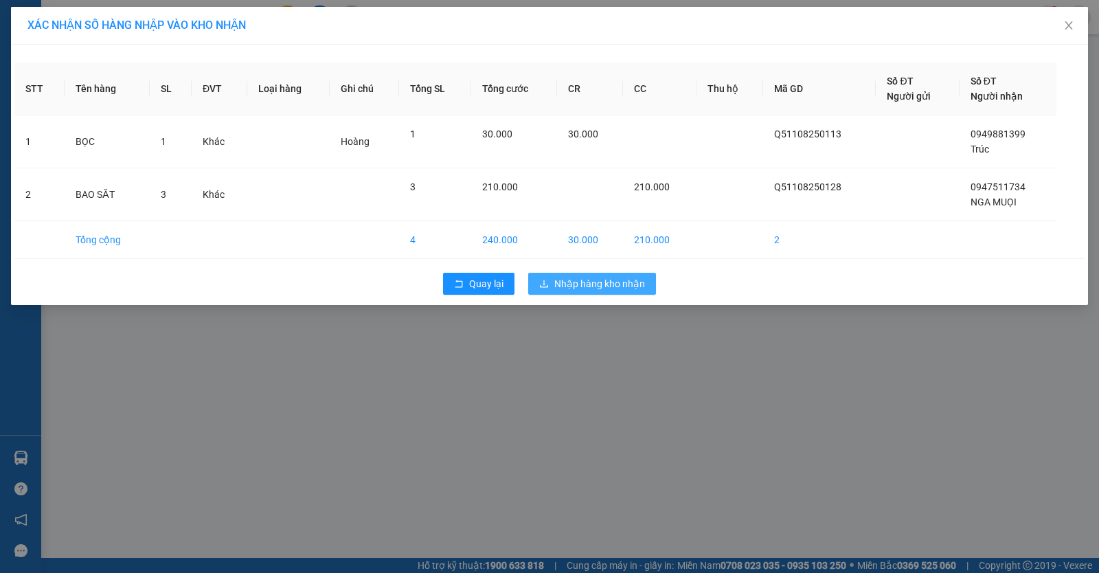
click at [566, 290] on span "Nhập hàng kho nhận" at bounding box center [599, 283] width 91 height 15
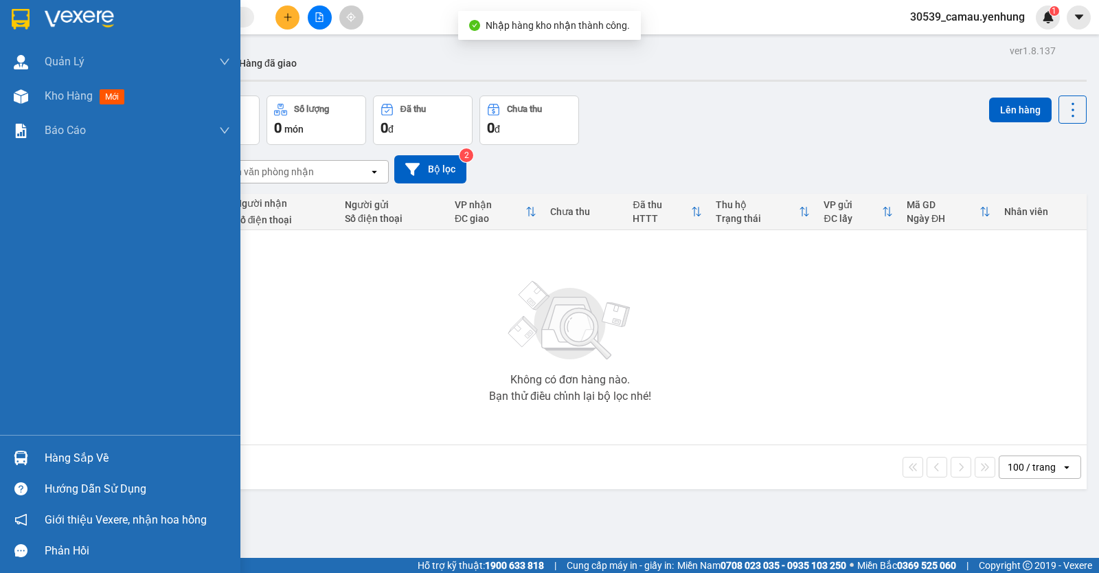
click at [34, 459] on div "Hàng sắp về" at bounding box center [120, 457] width 240 height 31
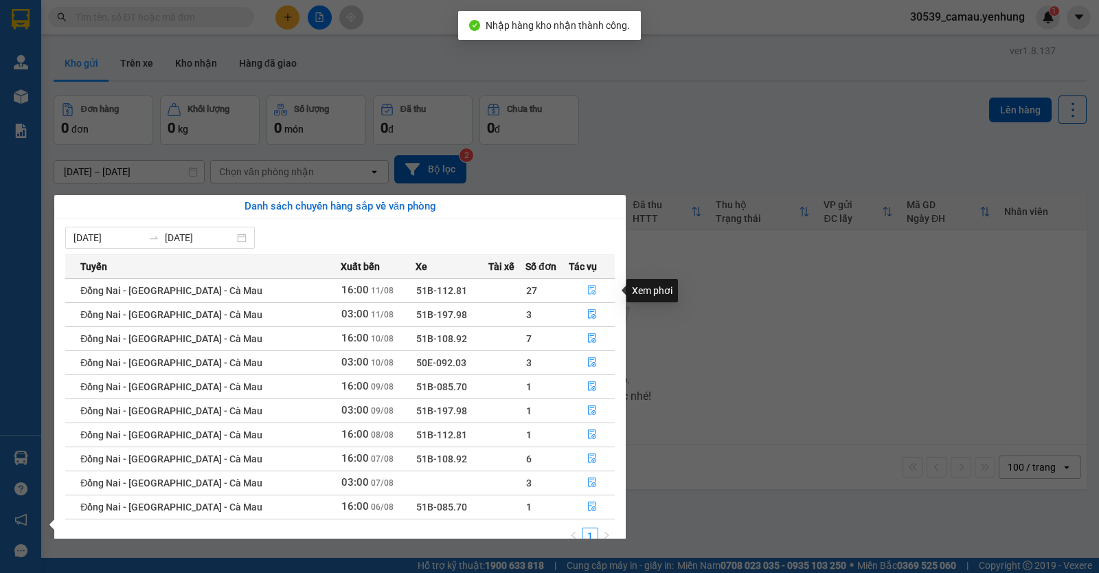
click at [588, 289] on icon "file-done" at bounding box center [592, 291] width 8 height 10
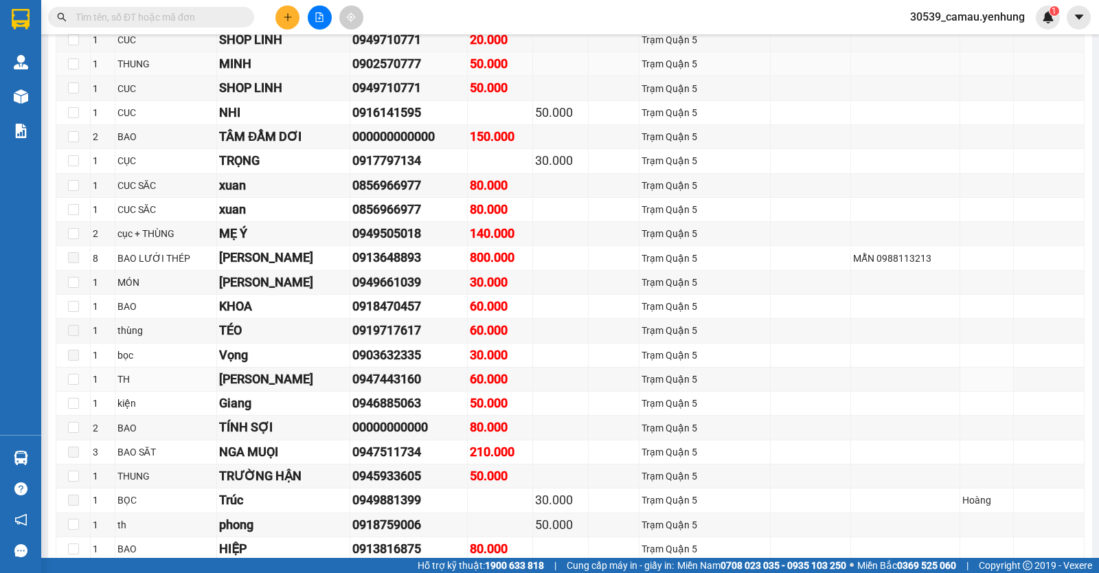
scroll to position [343, 0]
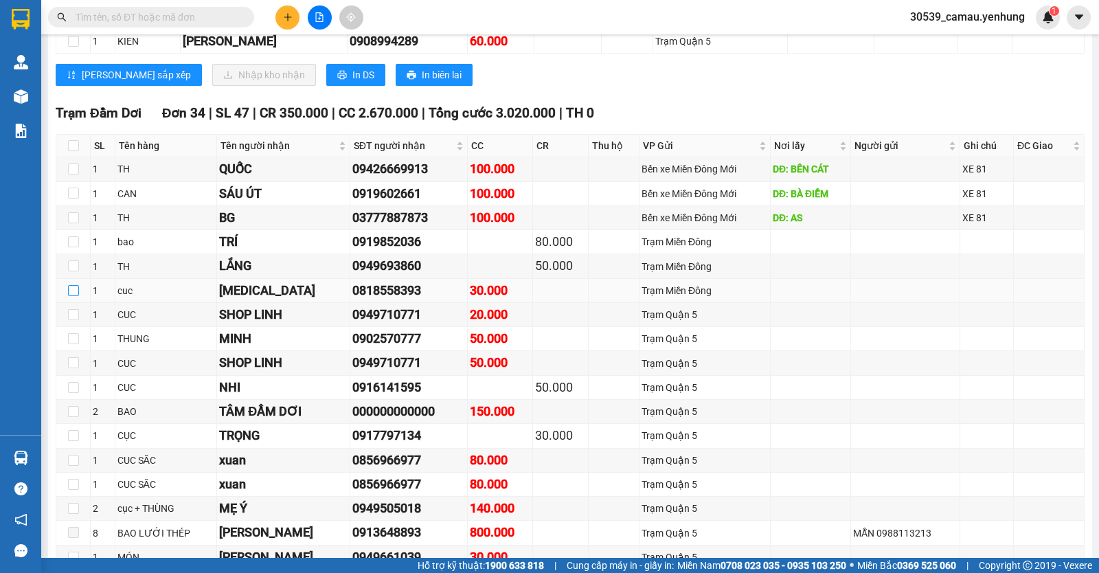
click at [73, 296] on input "checkbox" at bounding box center [73, 290] width 11 height 11
checkbox input "true"
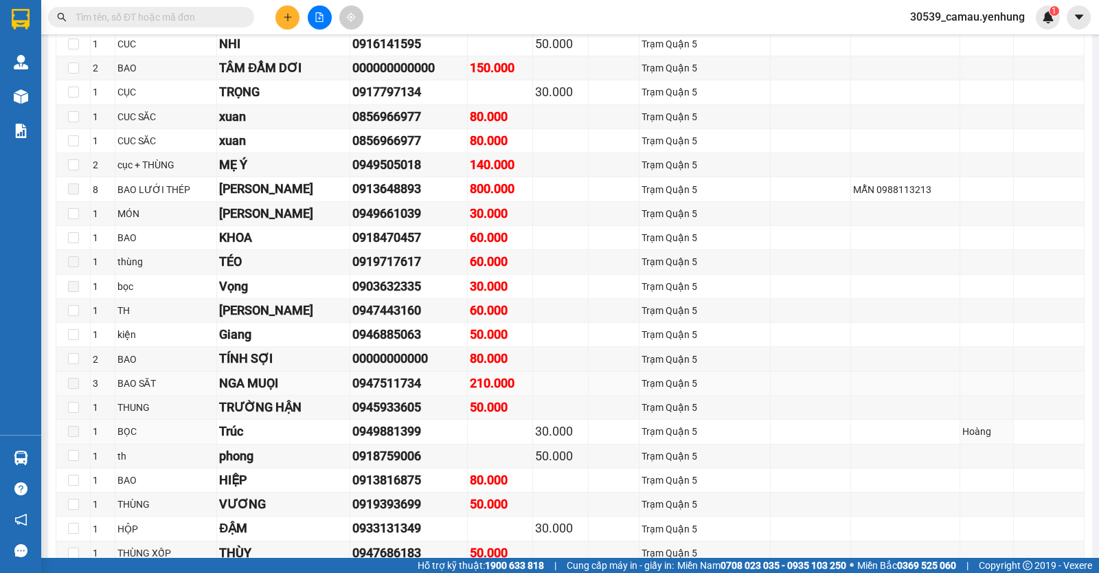
scroll to position [756, 0]
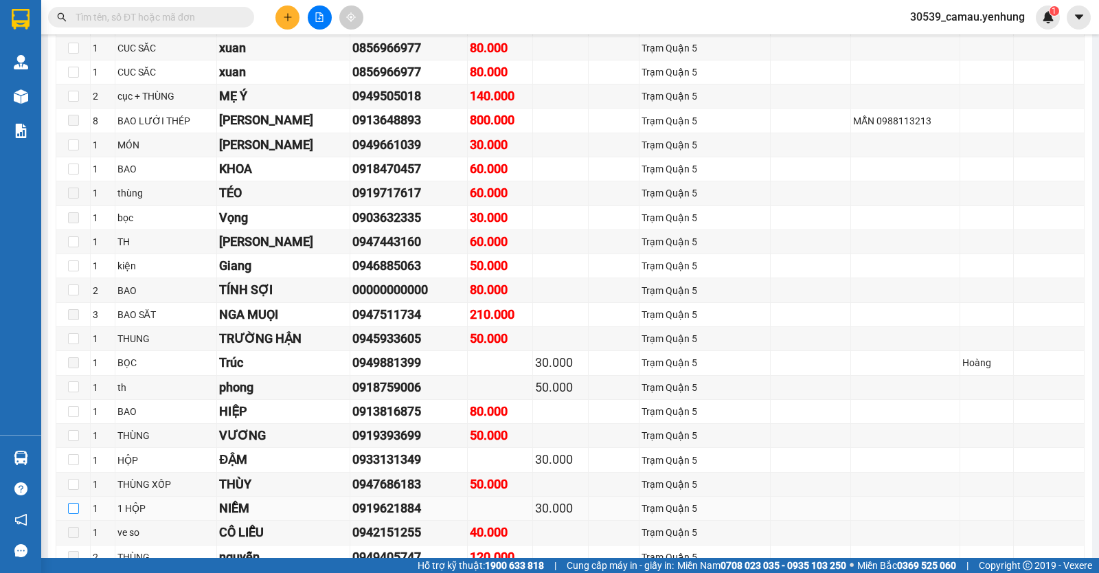
click at [71, 514] on input "checkbox" at bounding box center [73, 508] width 11 height 11
checkbox input "true"
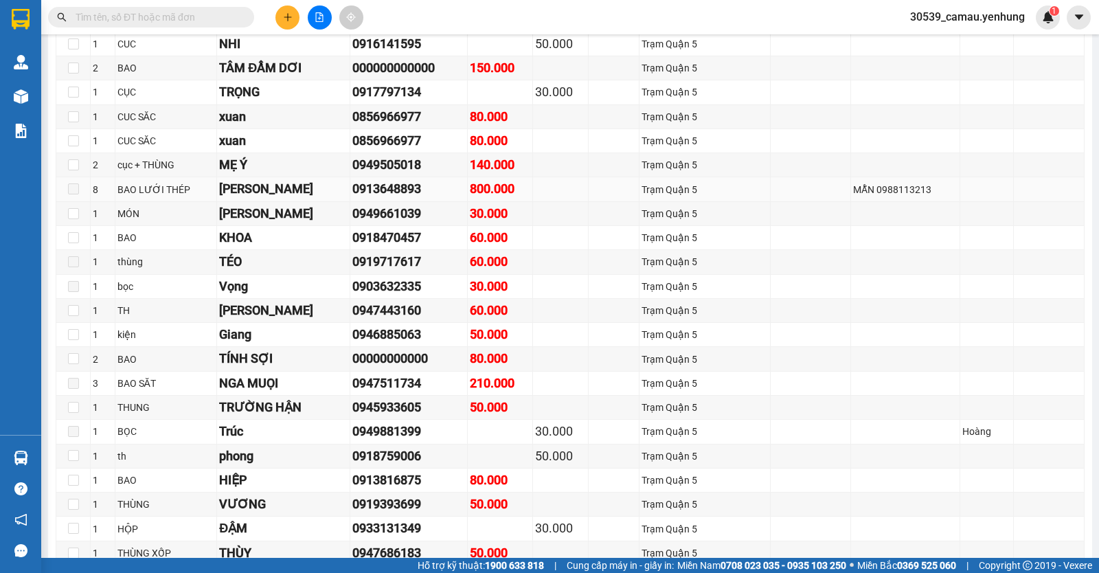
scroll to position [550, 0]
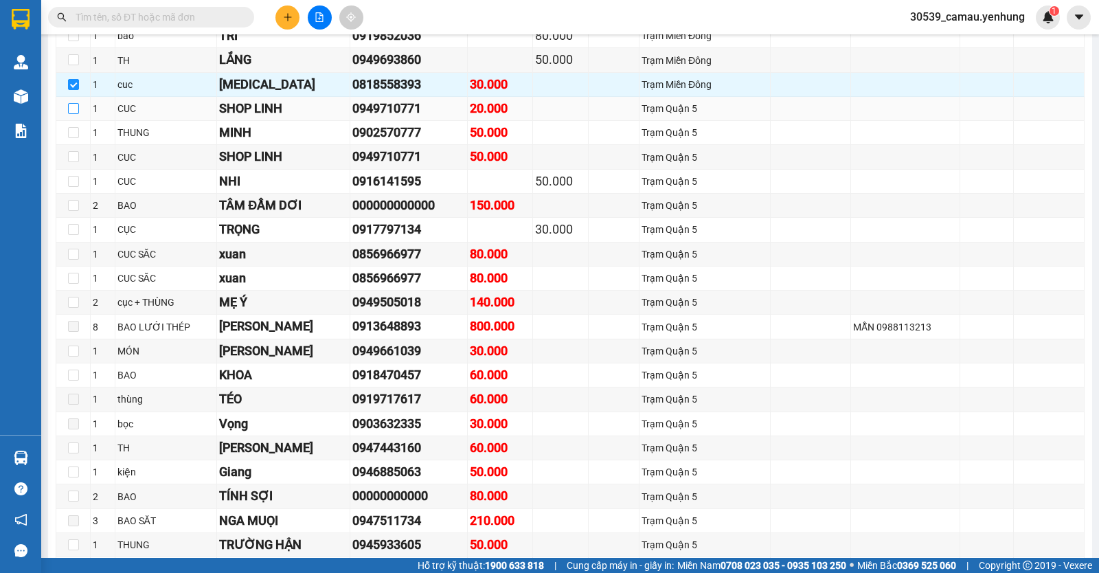
click at [71, 114] on input "checkbox" at bounding box center [73, 108] width 11 height 11
checkbox input "true"
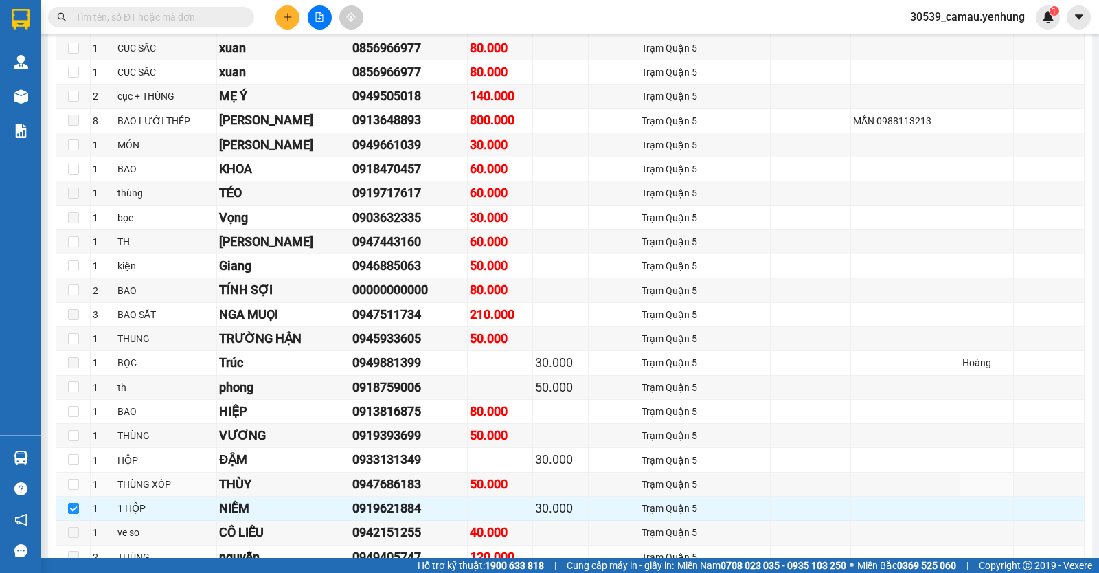
scroll to position [893, 0]
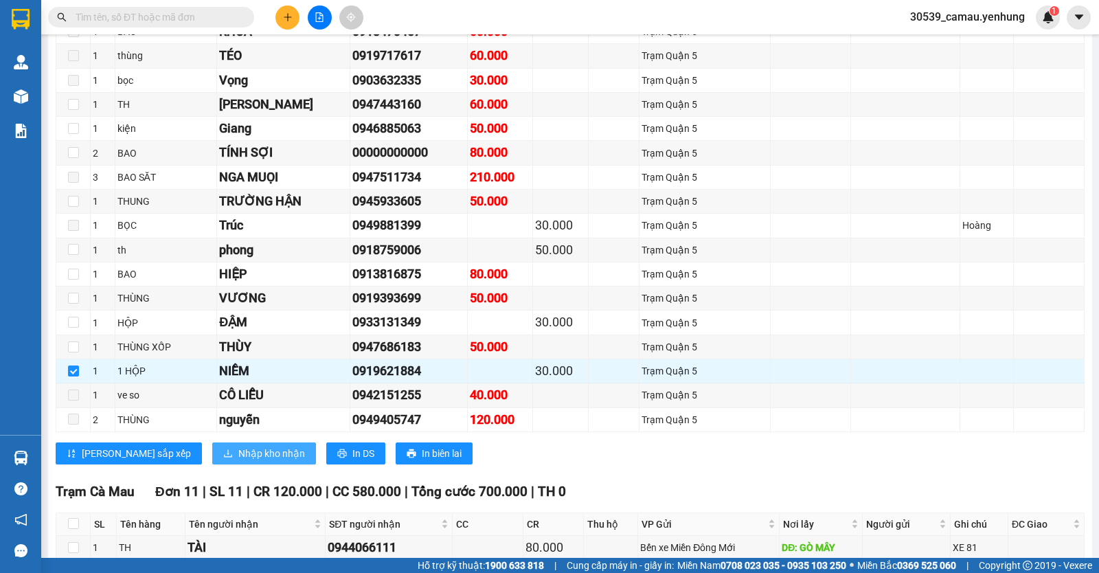
click at [238, 461] on span "Nhập kho nhận" at bounding box center [271, 453] width 67 height 15
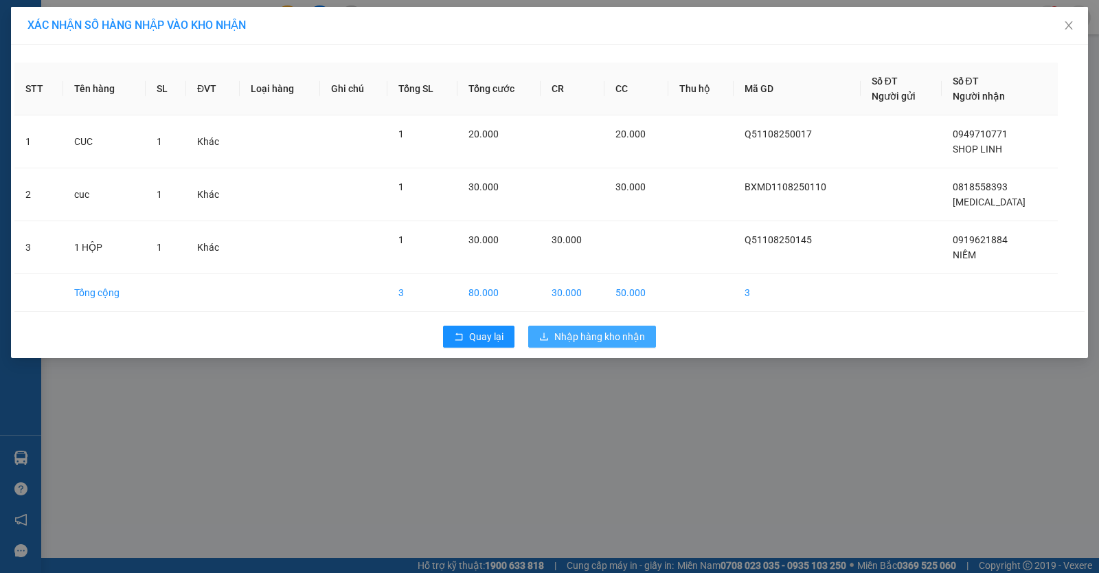
click at [602, 339] on span "Nhập hàng kho nhận" at bounding box center [599, 336] width 91 height 15
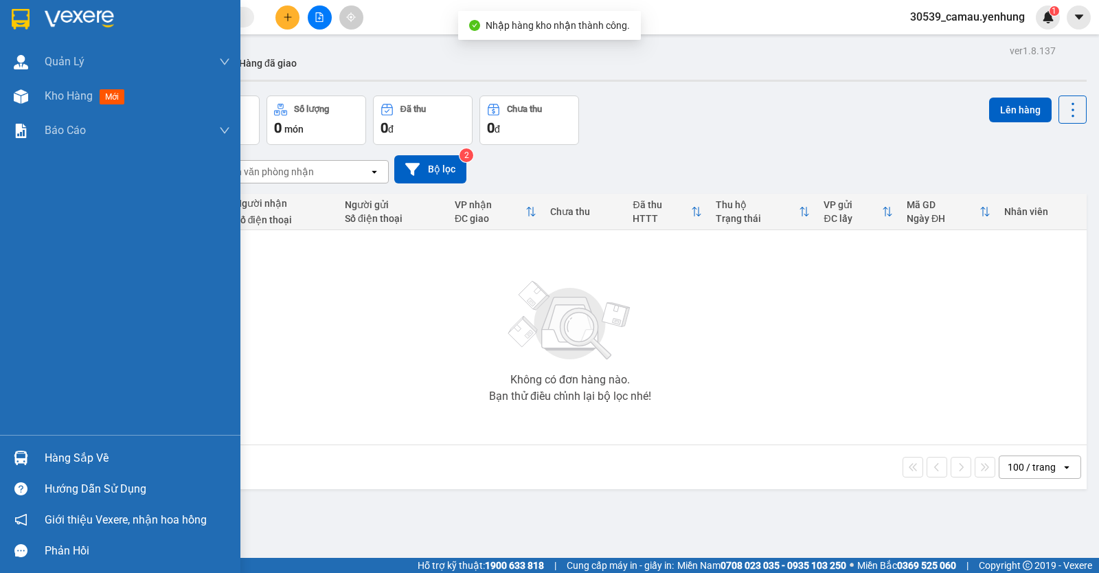
click at [25, 452] on img at bounding box center [21, 458] width 14 height 14
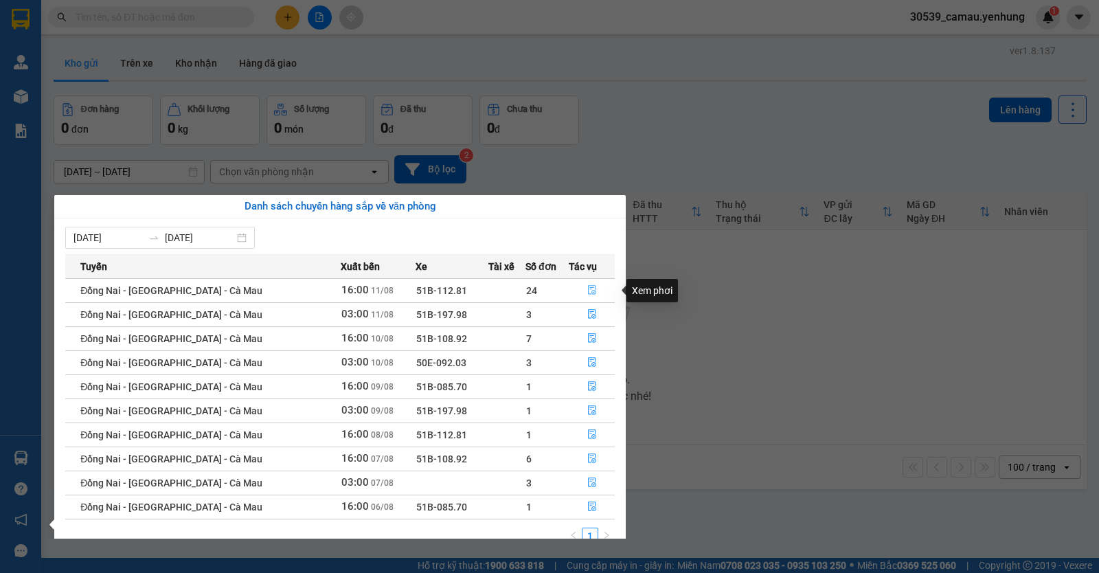
click at [593, 289] on button "button" at bounding box center [591, 291] width 45 height 22
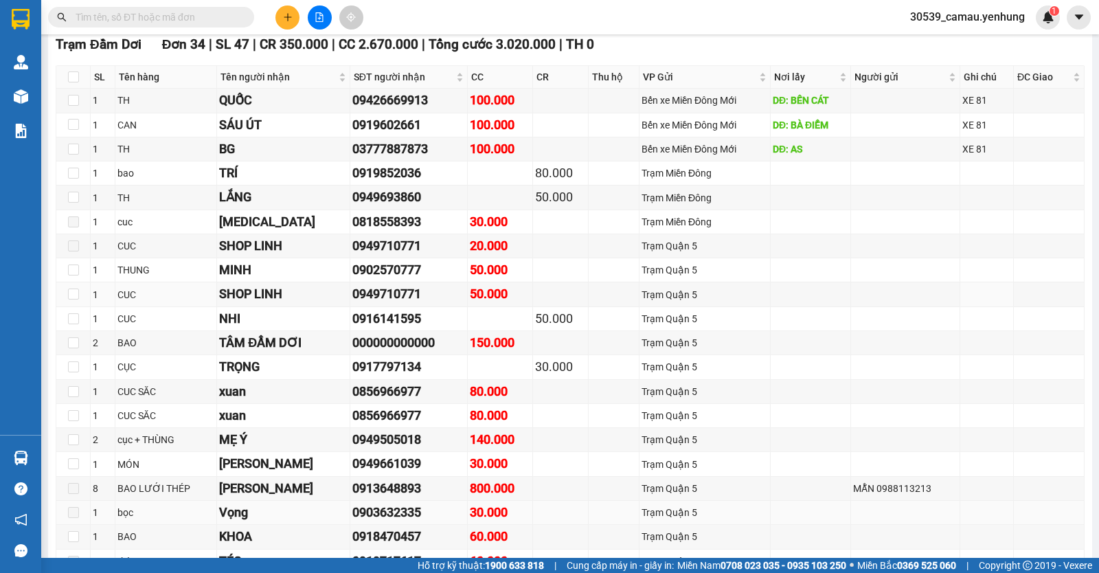
scroll to position [618, 0]
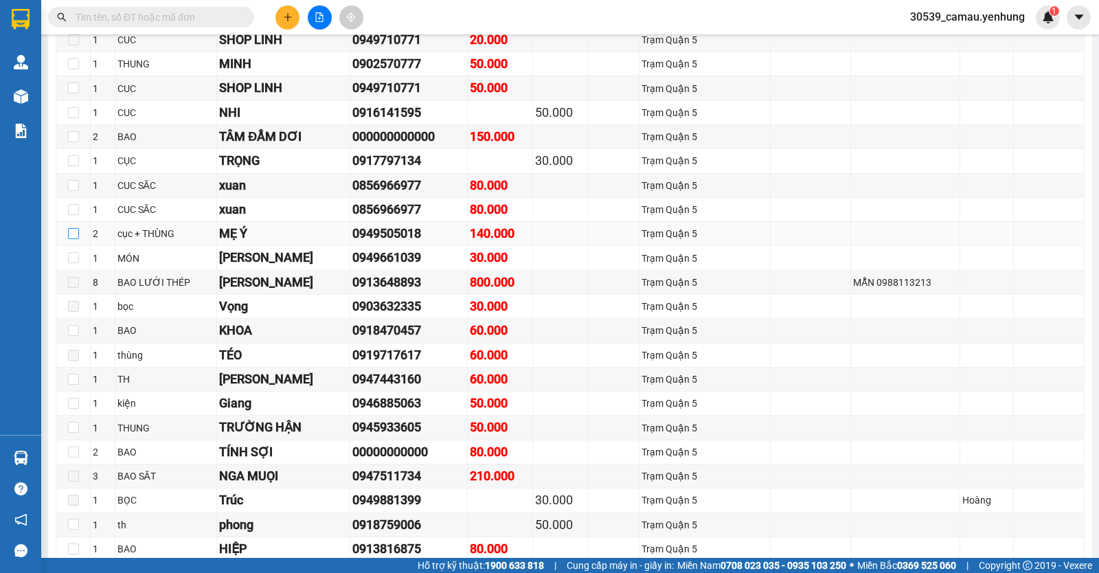
click at [71, 239] on input "checkbox" at bounding box center [73, 233] width 11 height 11
checkbox input "true"
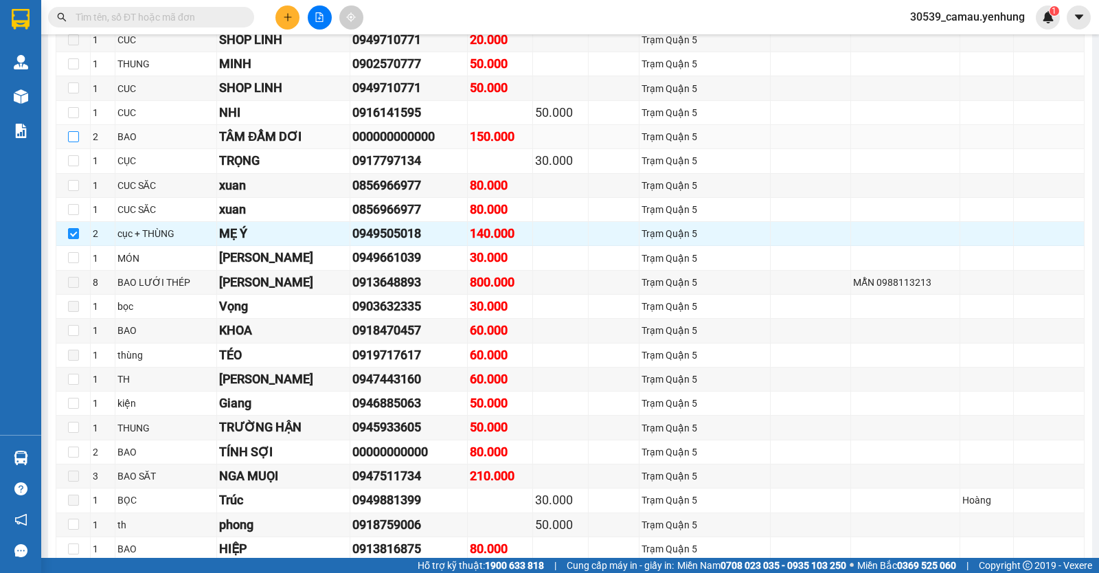
click at [72, 142] on input "checkbox" at bounding box center [73, 136] width 11 height 11
checkbox input "true"
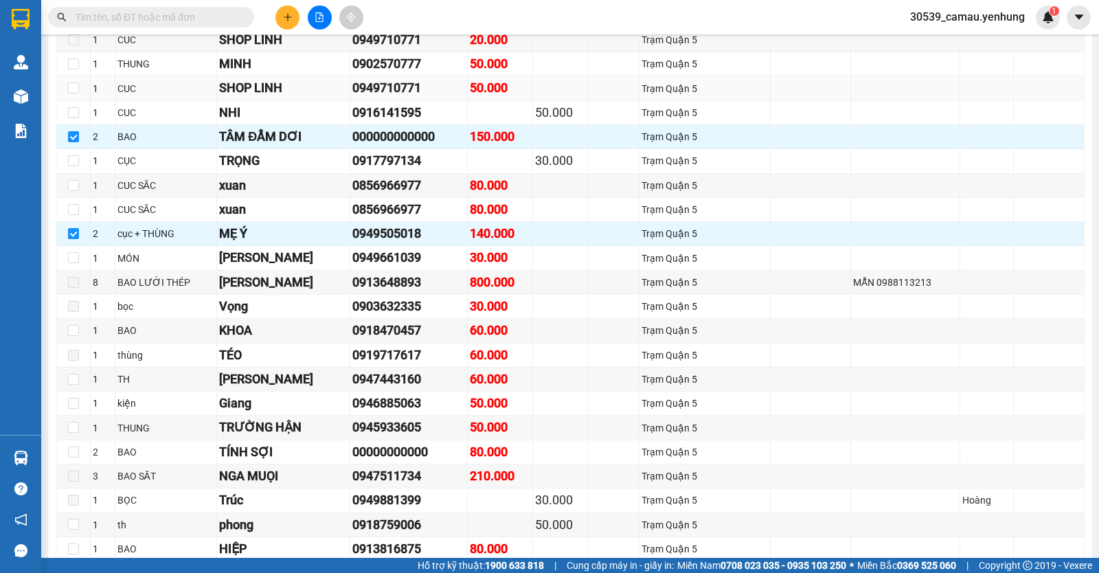
click at [65, 100] on td at bounding box center [73, 88] width 34 height 24
click at [71, 93] on input "checkbox" at bounding box center [73, 87] width 11 height 11
checkbox input "true"
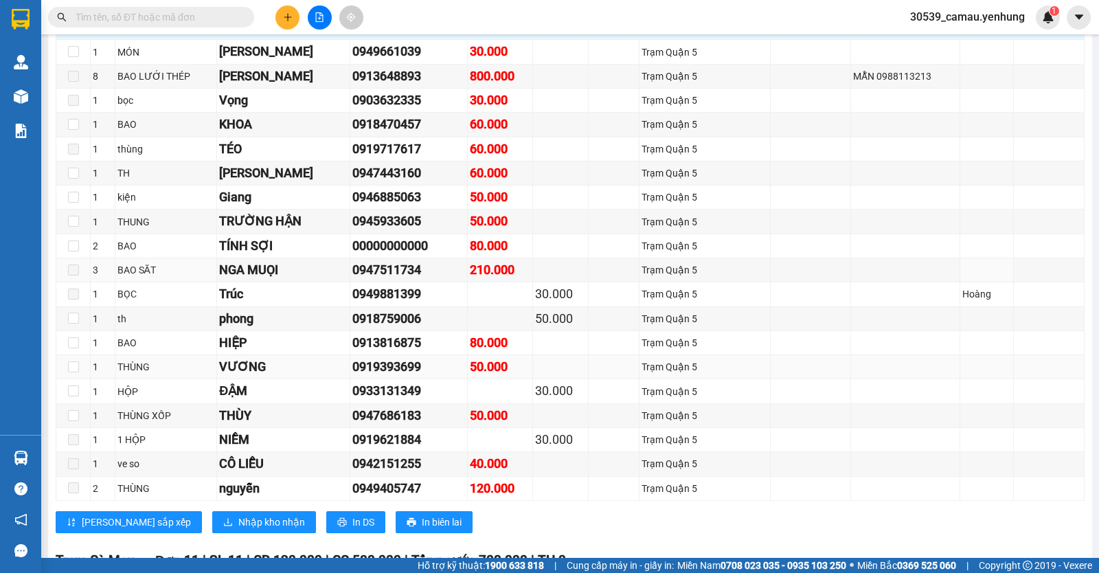
scroll to position [893, 0]
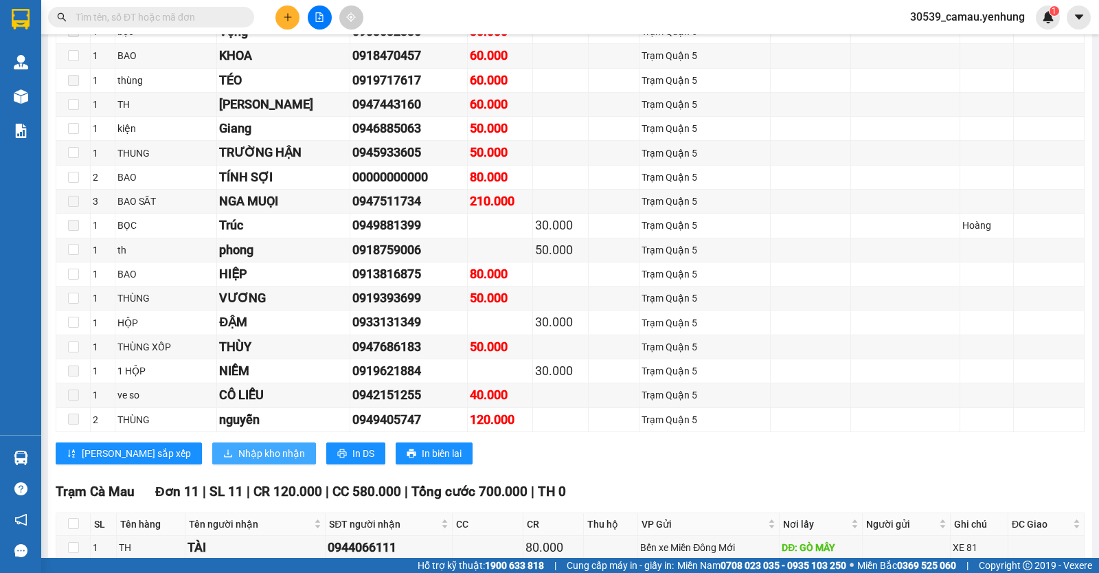
click at [238, 461] on span "Nhập kho nhận" at bounding box center [271, 453] width 67 height 15
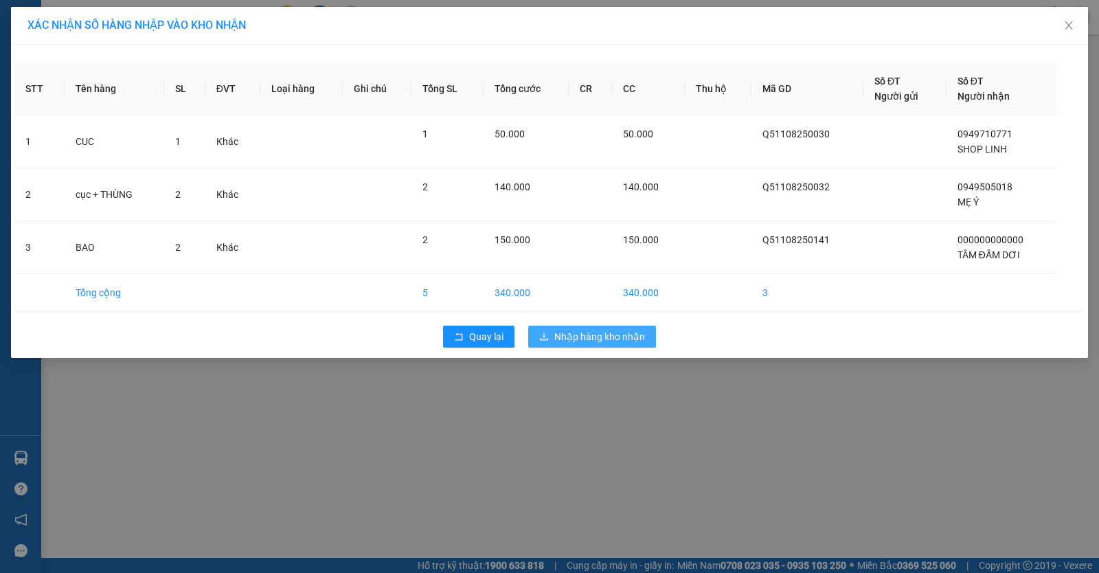
click at [585, 339] on span "Nhập hàng kho nhận" at bounding box center [599, 336] width 91 height 15
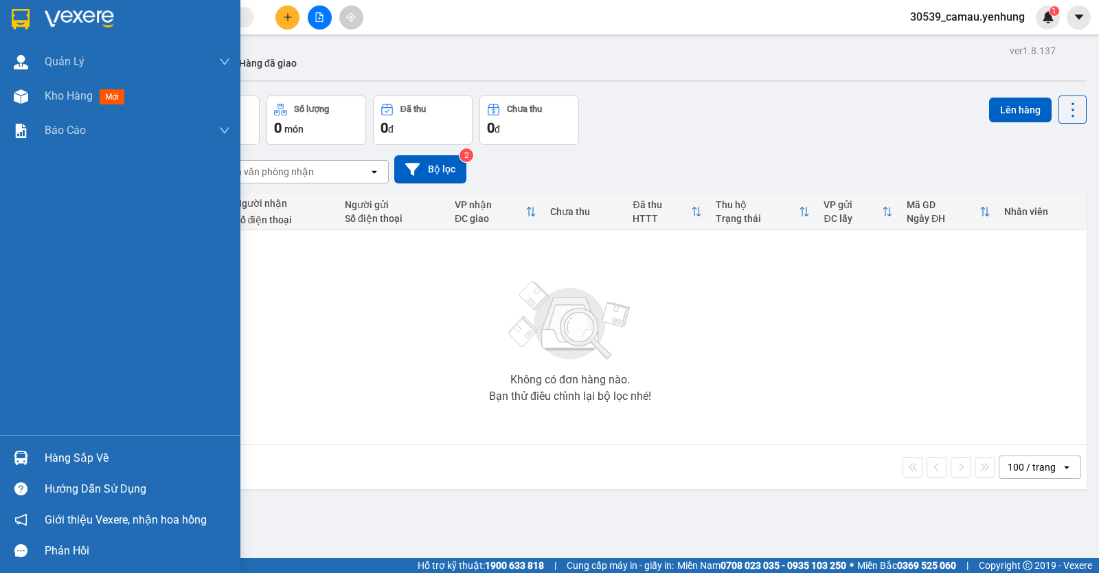
click at [38, 460] on div "Hàng sắp về" at bounding box center [120, 457] width 240 height 31
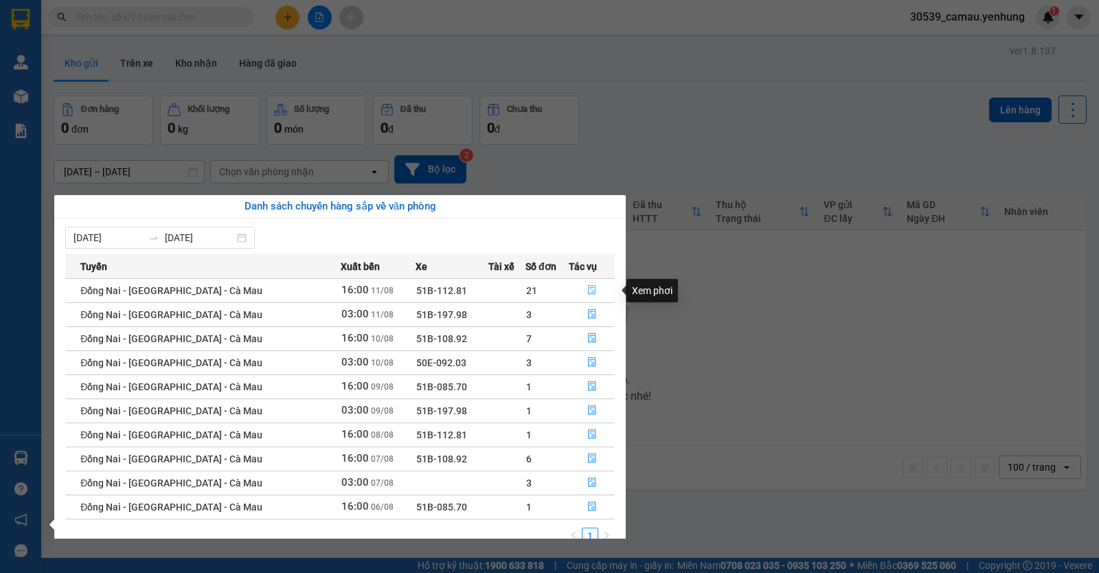
click at [580, 290] on button "button" at bounding box center [591, 291] width 45 height 22
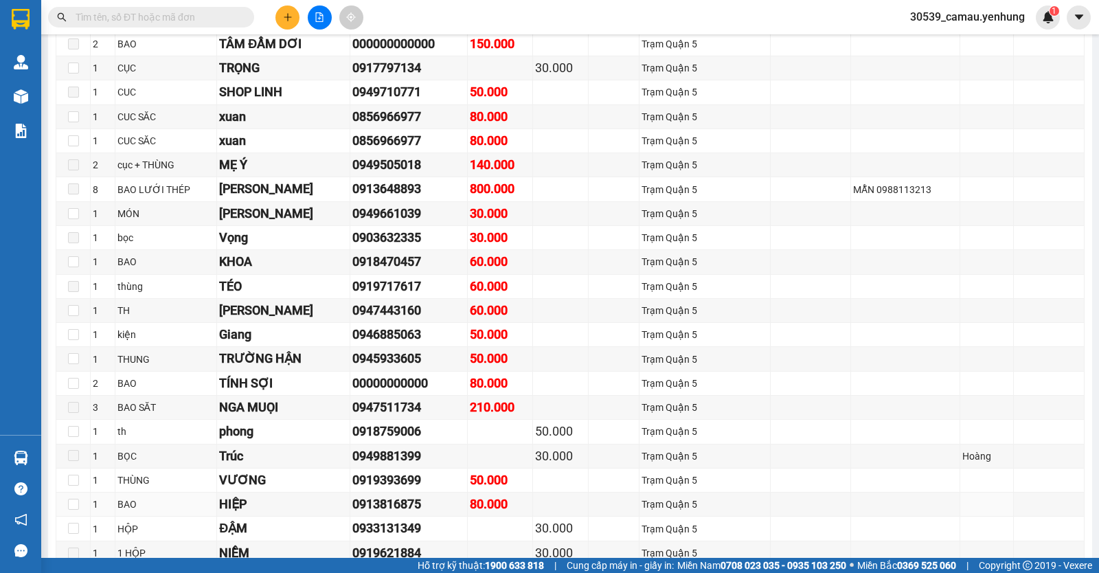
scroll to position [824, 0]
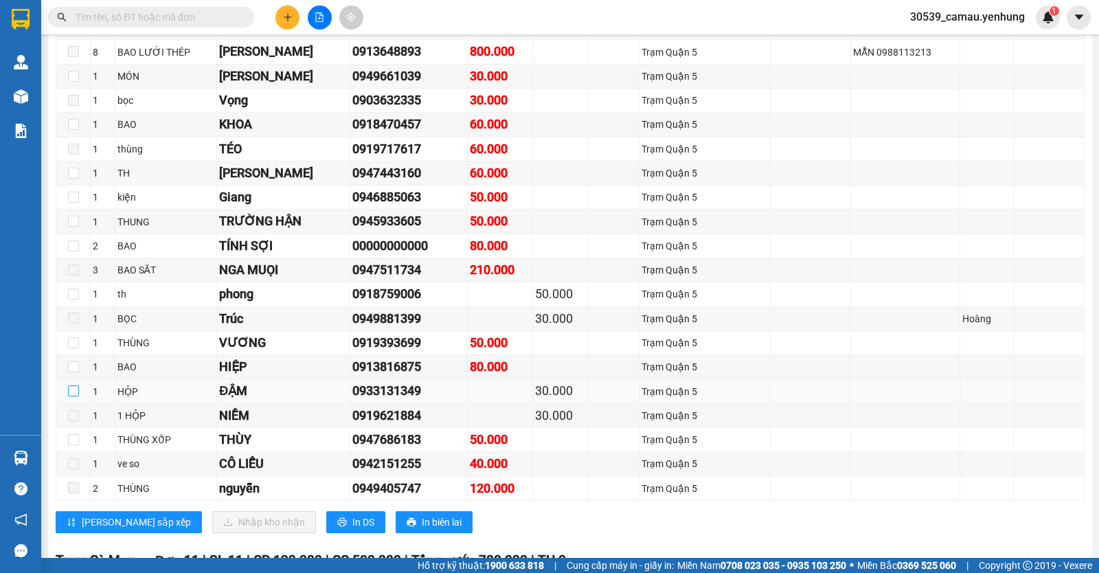
click at [72, 396] on input "checkbox" at bounding box center [73, 390] width 11 height 11
checkbox input "true"
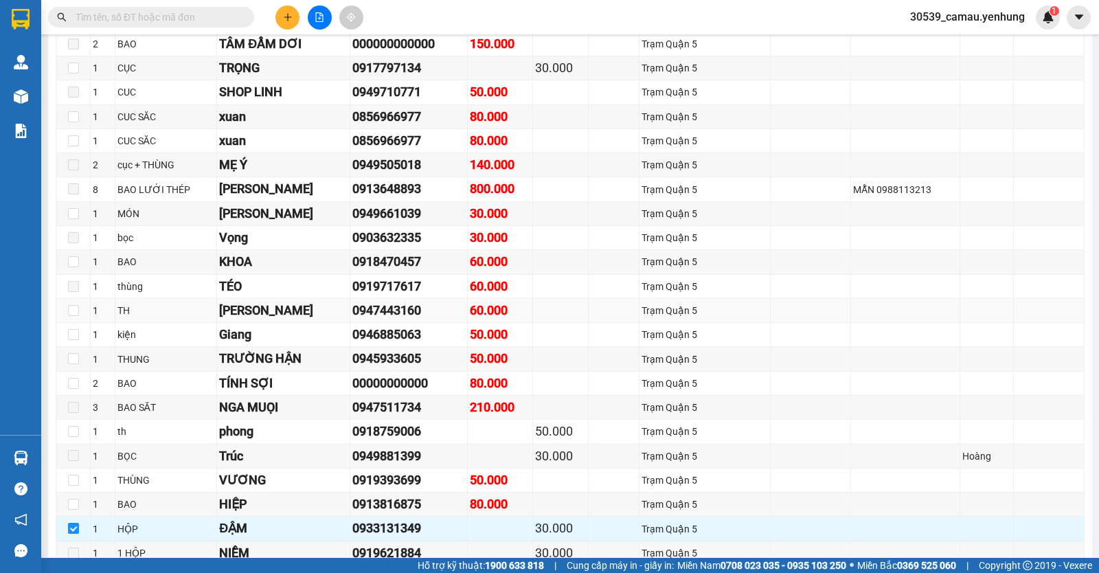
scroll to position [893, 0]
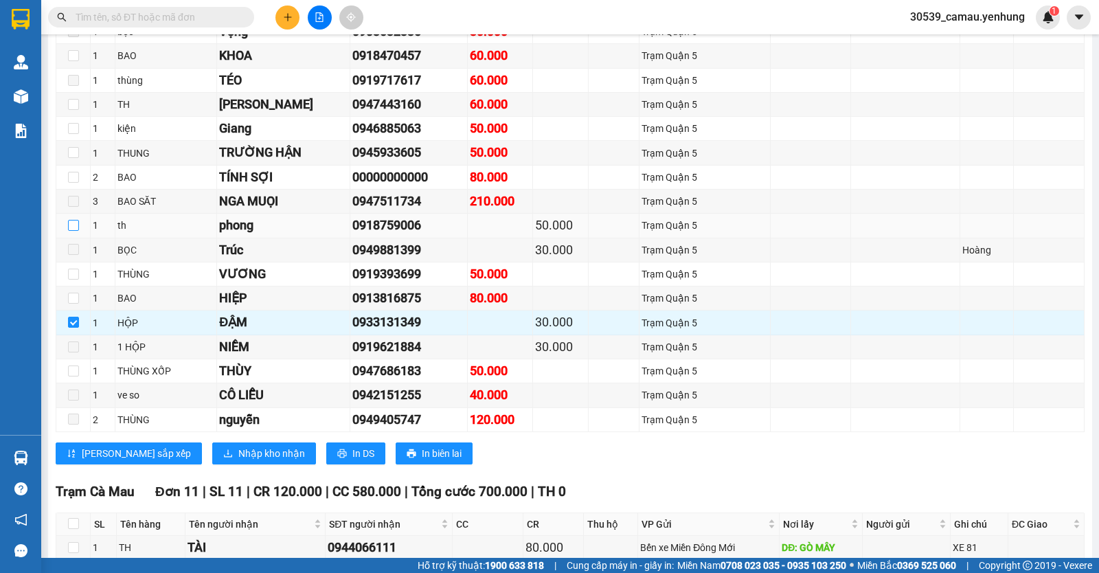
click at [69, 231] on input "checkbox" at bounding box center [73, 225] width 11 height 11
checkbox input "true"
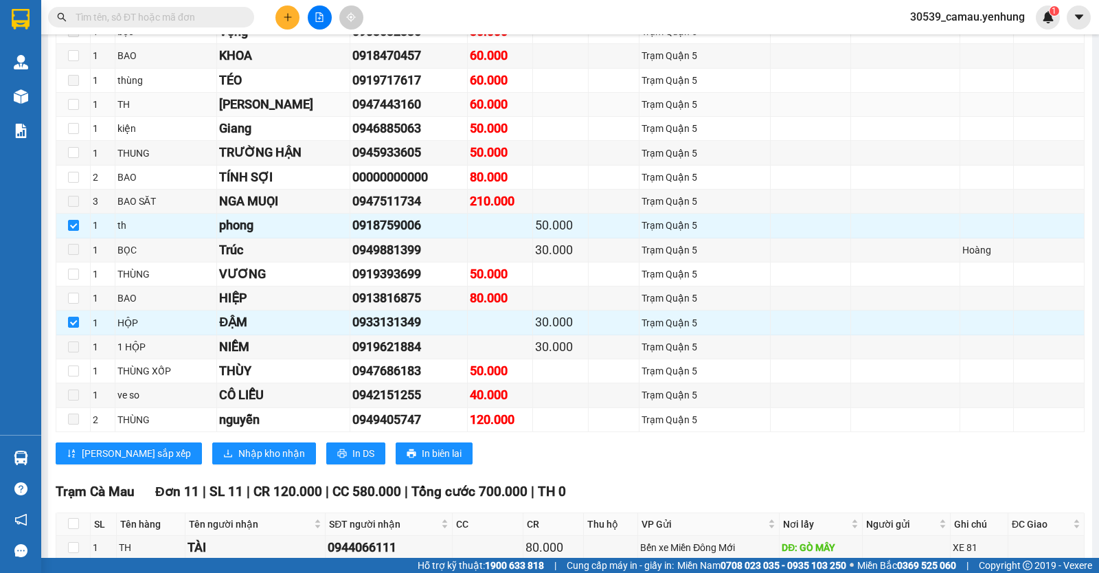
scroll to position [756, 0]
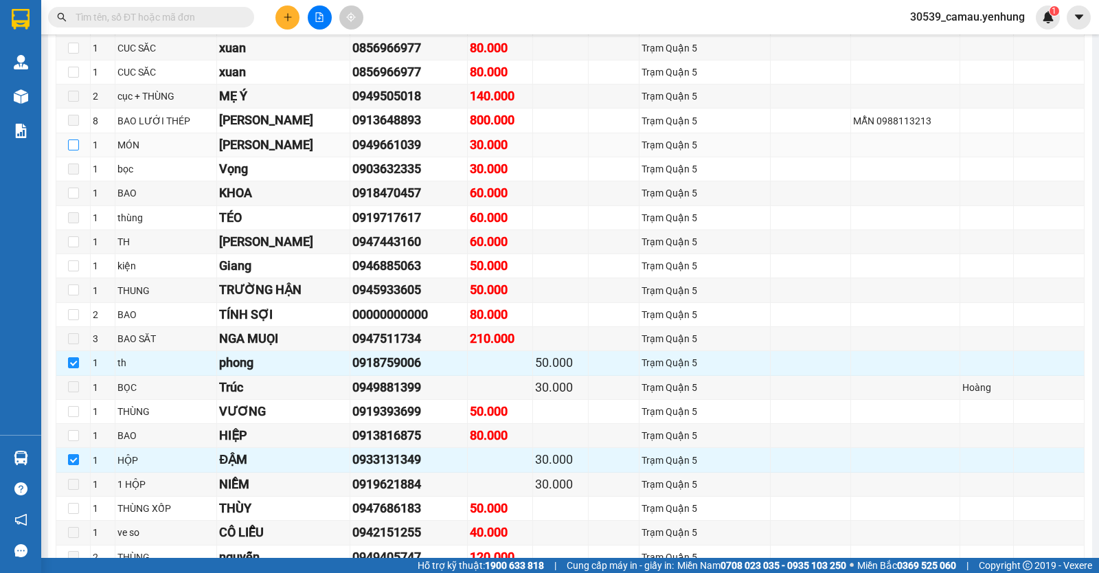
click at [77, 150] on input "checkbox" at bounding box center [73, 144] width 11 height 11
checkbox input "true"
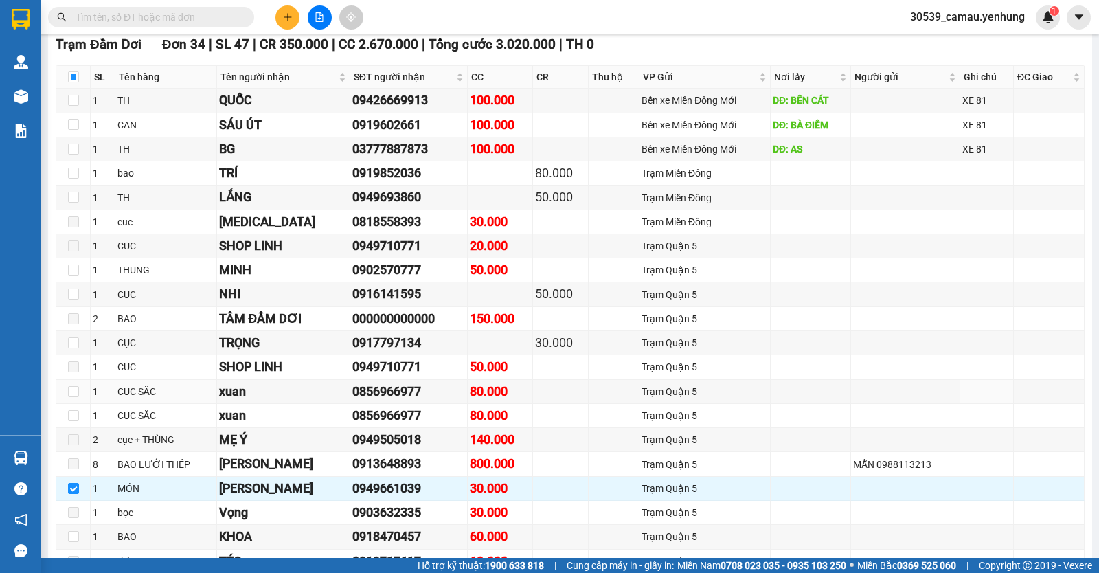
scroll to position [343, 0]
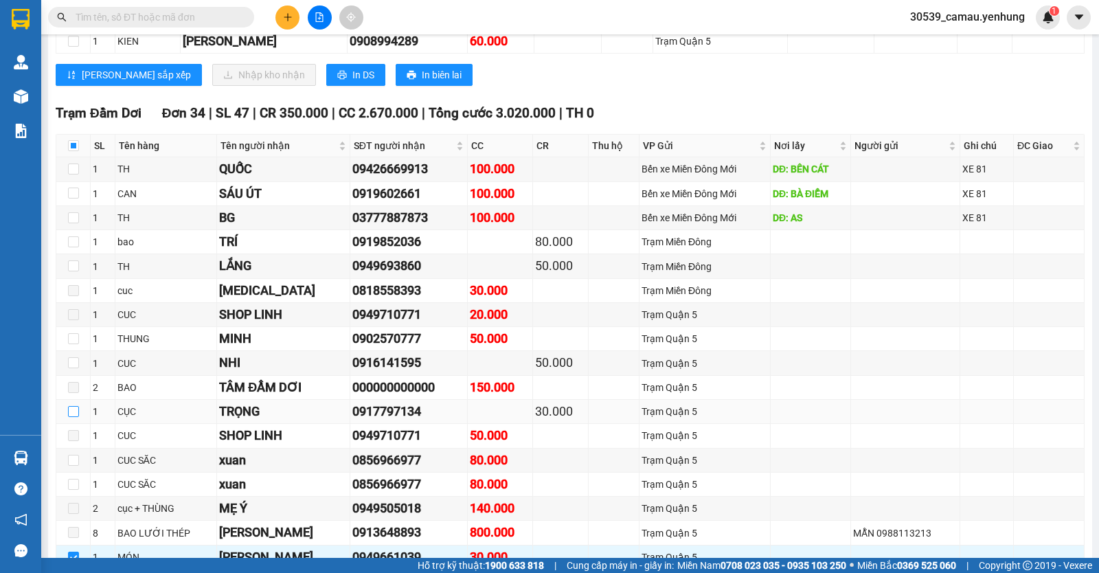
click at [72, 417] on input "checkbox" at bounding box center [73, 411] width 11 height 11
checkbox input "true"
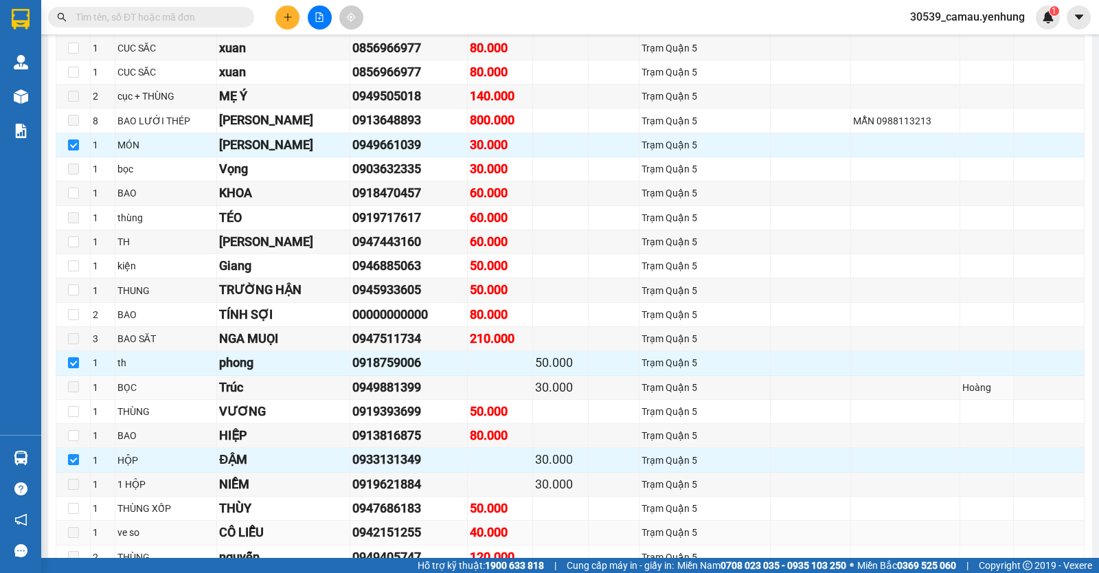
scroll to position [893, 0]
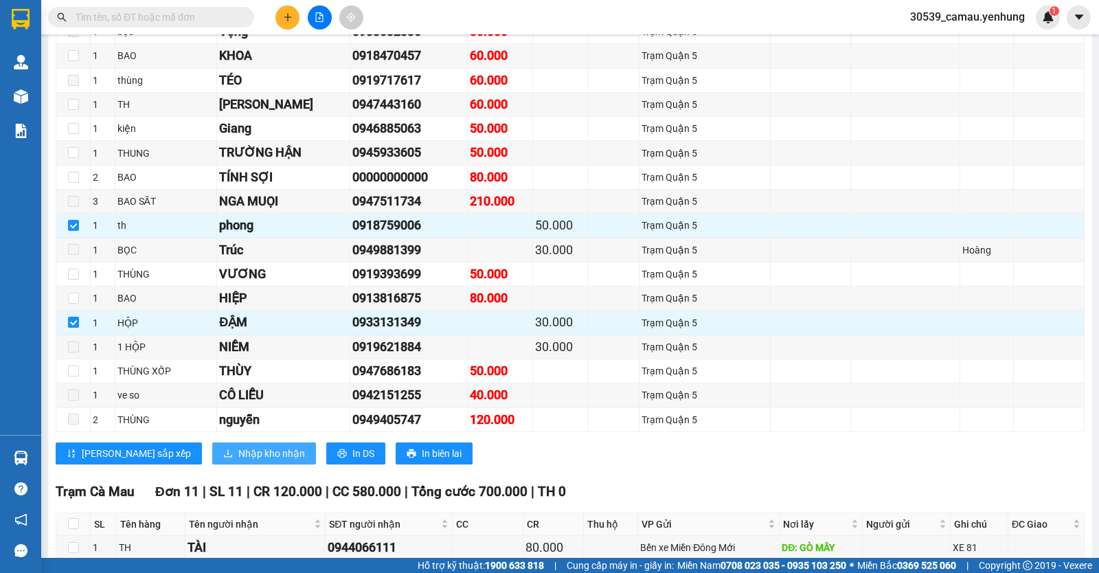
click at [238, 461] on span "Nhập kho nhận" at bounding box center [271, 453] width 67 height 15
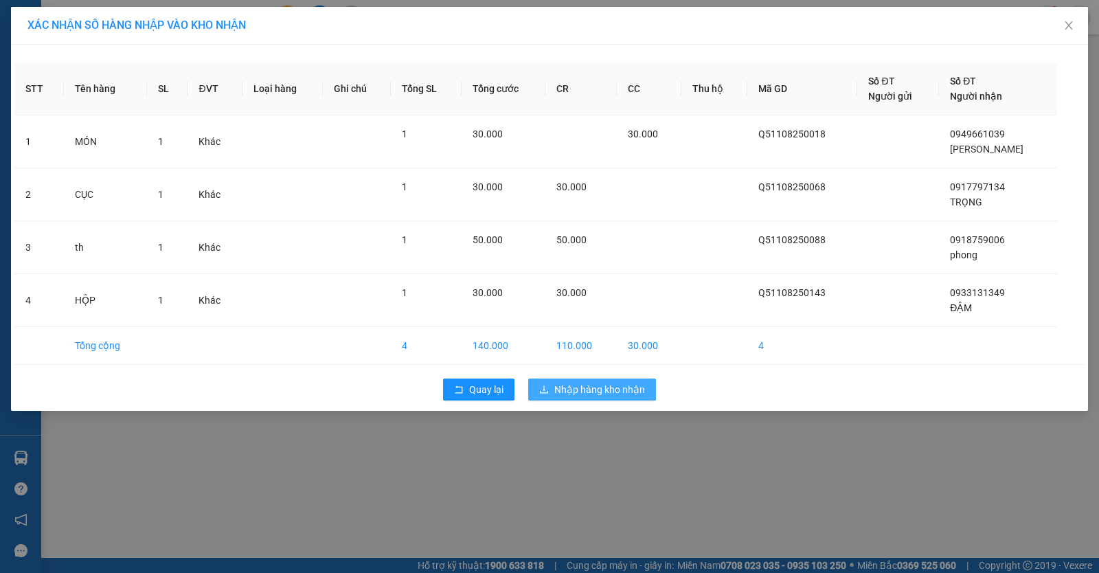
click at [572, 392] on span "Nhập hàng kho nhận" at bounding box center [599, 389] width 91 height 15
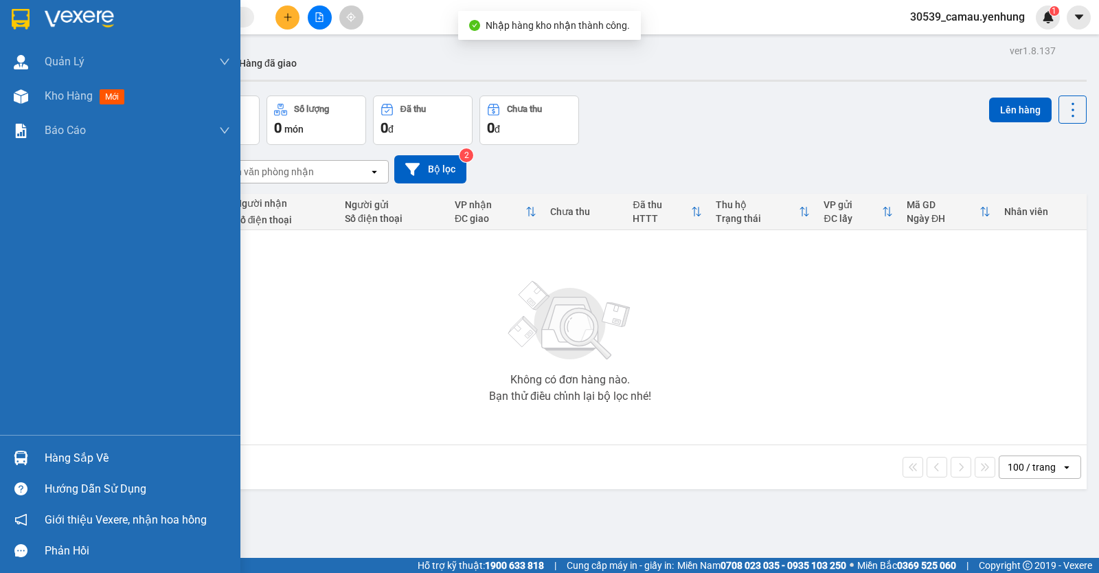
click at [29, 450] on div at bounding box center [21, 458] width 24 height 24
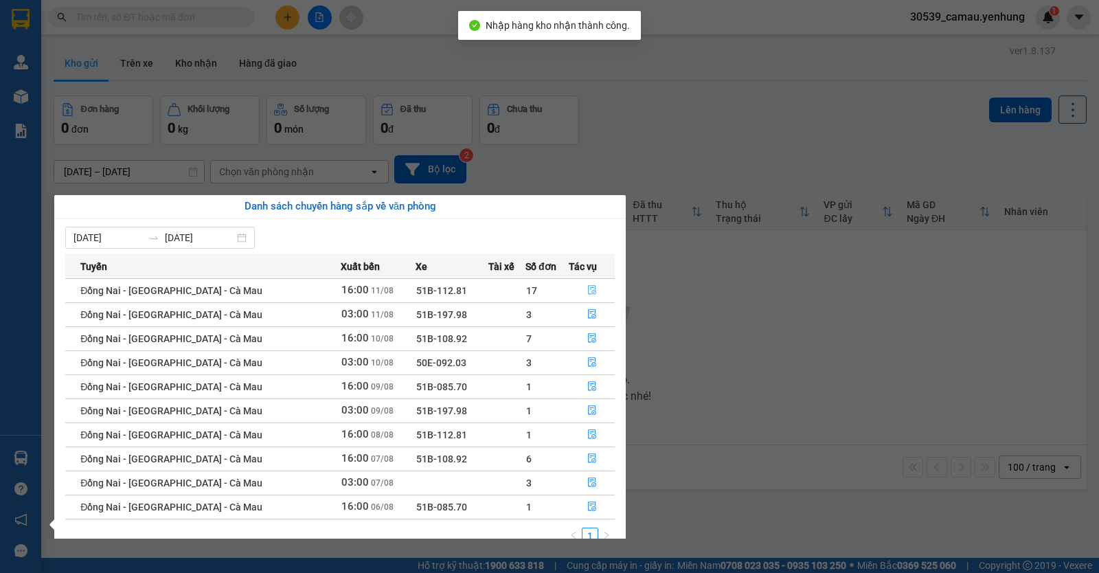
click at [580, 294] on button "button" at bounding box center [591, 291] width 45 height 22
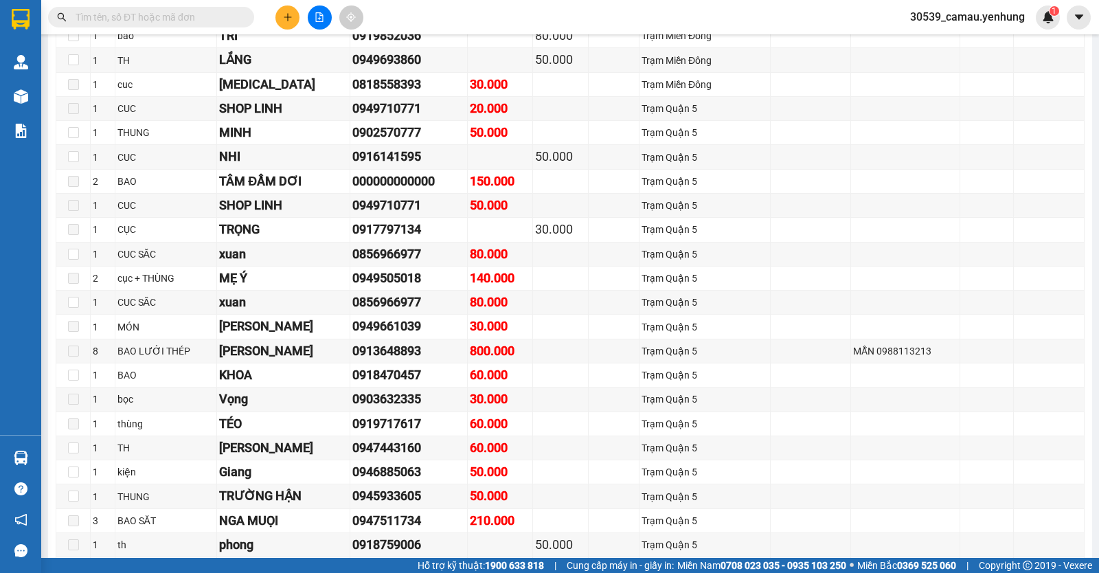
scroll to position [412, 0]
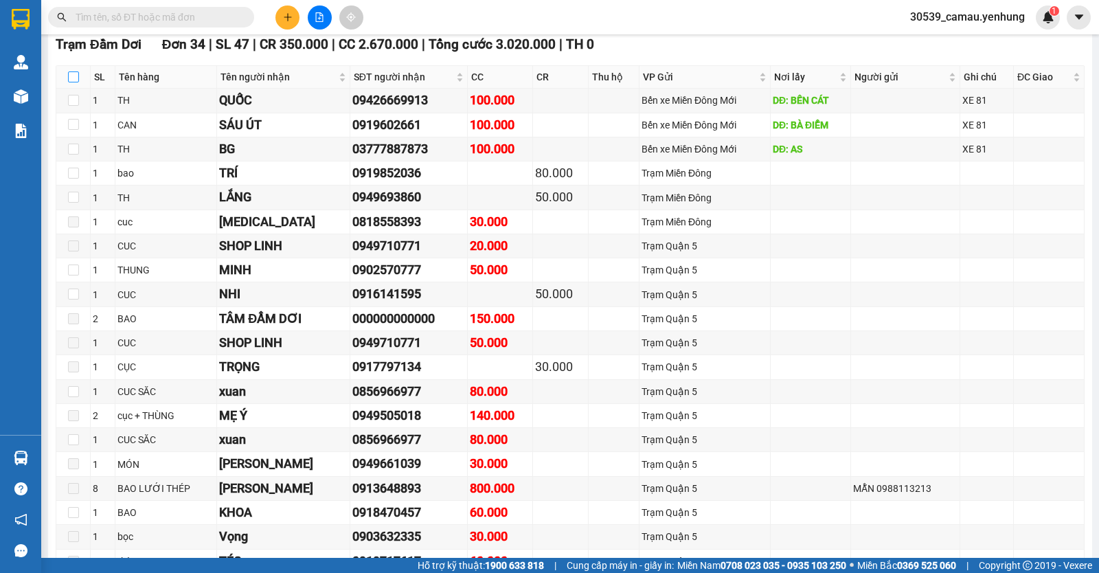
click at [78, 82] on input "checkbox" at bounding box center [73, 76] width 11 height 11
checkbox input "true"
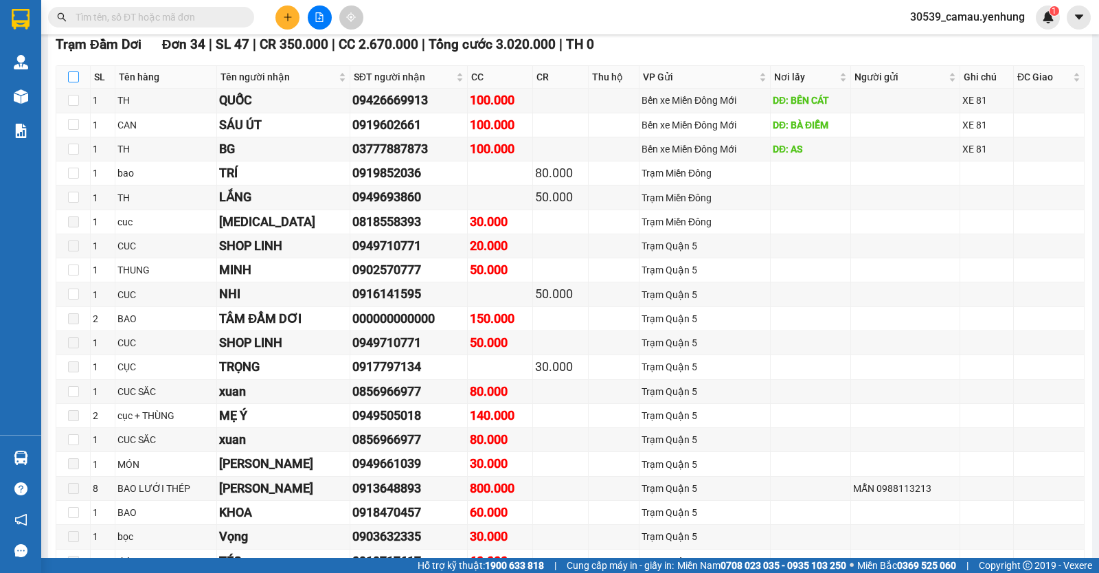
checkbox input "true"
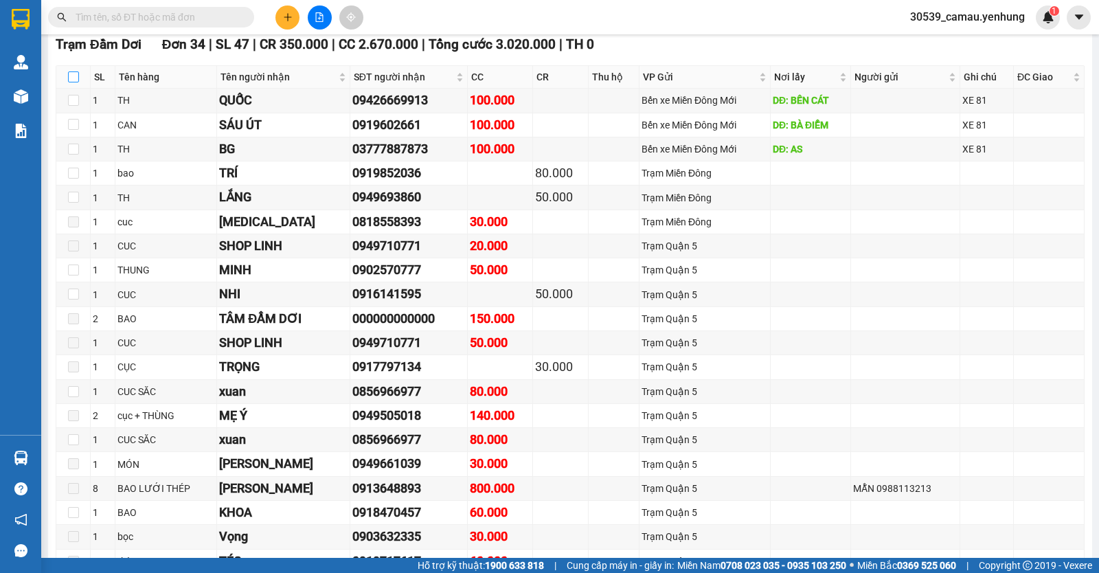
checkbox input "true"
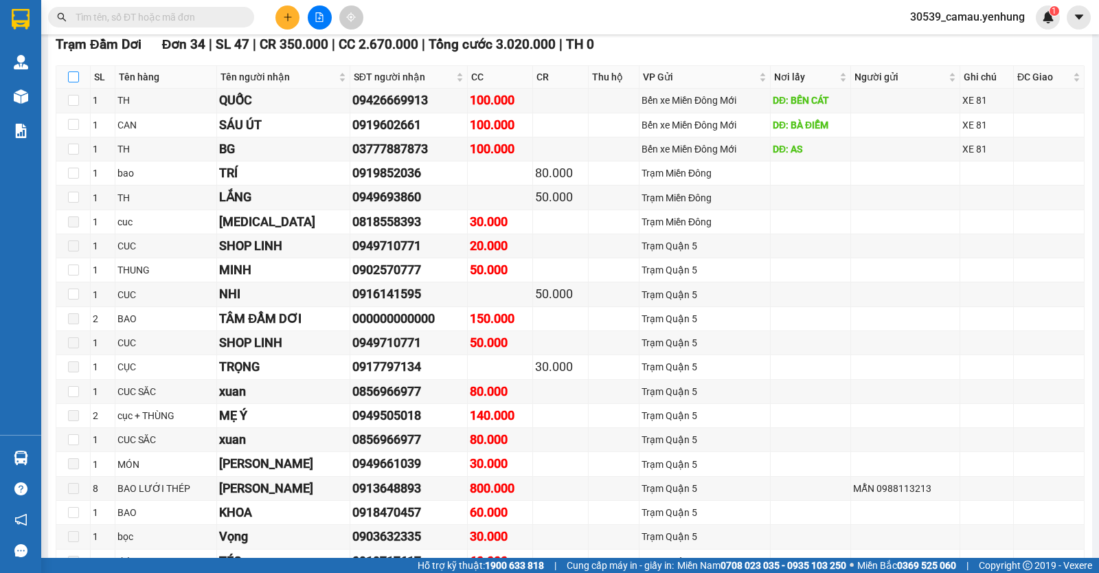
checkbox input "true"
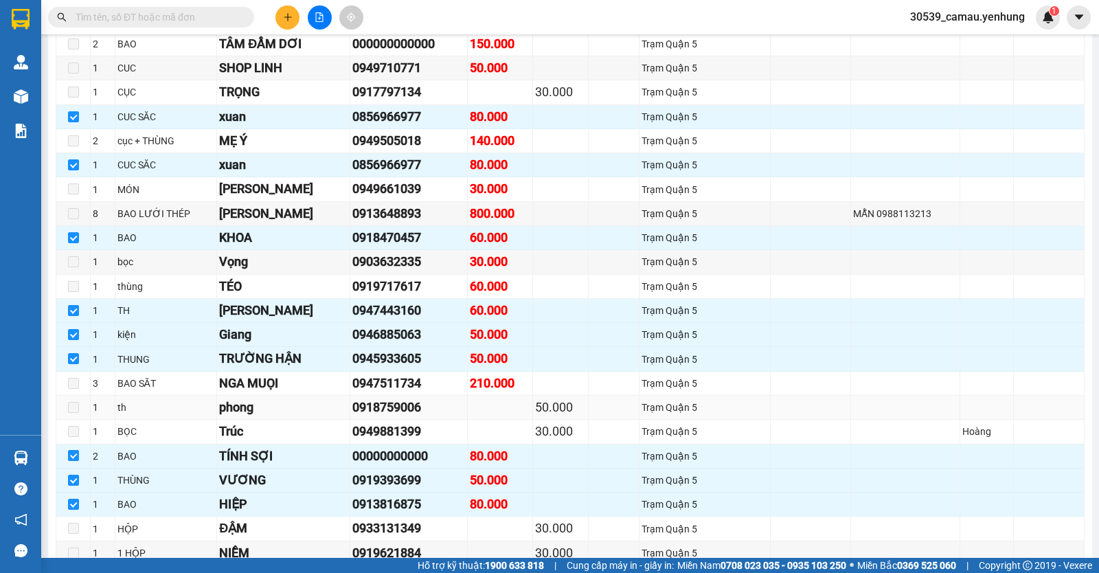
scroll to position [343, 0]
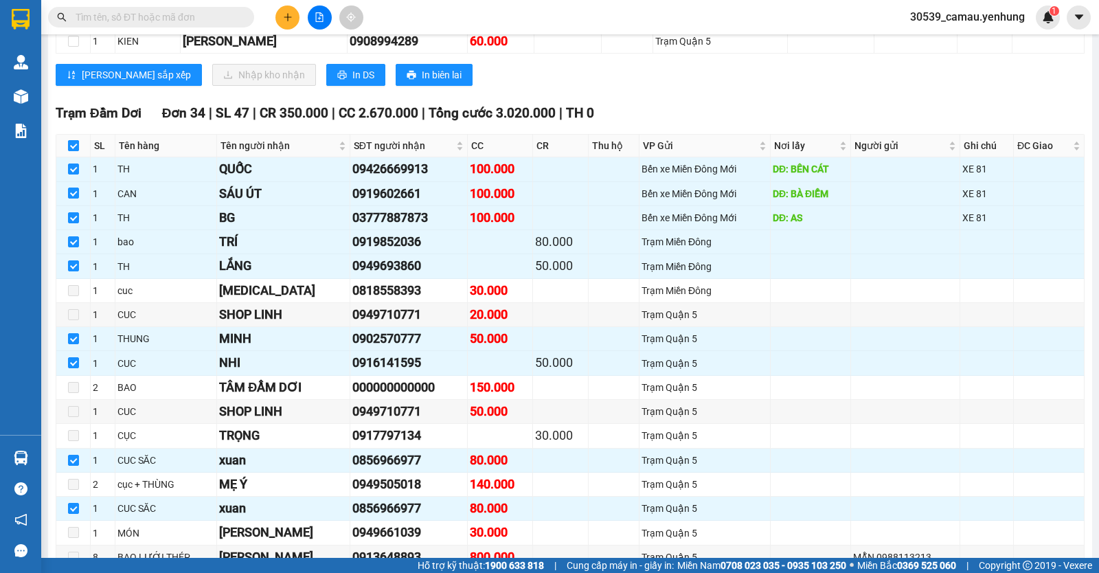
click at [74, 151] on input "checkbox" at bounding box center [73, 145] width 11 height 11
checkbox input "false"
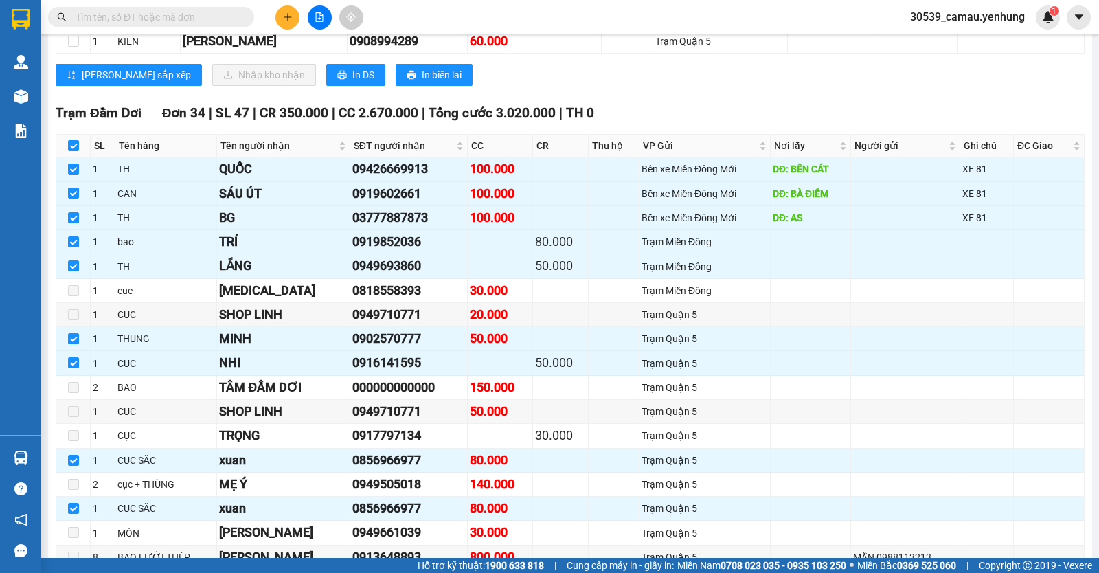
checkbox input "false"
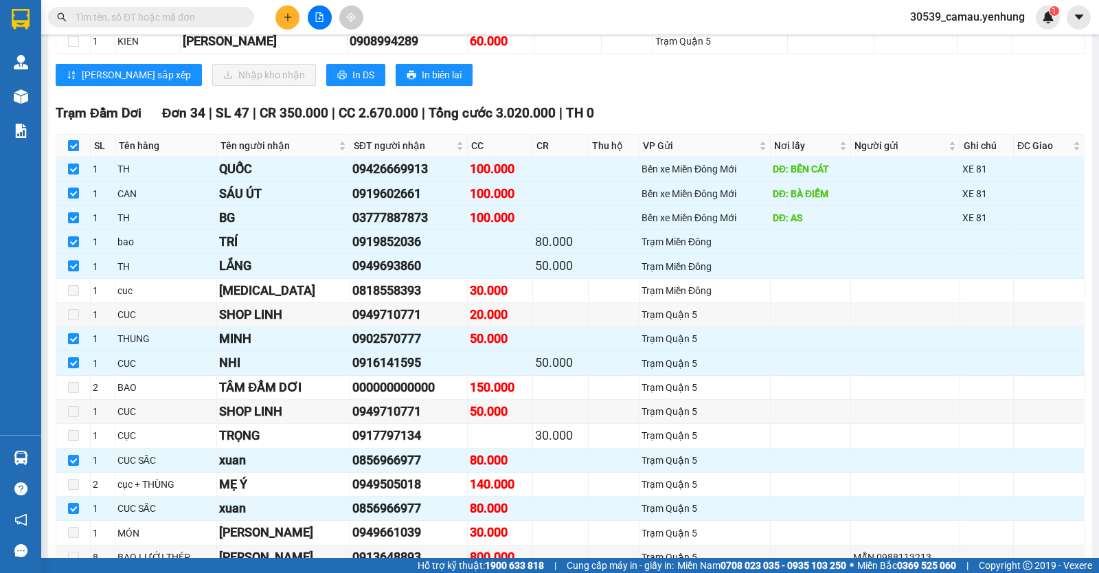
checkbox input "false"
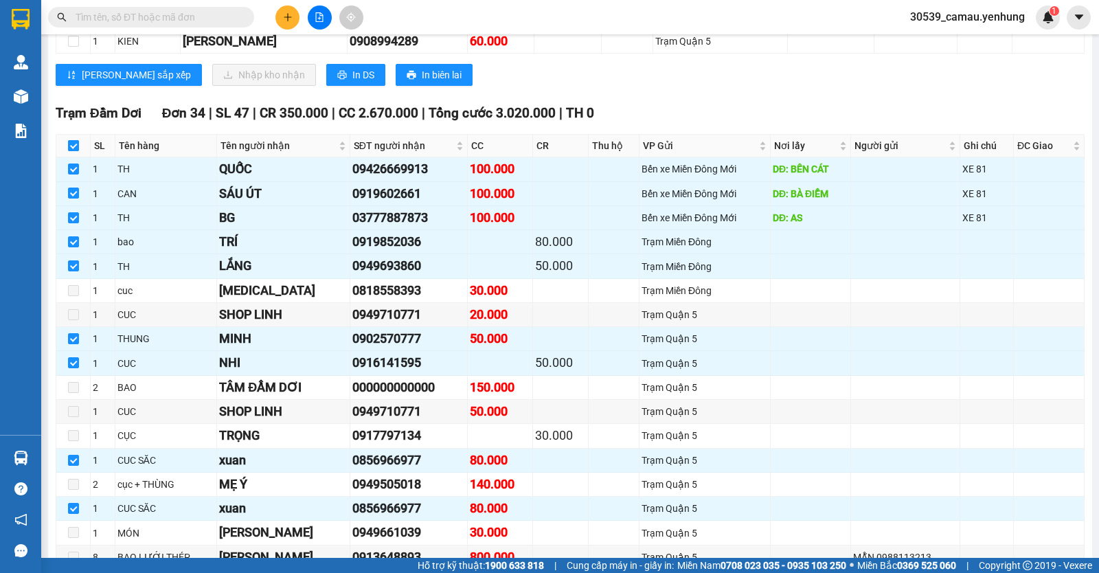
checkbox input "false"
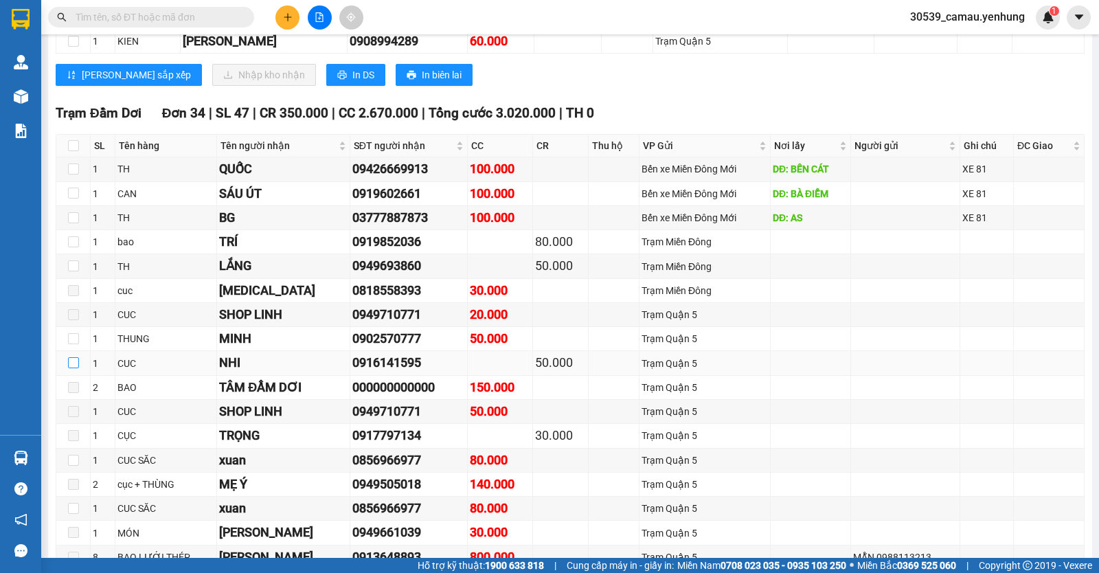
click at [73, 368] on input "checkbox" at bounding box center [73, 362] width 11 height 11
checkbox input "true"
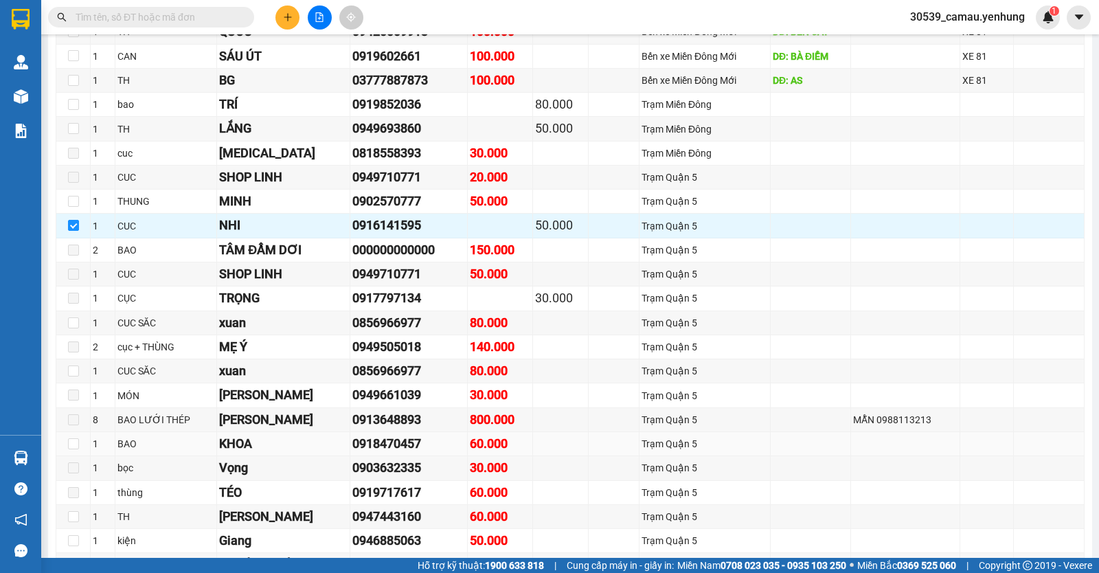
scroll to position [550, 0]
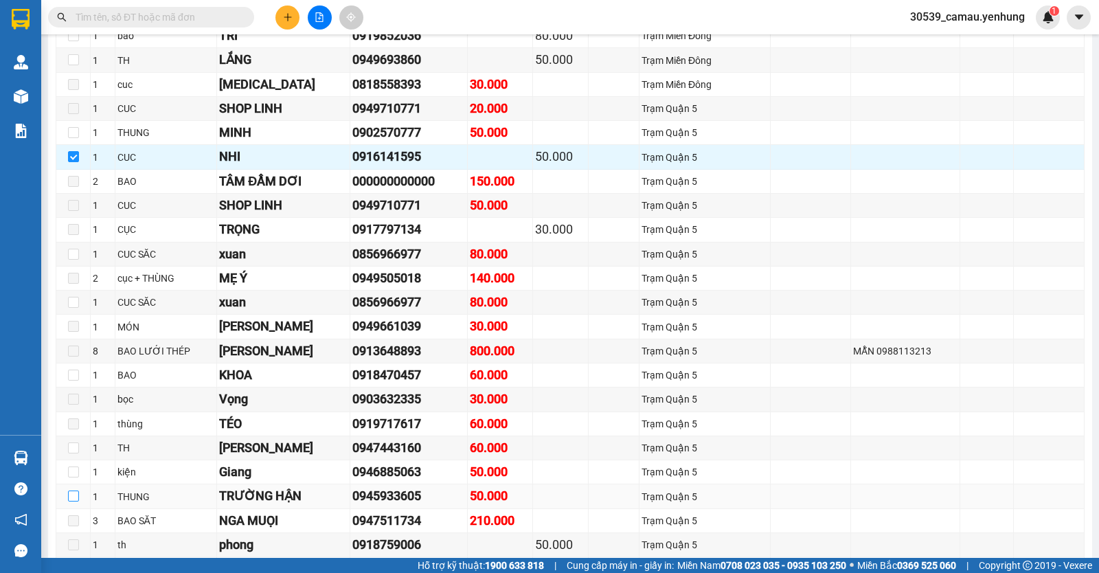
click at [71, 501] on input "checkbox" at bounding box center [73, 495] width 11 height 11
checkbox input "true"
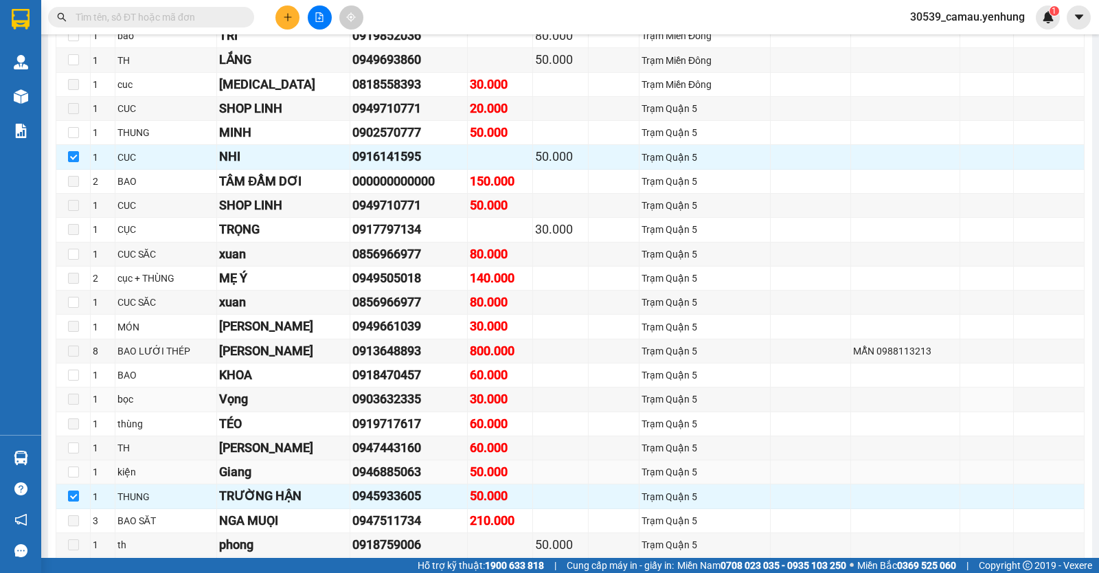
scroll to position [618, 0]
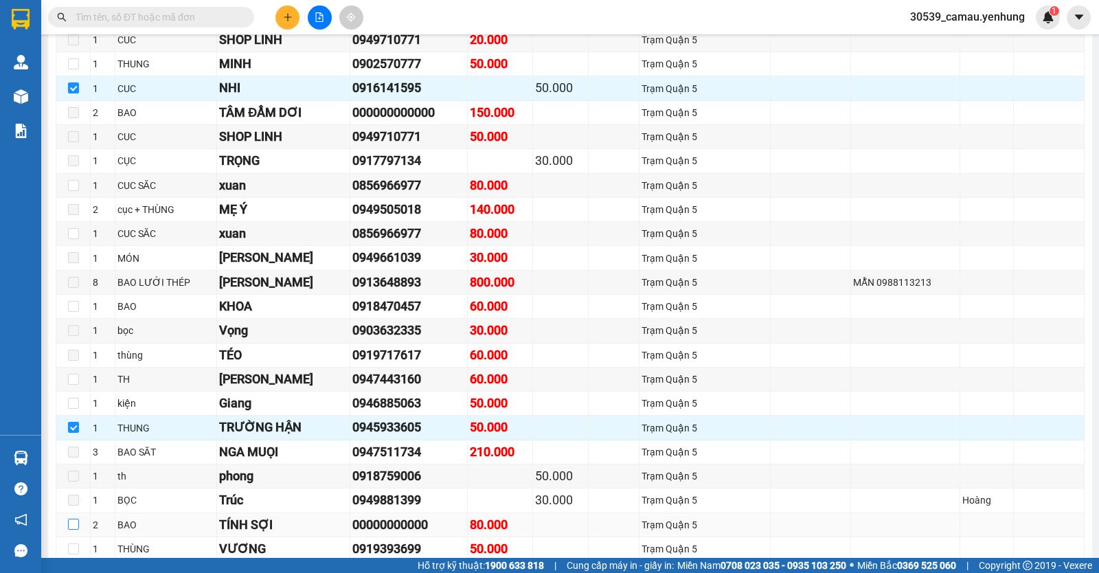
click at [74, 530] on input "checkbox" at bounding box center [73, 524] width 11 height 11
checkbox input "true"
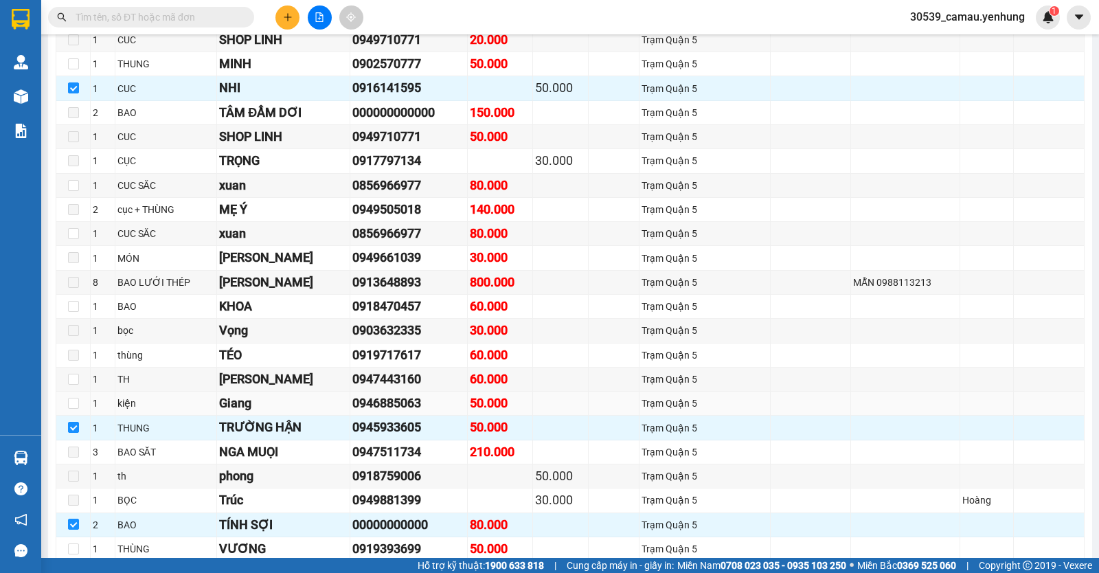
scroll to position [687, 0]
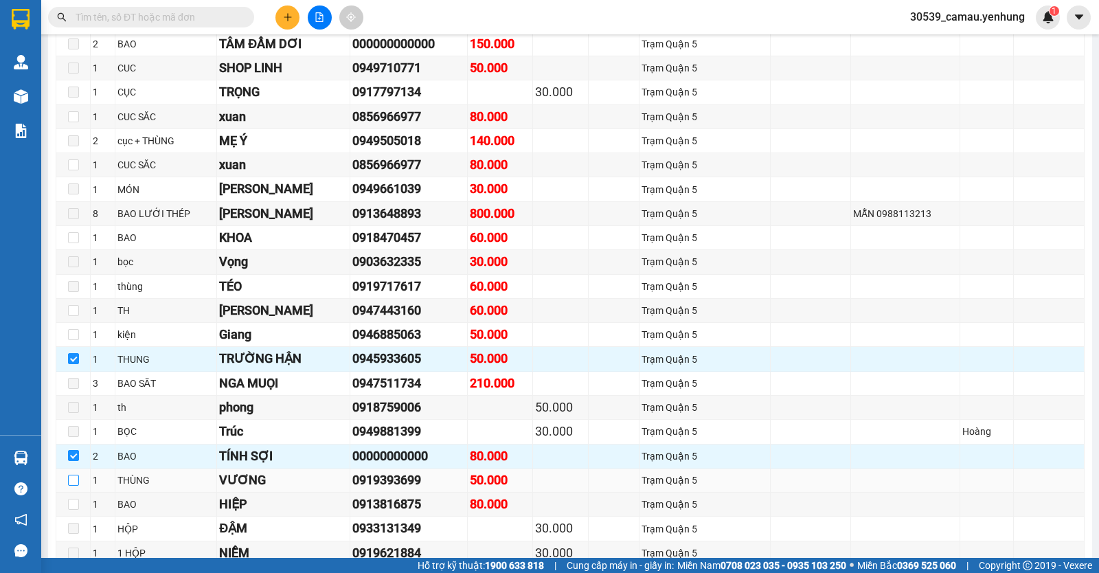
click at [72, 486] on input "checkbox" at bounding box center [73, 480] width 11 height 11
checkbox input "true"
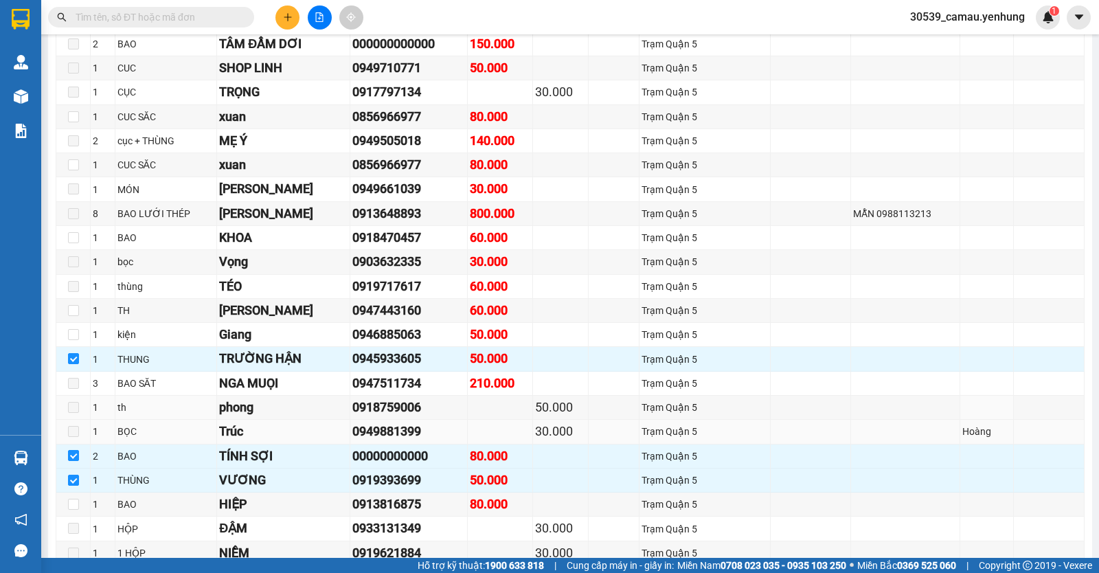
scroll to position [824, 0]
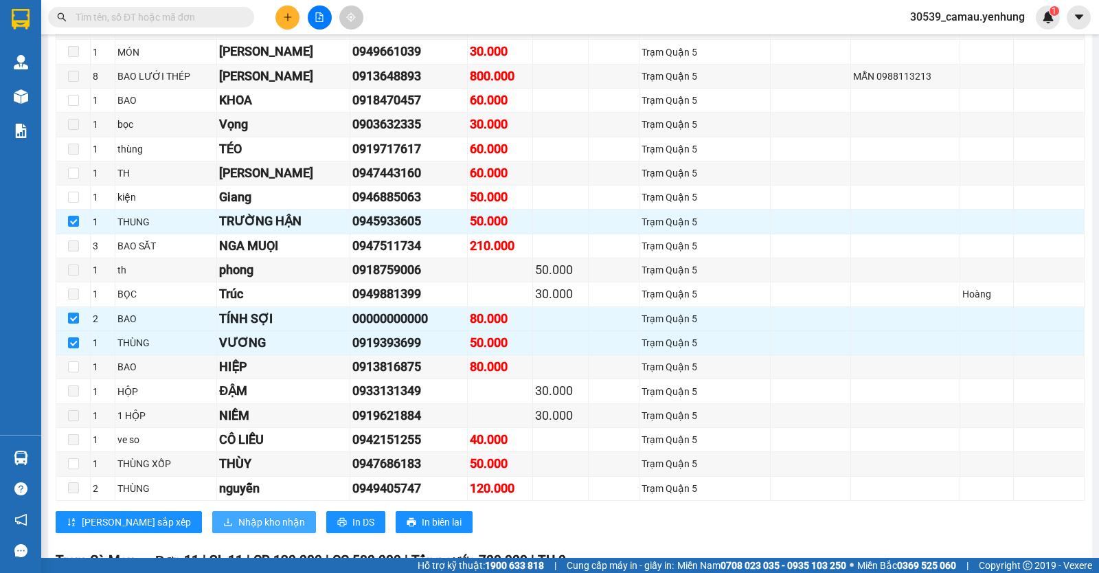
click at [238, 529] on span "Nhập kho nhận" at bounding box center [271, 521] width 67 height 15
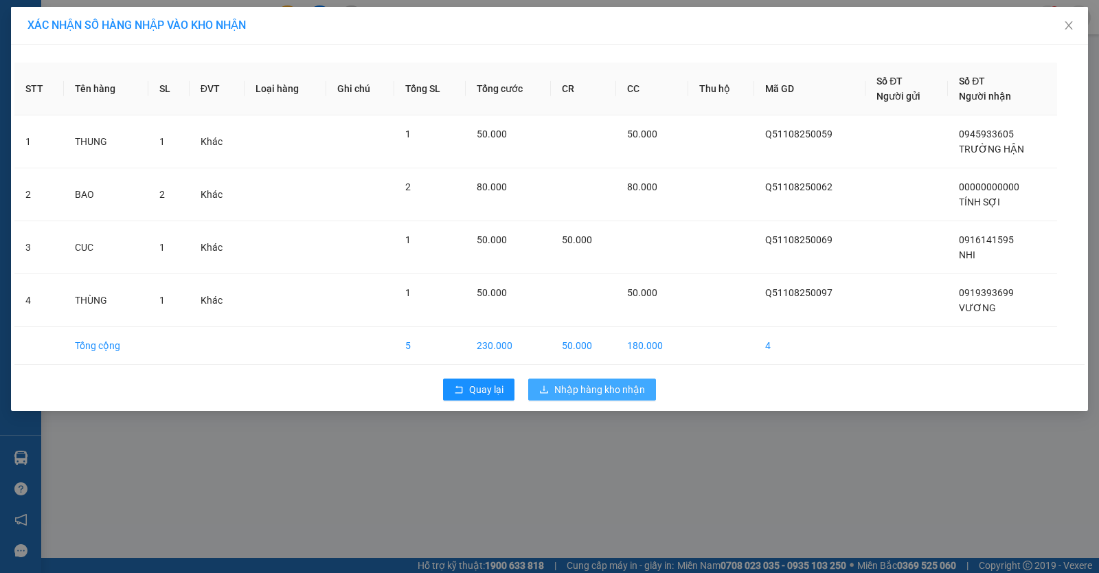
click at [629, 384] on span "Nhập hàng kho nhận" at bounding box center [599, 389] width 91 height 15
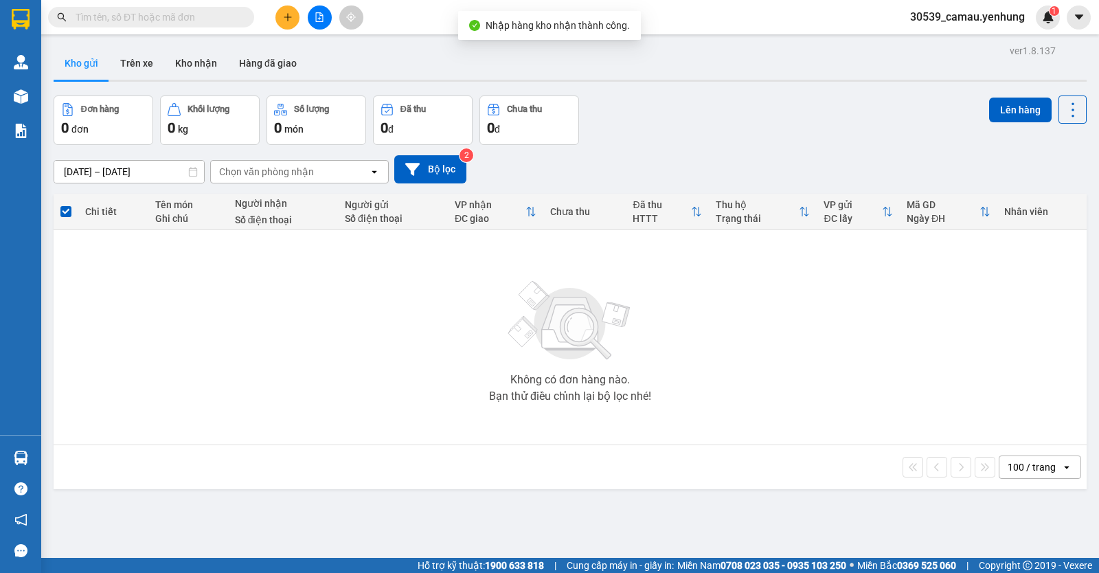
click at [87, 455] on div "100 / trang open" at bounding box center [570, 466] width 1022 height 23
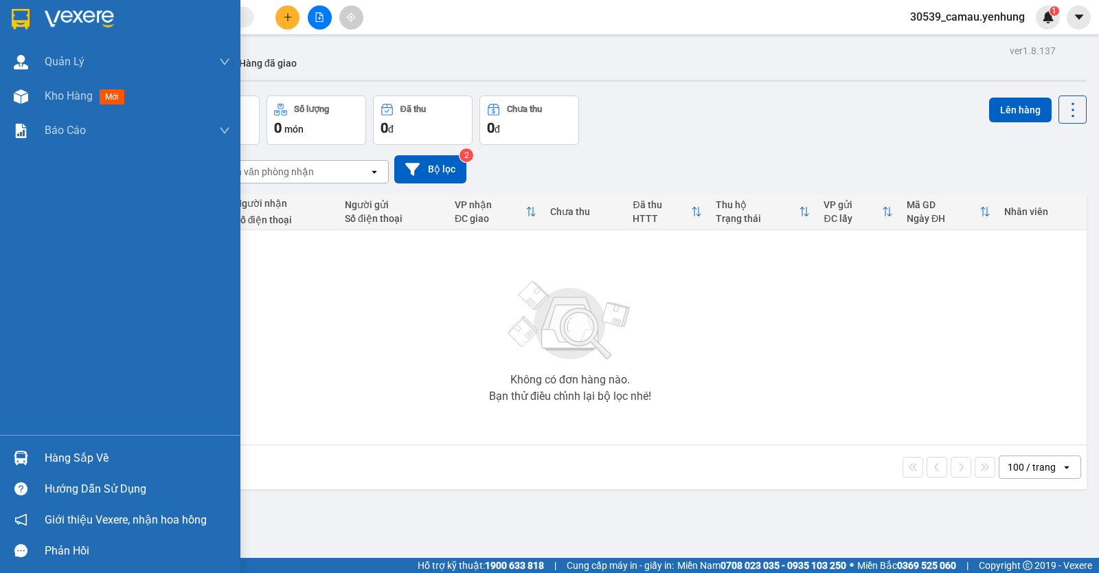
click at [14, 457] on img at bounding box center [21, 458] width 14 height 14
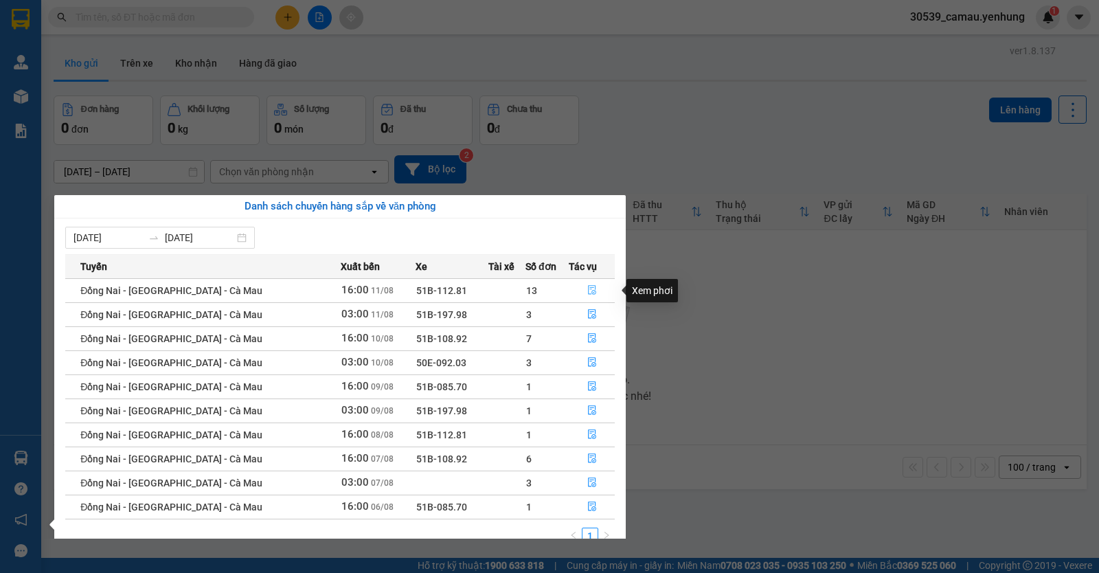
click at [595, 295] on button "button" at bounding box center [591, 291] width 45 height 22
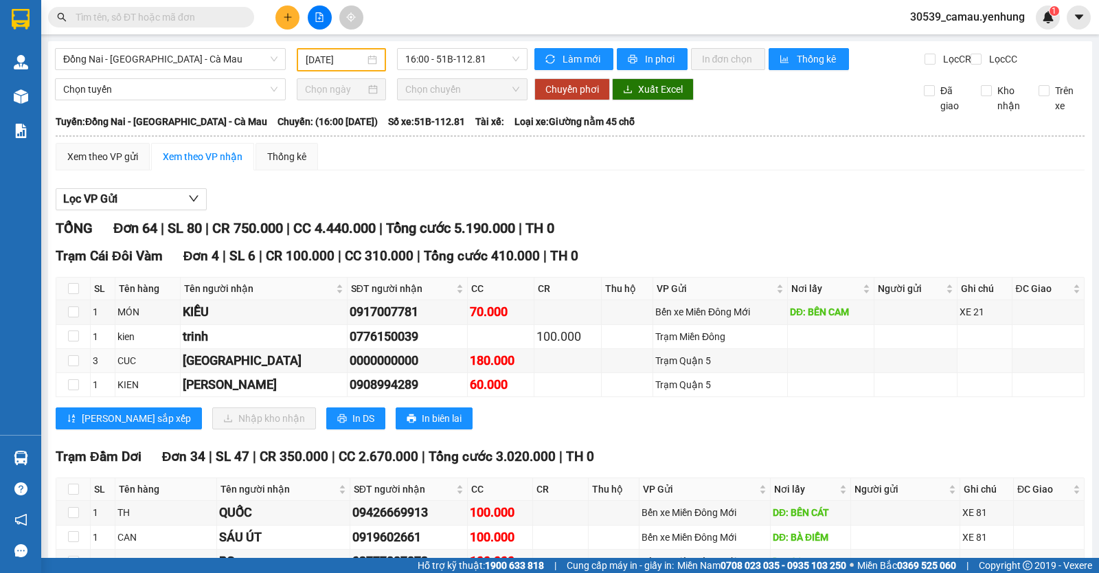
scroll to position [275, 0]
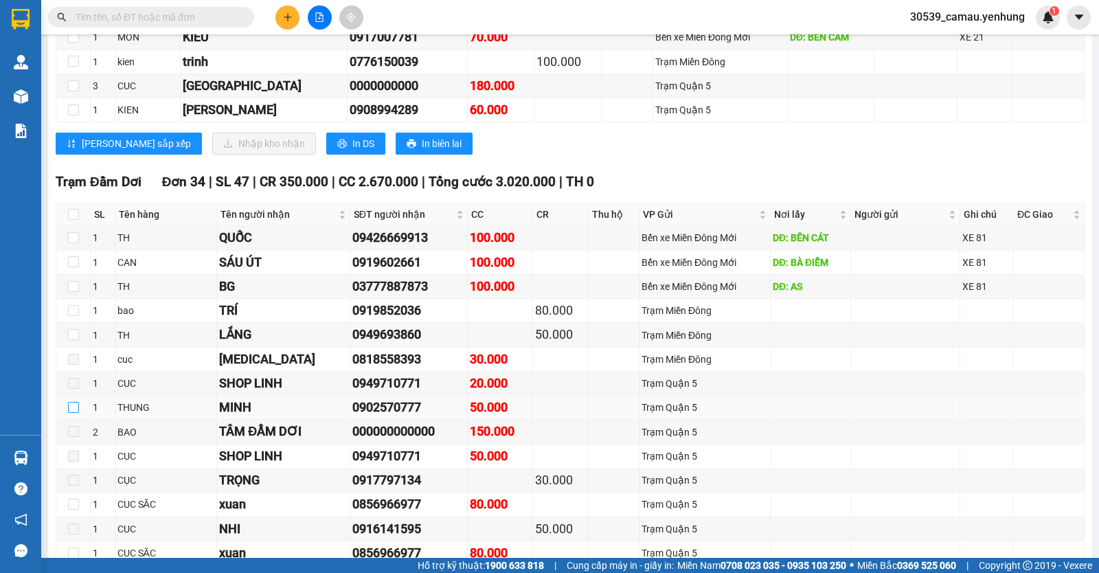
click at [69, 413] on input "checkbox" at bounding box center [73, 407] width 11 height 11
checkbox input "true"
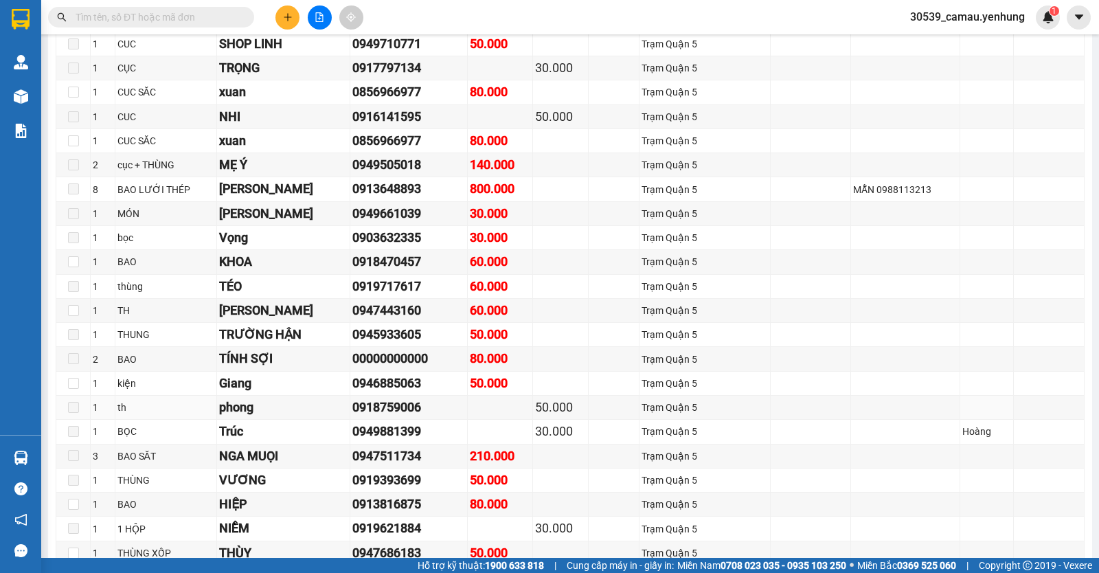
scroll to position [893, 0]
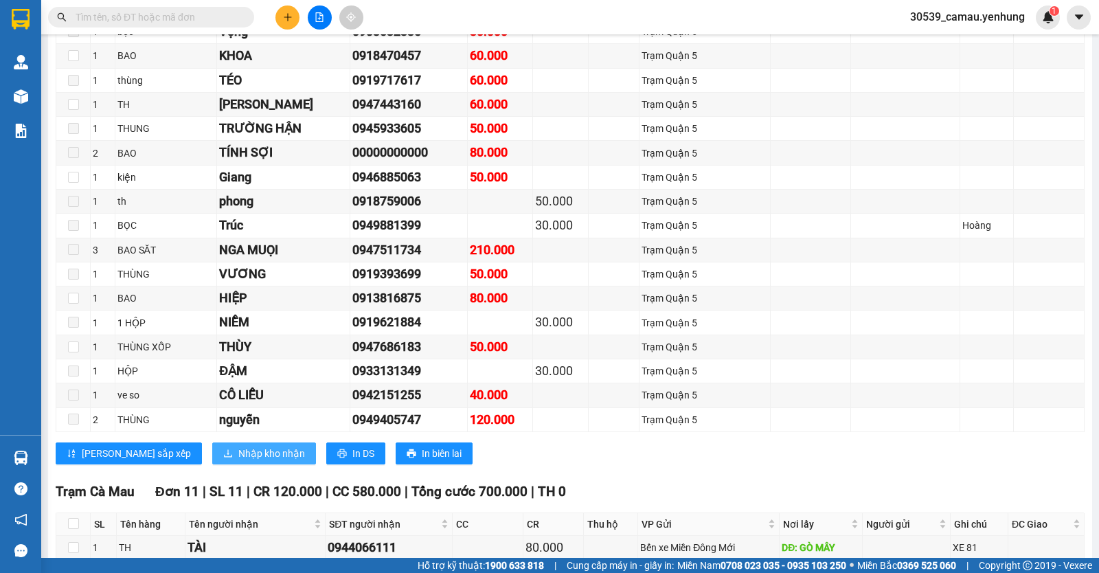
click at [238, 460] on span "Nhập kho nhận" at bounding box center [271, 453] width 67 height 15
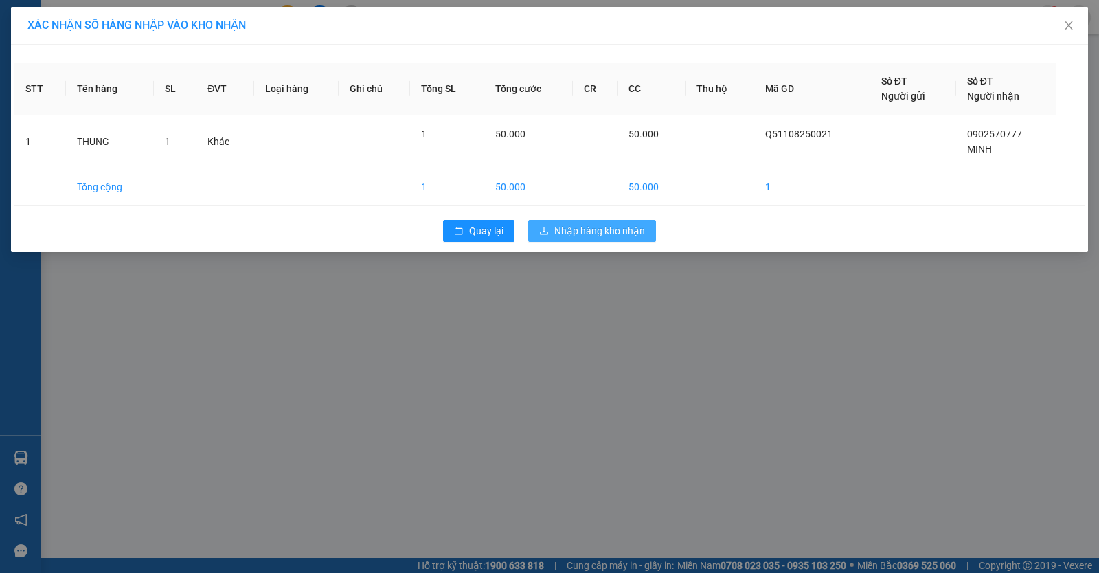
click at [612, 231] on span "Nhập hàng kho nhận" at bounding box center [599, 230] width 91 height 15
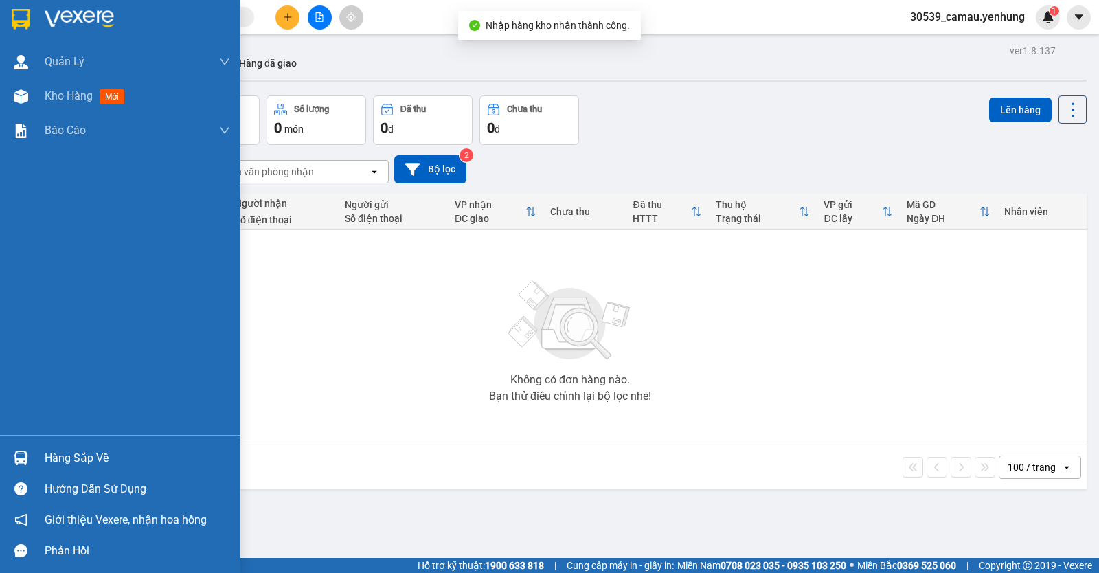
click at [28, 453] on div at bounding box center [21, 458] width 24 height 24
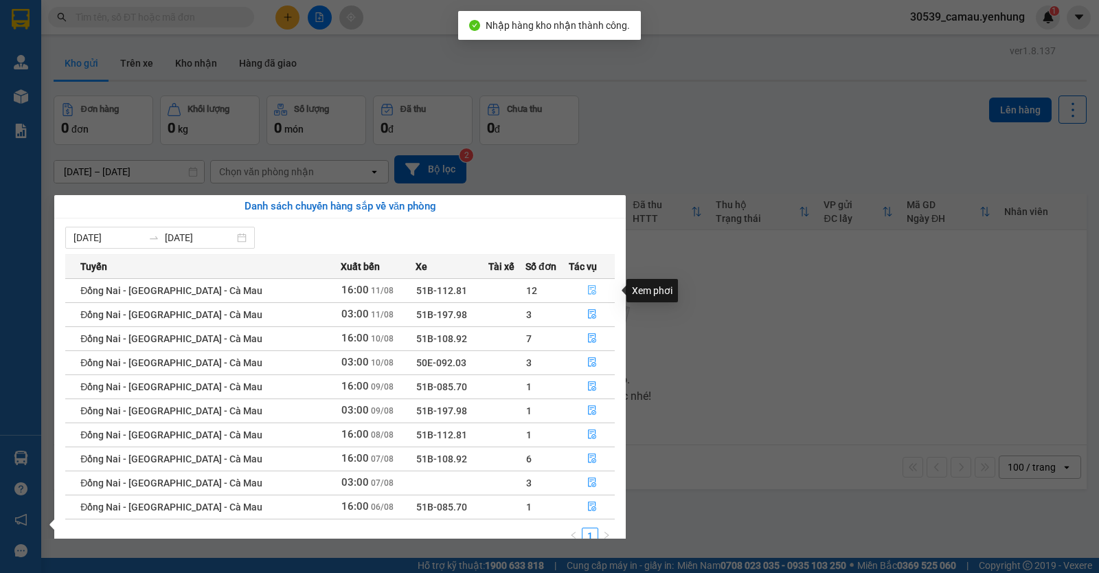
click at [593, 291] on button "button" at bounding box center [591, 291] width 45 height 22
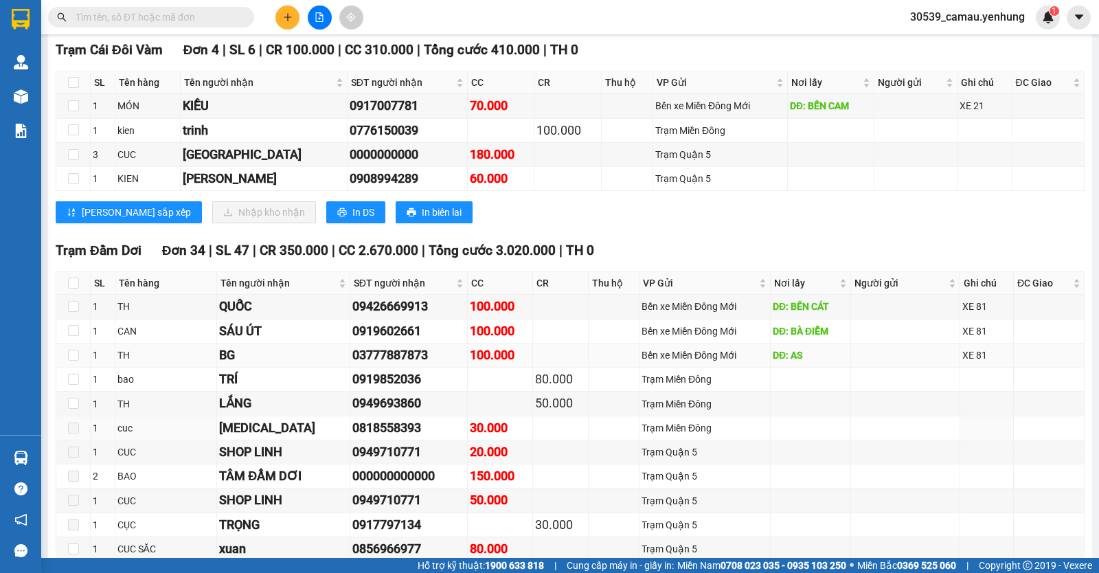
scroll to position [275, 0]
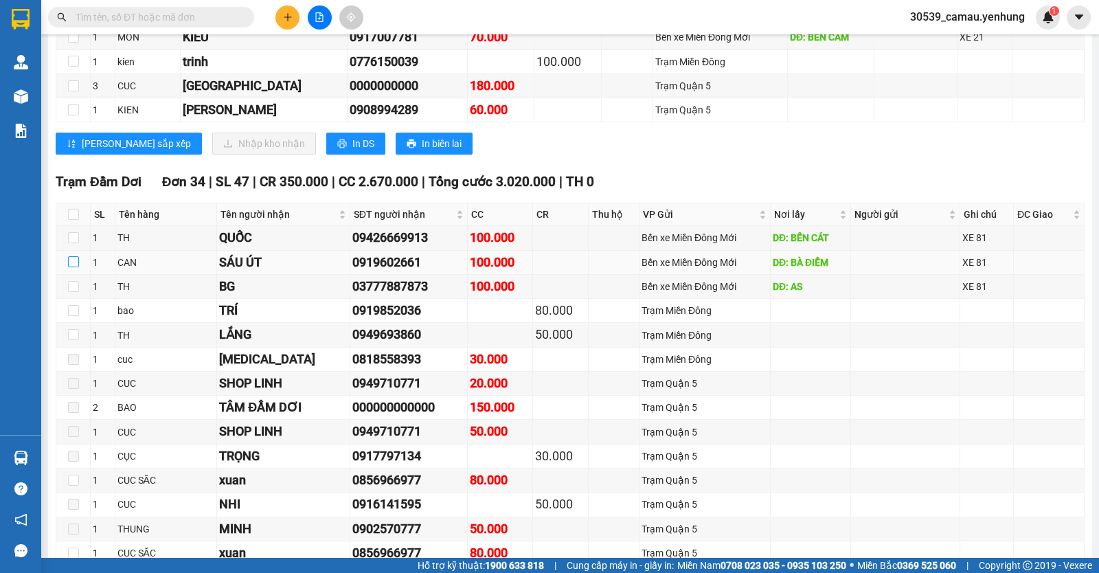
click at [74, 267] on input "checkbox" at bounding box center [73, 261] width 11 height 11
checkbox input "true"
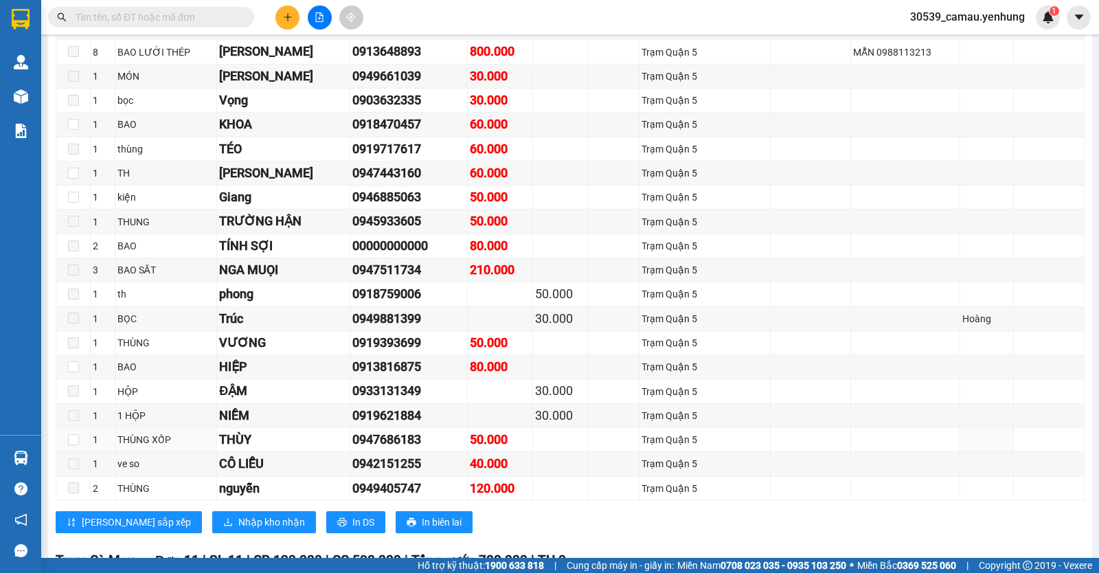
scroll to position [962, 0]
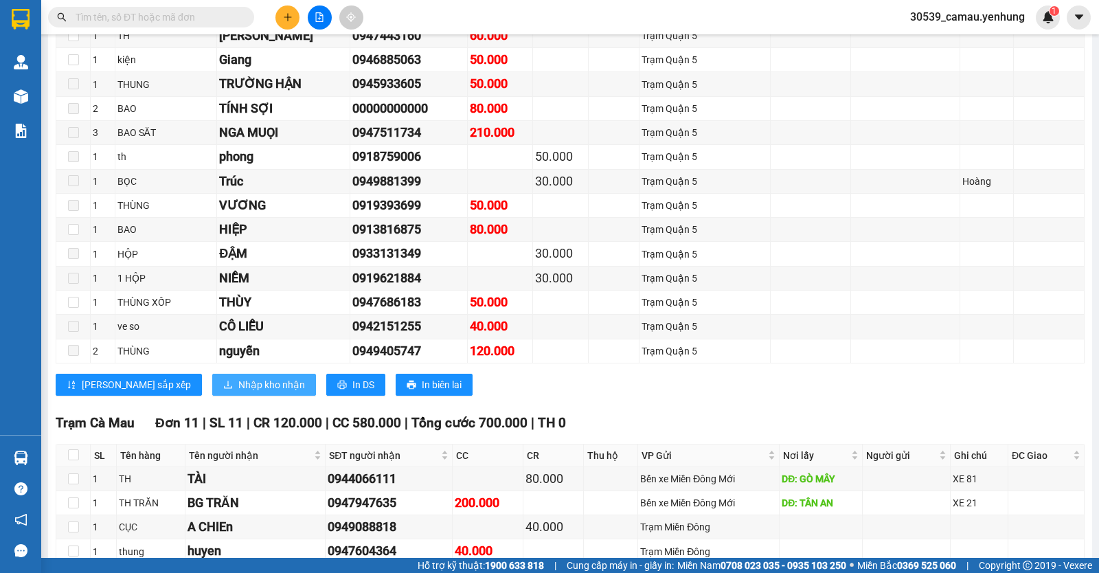
click at [238, 392] on span "Nhập kho nhận" at bounding box center [271, 384] width 67 height 15
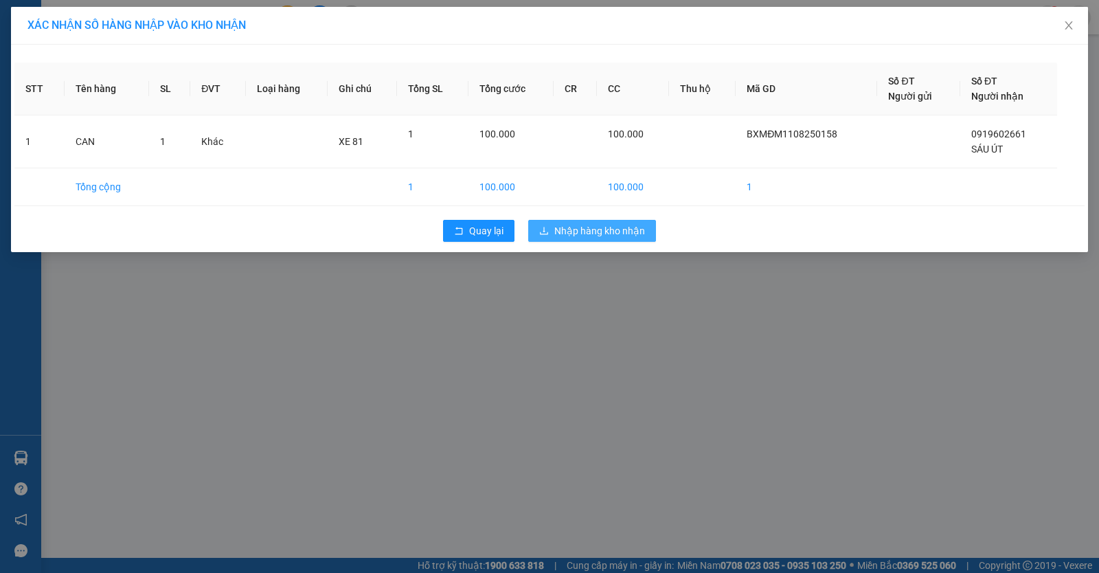
click at [593, 235] on span "Nhập hàng kho nhận" at bounding box center [599, 230] width 91 height 15
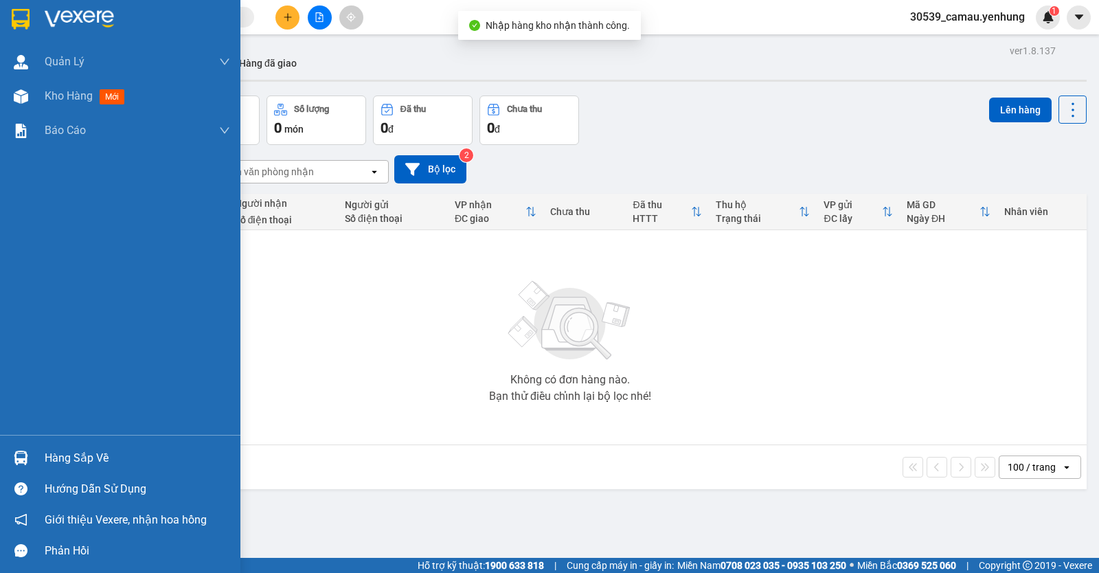
click at [16, 453] on img at bounding box center [21, 458] width 14 height 14
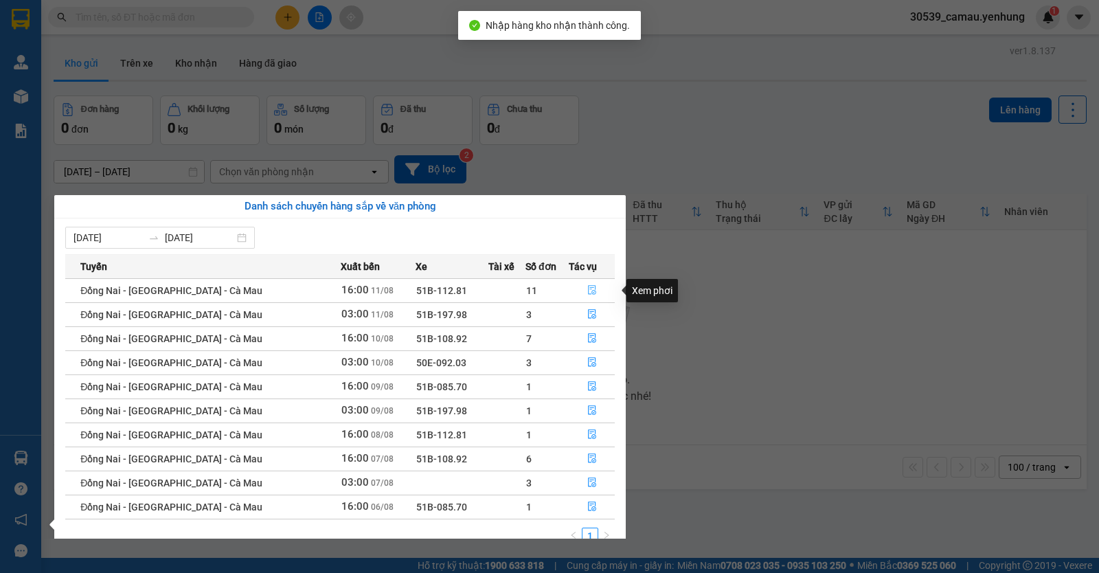
click at [591, 289] on icon "file-done" at bounding box center [592, 291] width 8 height 10
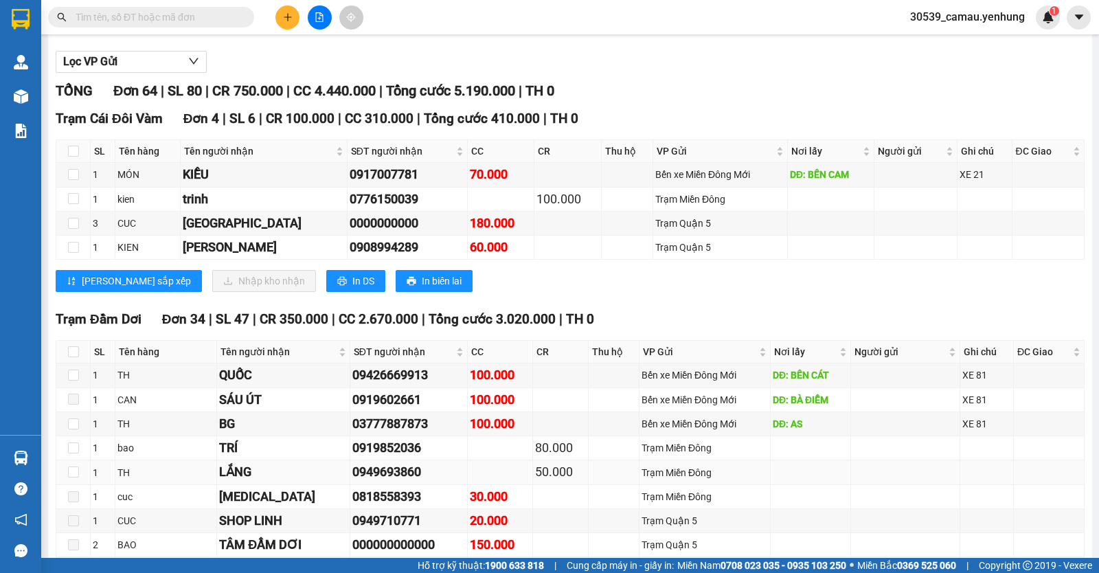
scroll to position [343, 0]
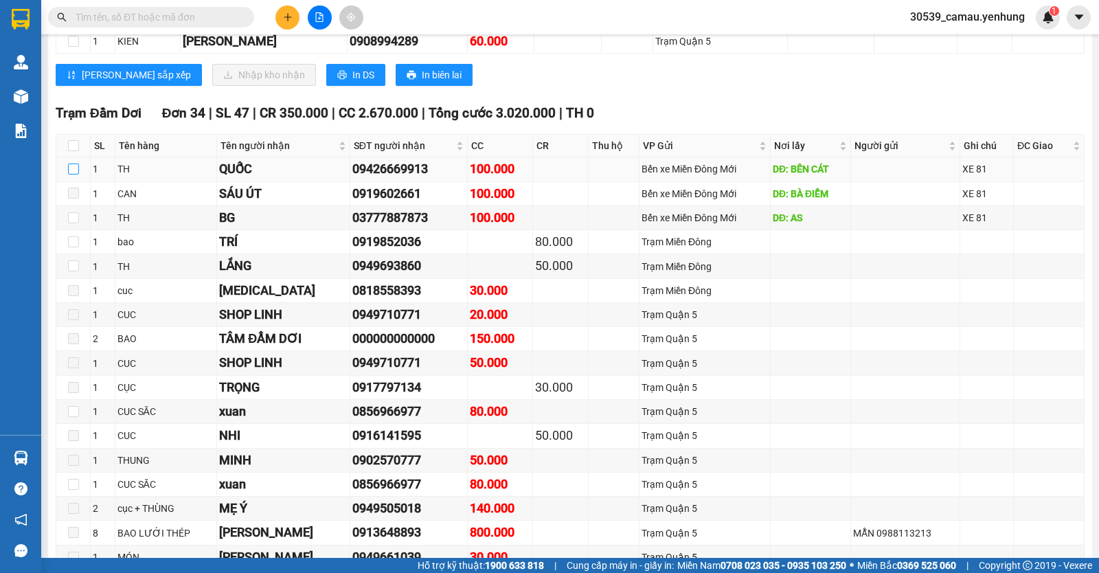
click at [69, 174] on input "checkbox" at bounding box center [73, 168] width 11 height 11
checkbox input "true"
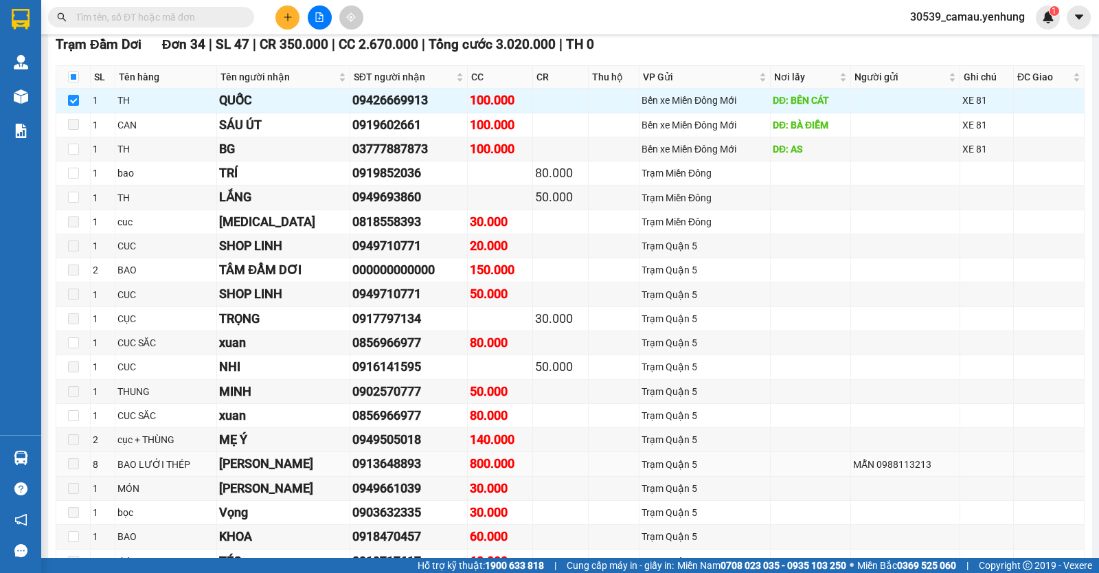
scroll to position [481, 0]
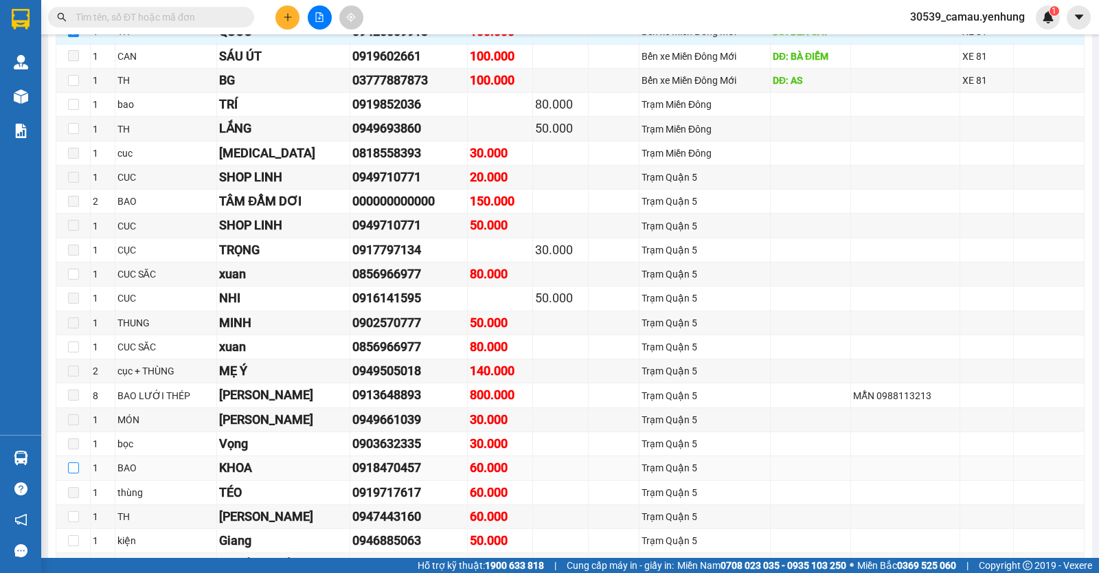
click at [74, 473] on input "checkbox" at bounding box center [73, 467] width 11 height 11
checkbox input "true"
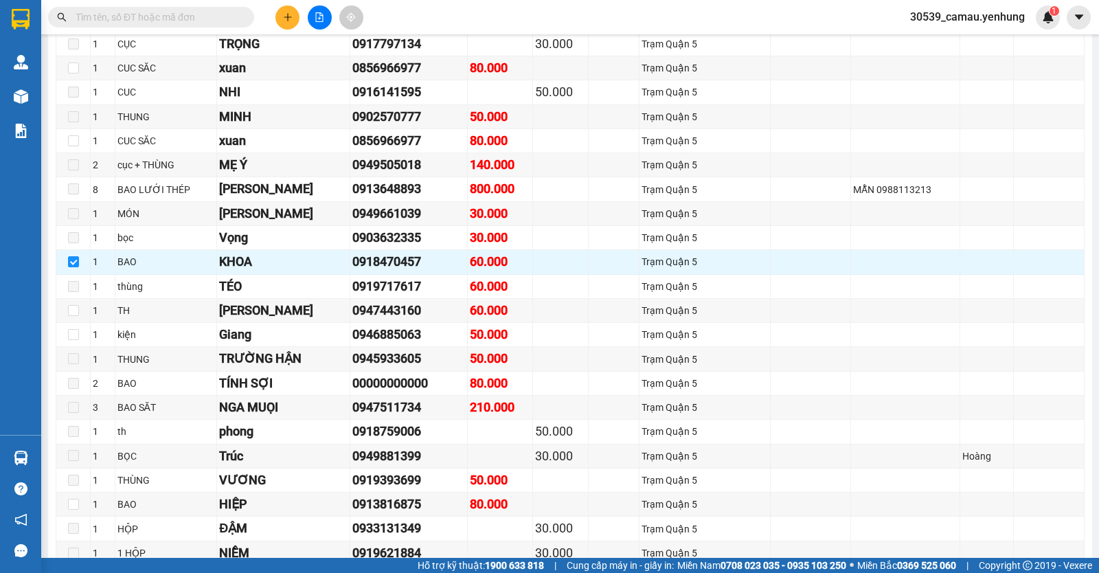
scroll to position [962, 0]
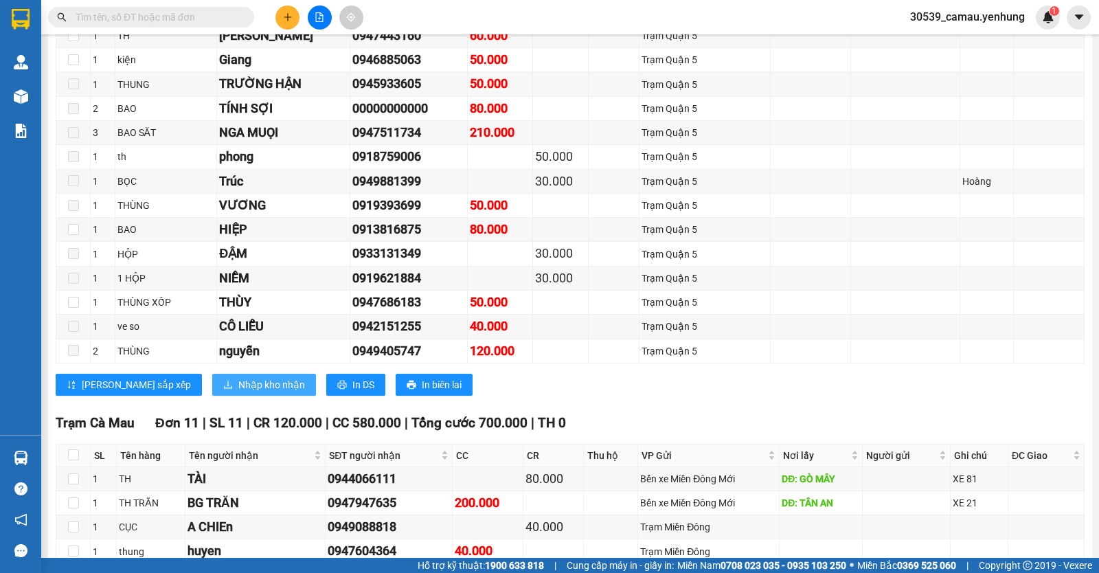
click at [238, 392] on span "Nhập kho nhận" at bounding box center [271, 384] width 67 height 15
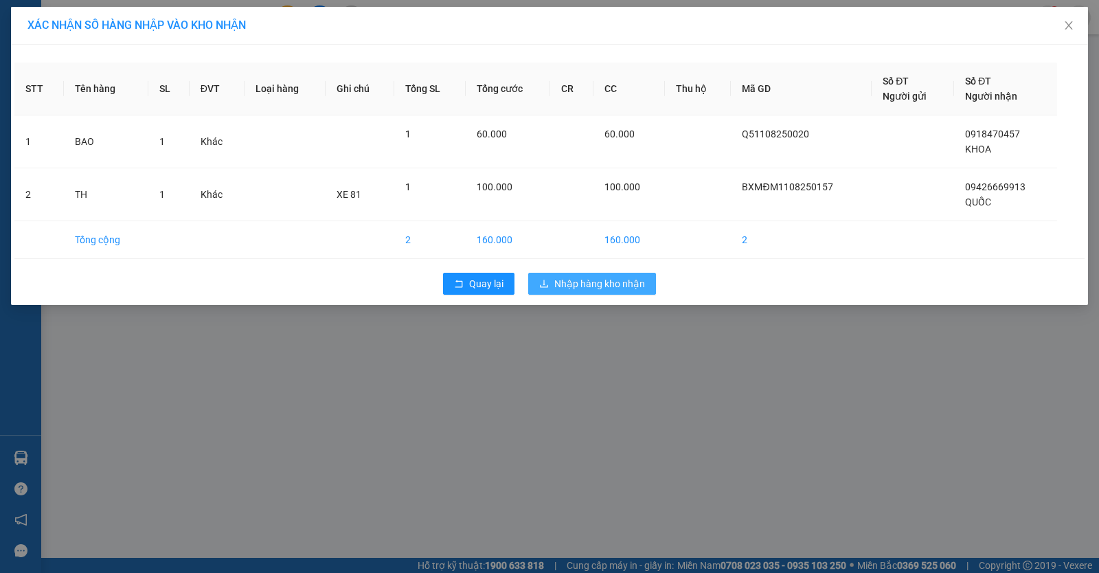
click at [596, 286] on span "Nhập hàng kho nhận" at bounding box center [599, 283] width 91 height 15
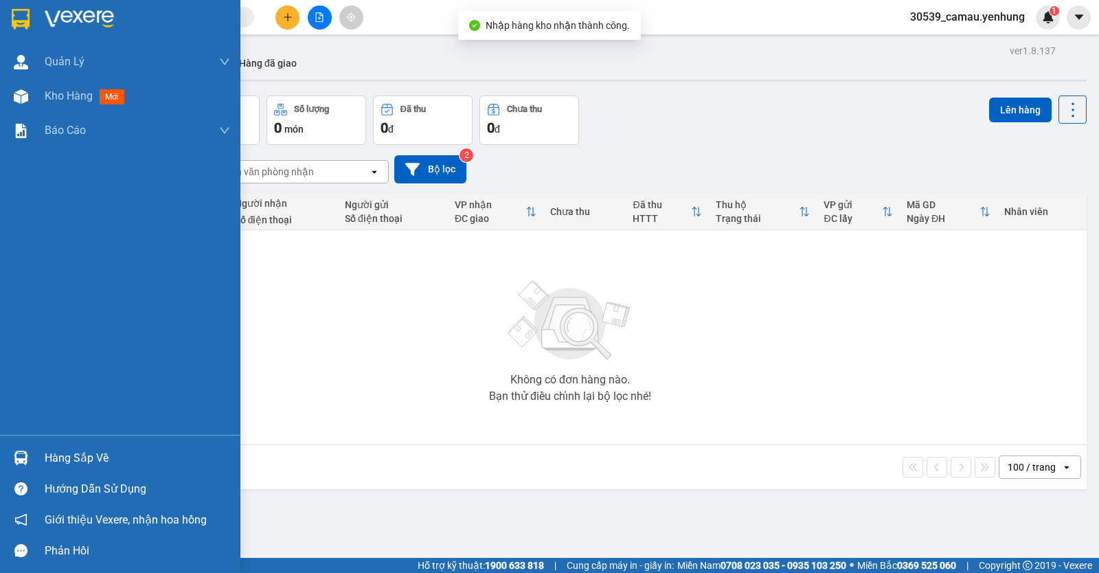
click at [20, 456] on img at bounding box center [21, 458] width 14 height 14
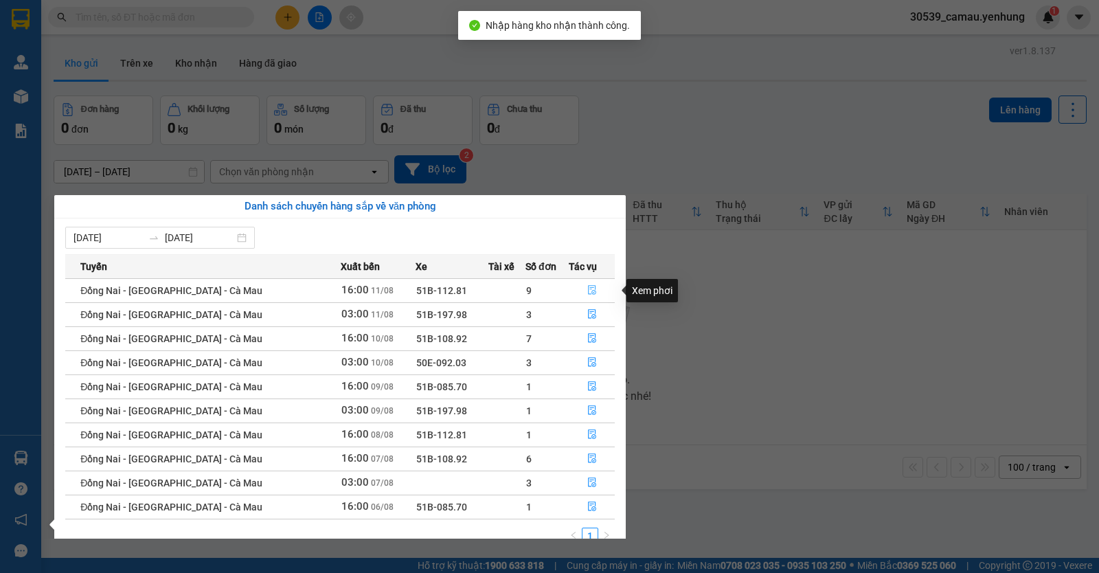
click at [581, 289] on button "button" at bounding box center [591, 291] width 45 height 22
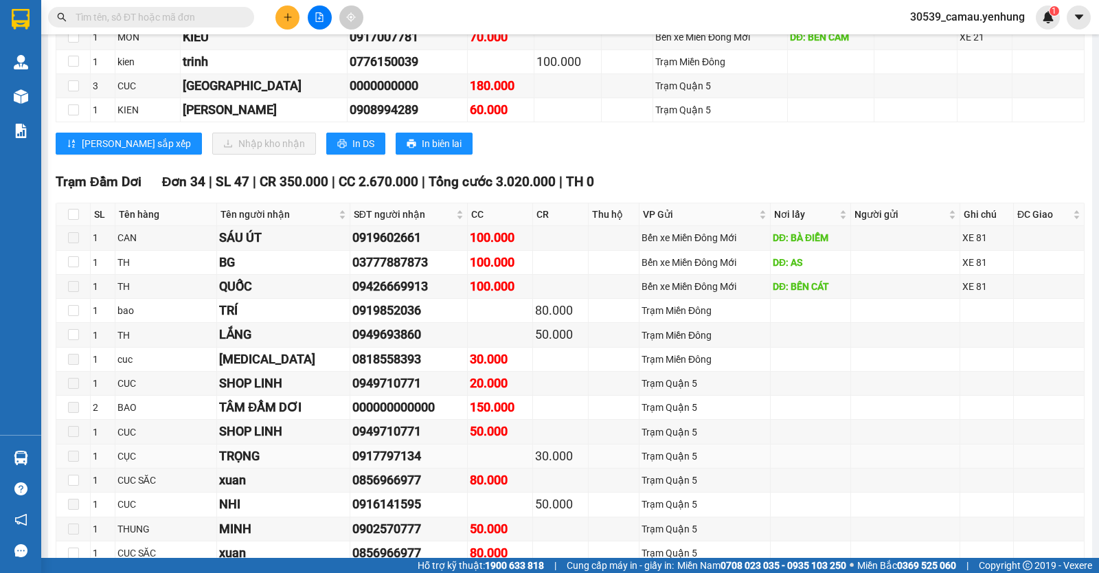
scroll to position [412, 0]
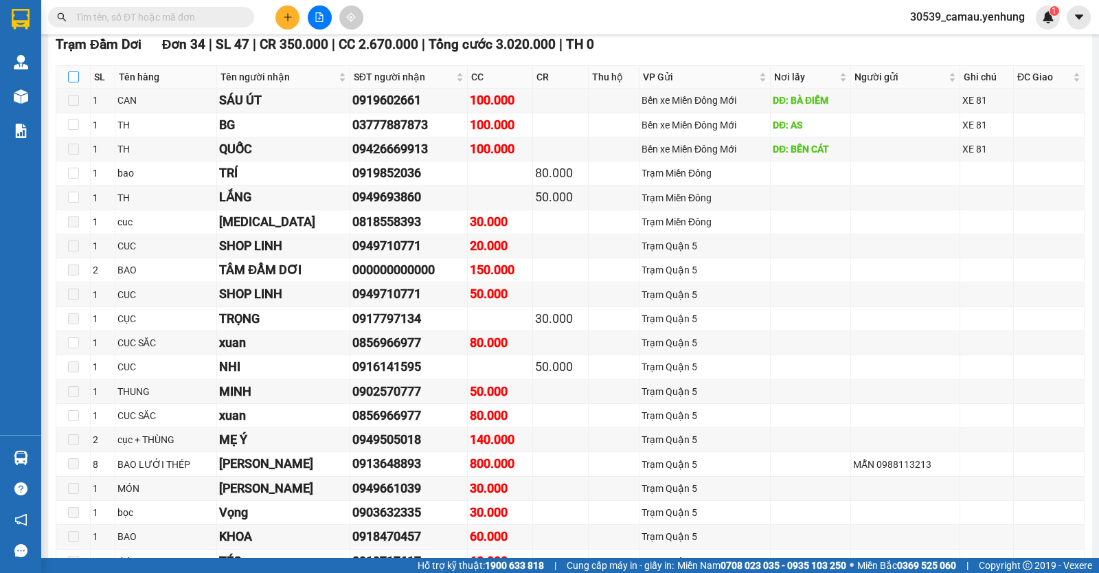
click at [73, 82] on input "checkbox" at bounding box center [73, 76] width 11 height 11
checkbox input "true"
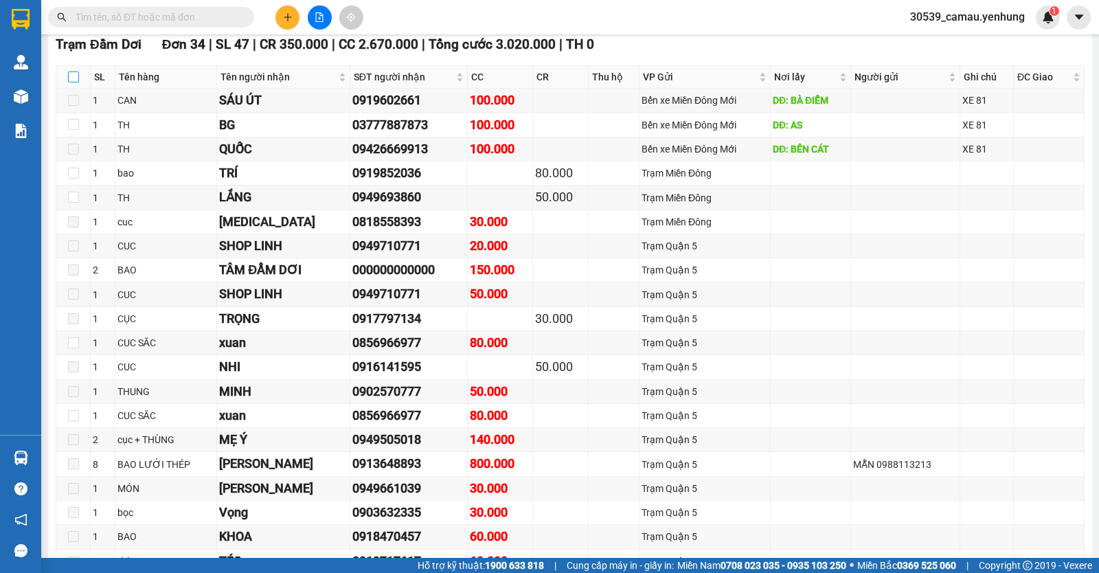
checkbox input "true"
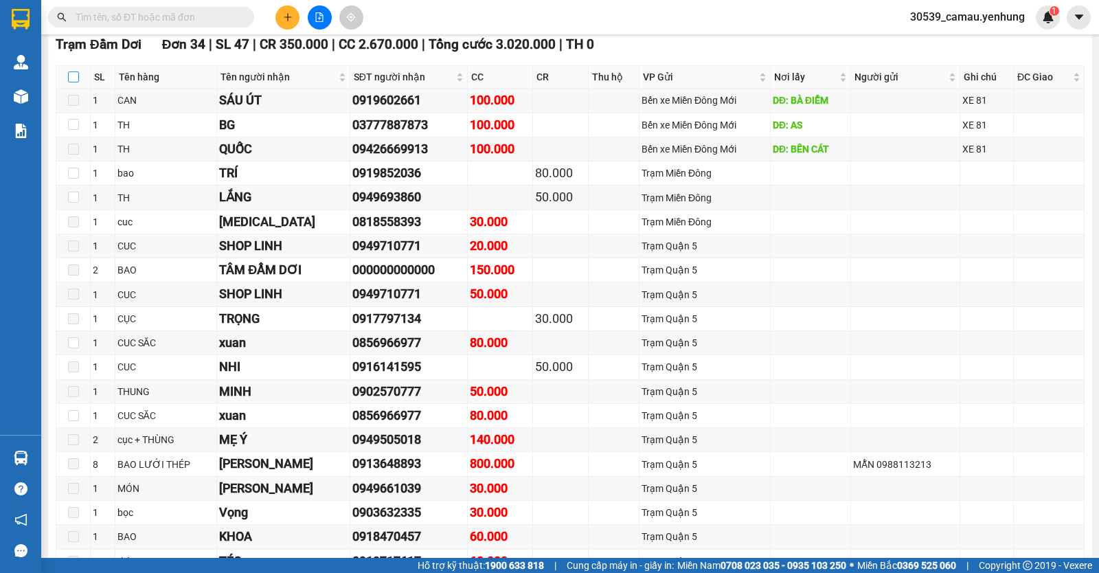
checkbox input "true"
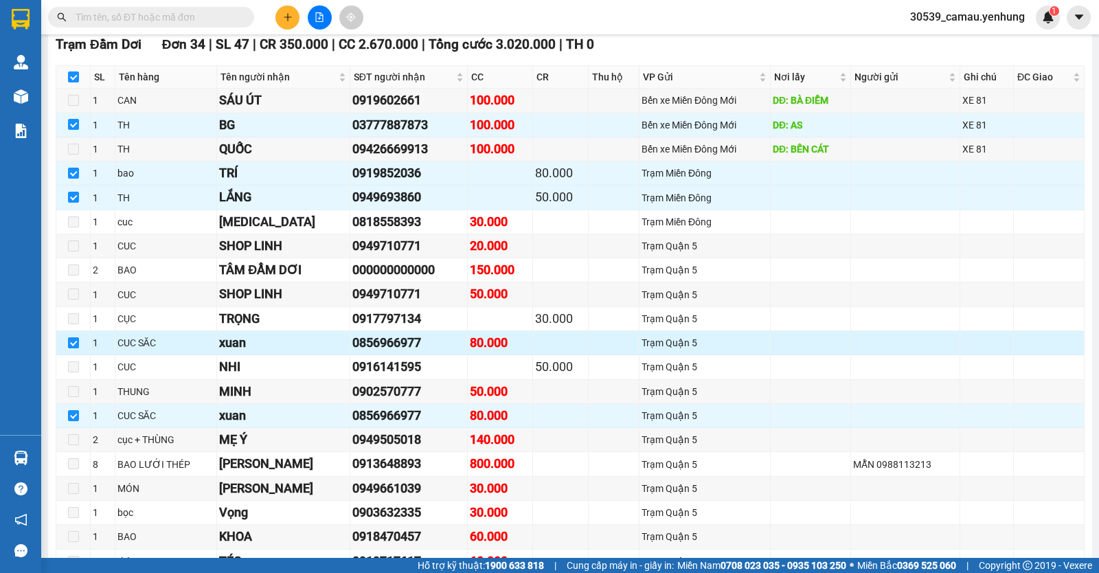
click at [78, 348] on input "checkbox" at bounding box center [73, 342] width 11 height 11
checkbox input "false"
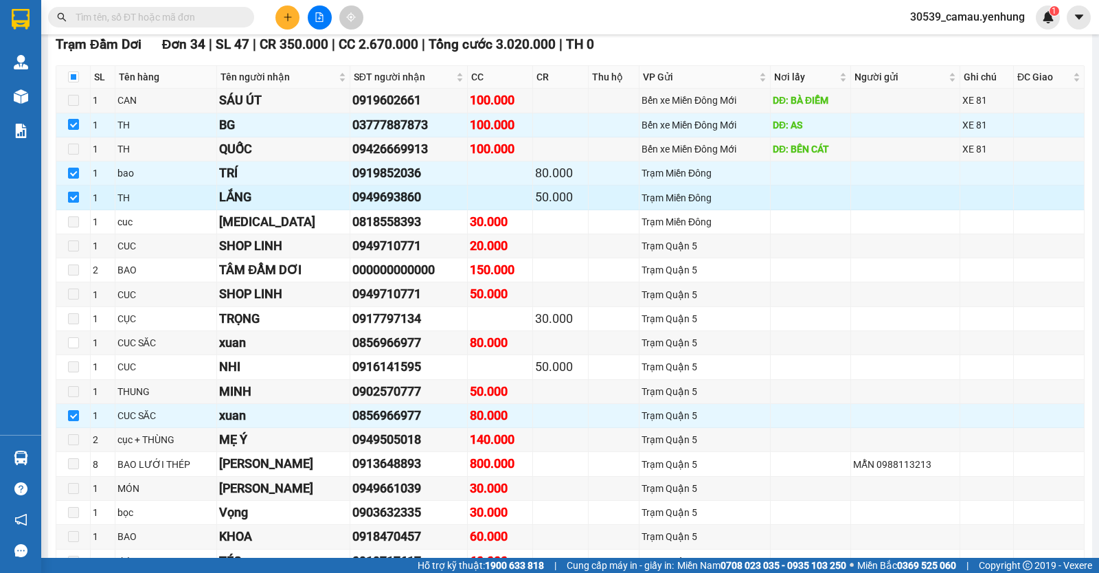
click at [71, 203] on input "checkbox" at bounding box center [73, 197] width 11 height 11
checkbox input "false"
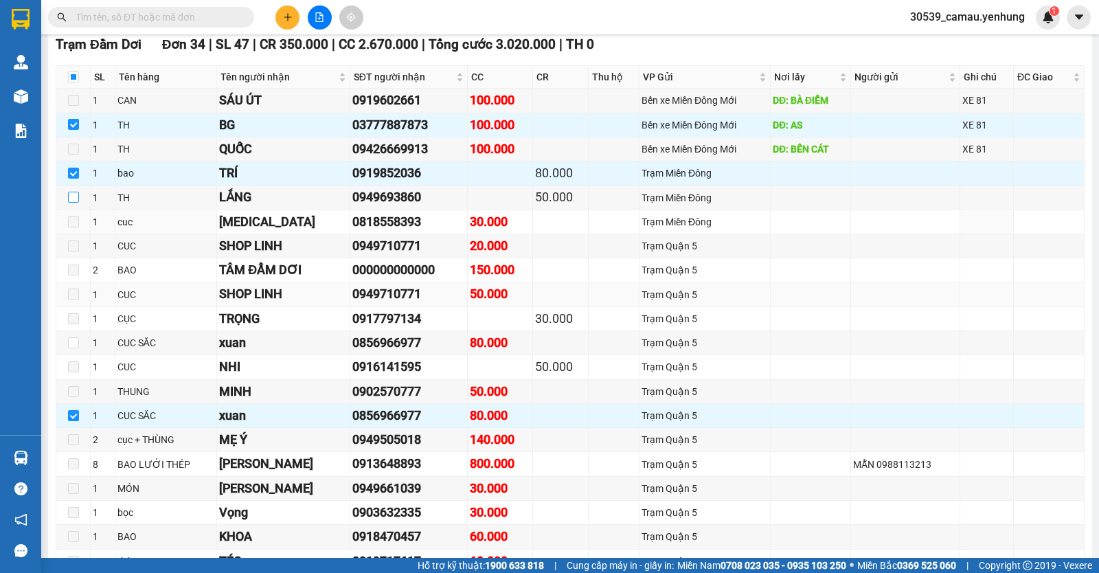
scroll to position [550, 0]
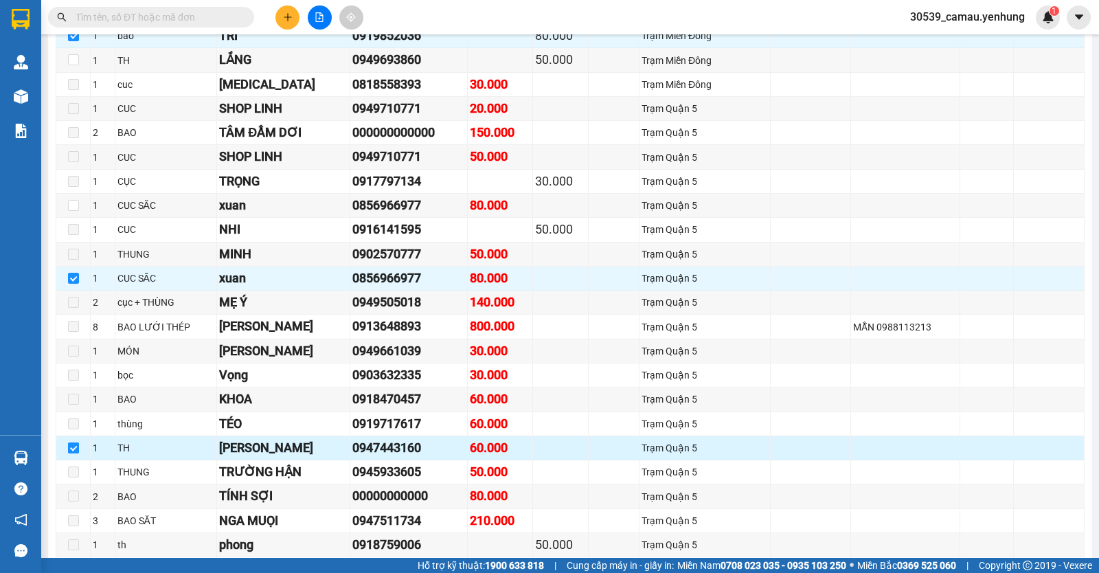
click at [76, 453] on input "checkbox" at bounding box center [73, 447] width 11 height 11
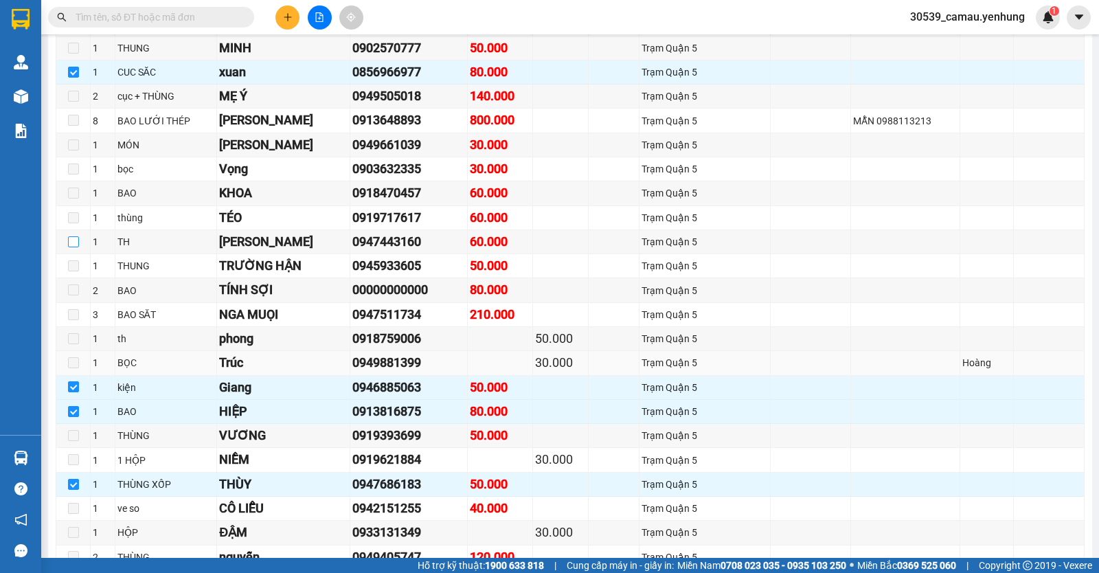
scroll to position [962, 0]
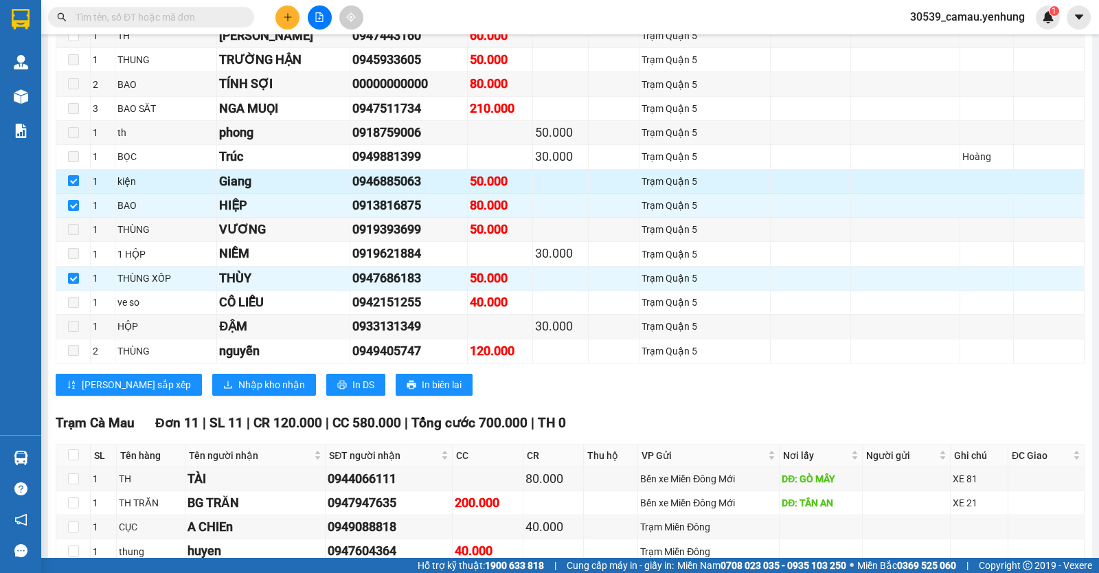
click at [76, 186] on input "checkbox" at bounding box center [73, 180] width 11 height 11
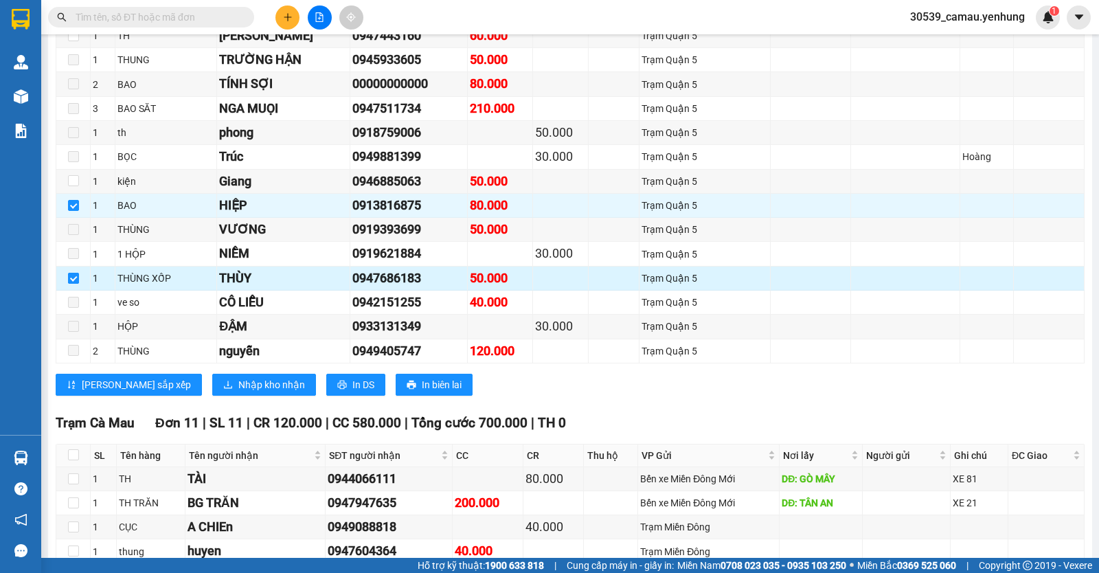
click at [70, 284] on input "checkbox" at bounding box center [73, 278] width 11 height 11
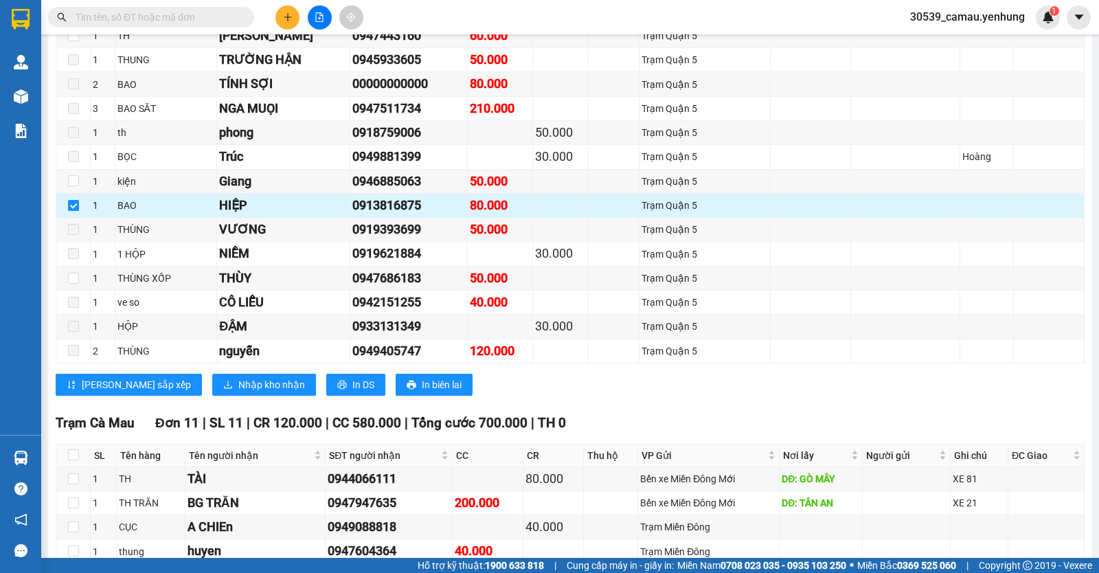
click at [69, 211] on input "checkbox" at bounding box center [73, 205] width 11 height 11
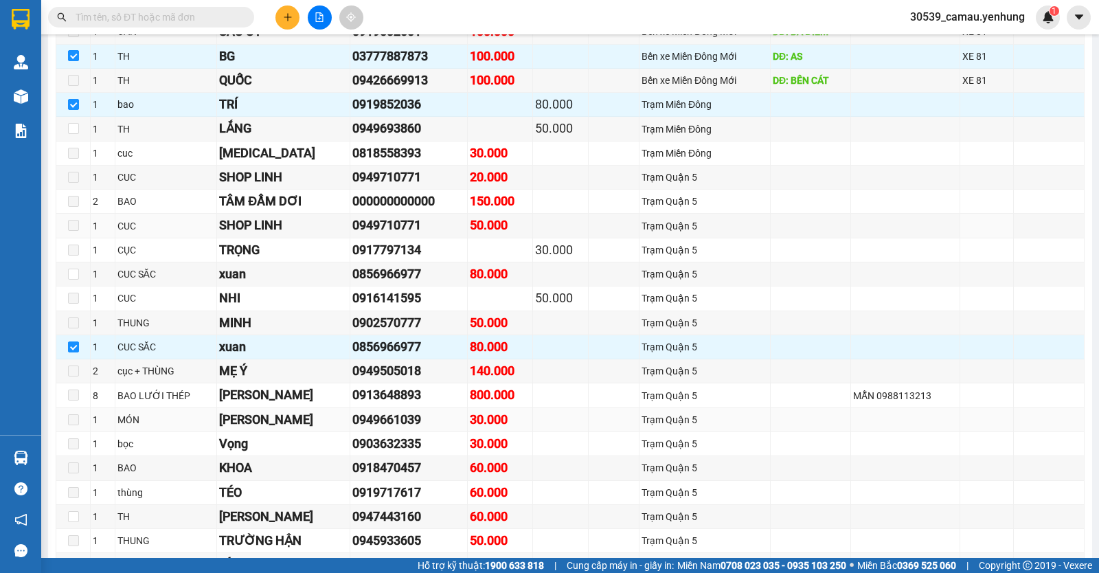
scroll to position [412, 0]
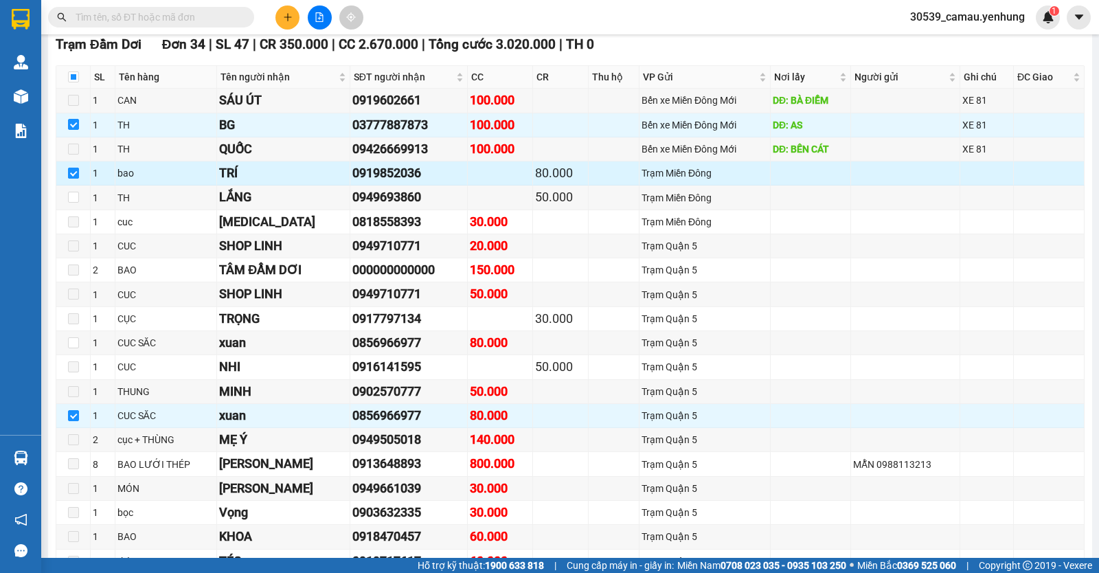
click at [70, 179] on input "checkbox" at bounding box center [73, 173] width 11 height 11
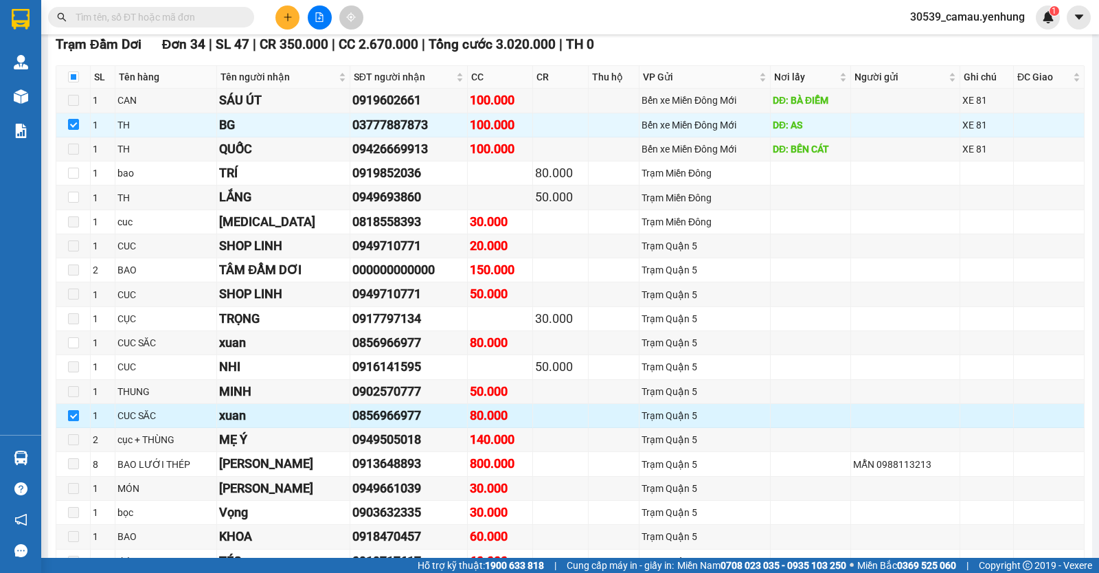
click at [77, 421] on input "checkbox" at bounding box center [73, 415] width 11 height 11
